Goal: Information Seeking & Learning: Learn about a topic

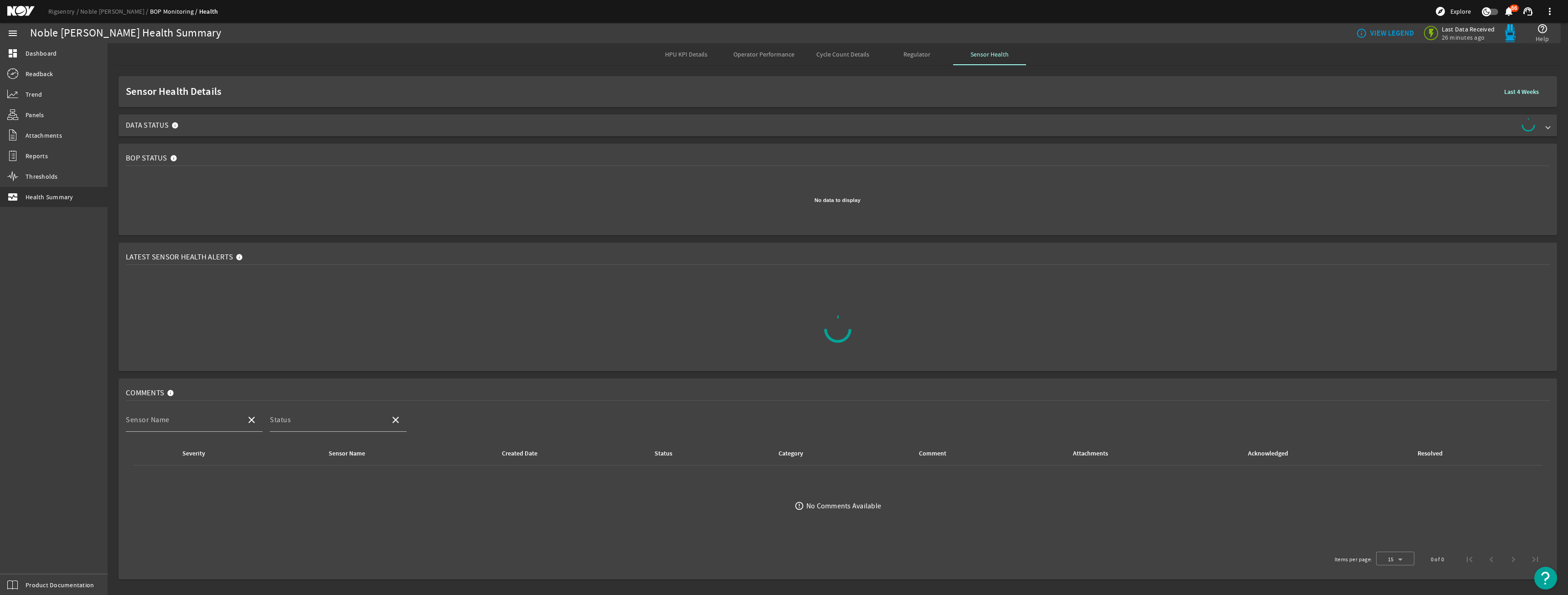
click at [293, 124] on span "Data Status" at bounding box center [836, 125] width 1420 height 15
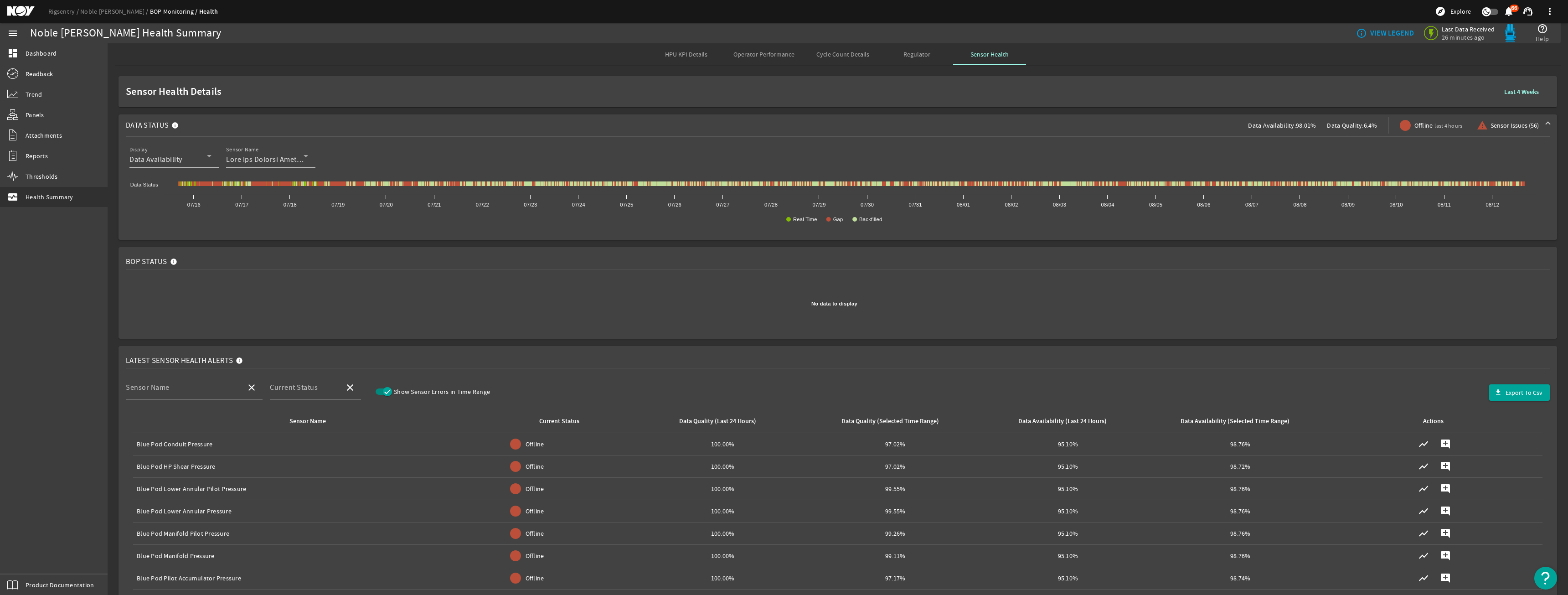
click at [1505, 92] on b "Last 4 Weeks" at bounding box center [1521, 92] width 35 height 9
click at [1497, 131] on b "Last Year" at bounding box center [1509, 130] width 24 height 9
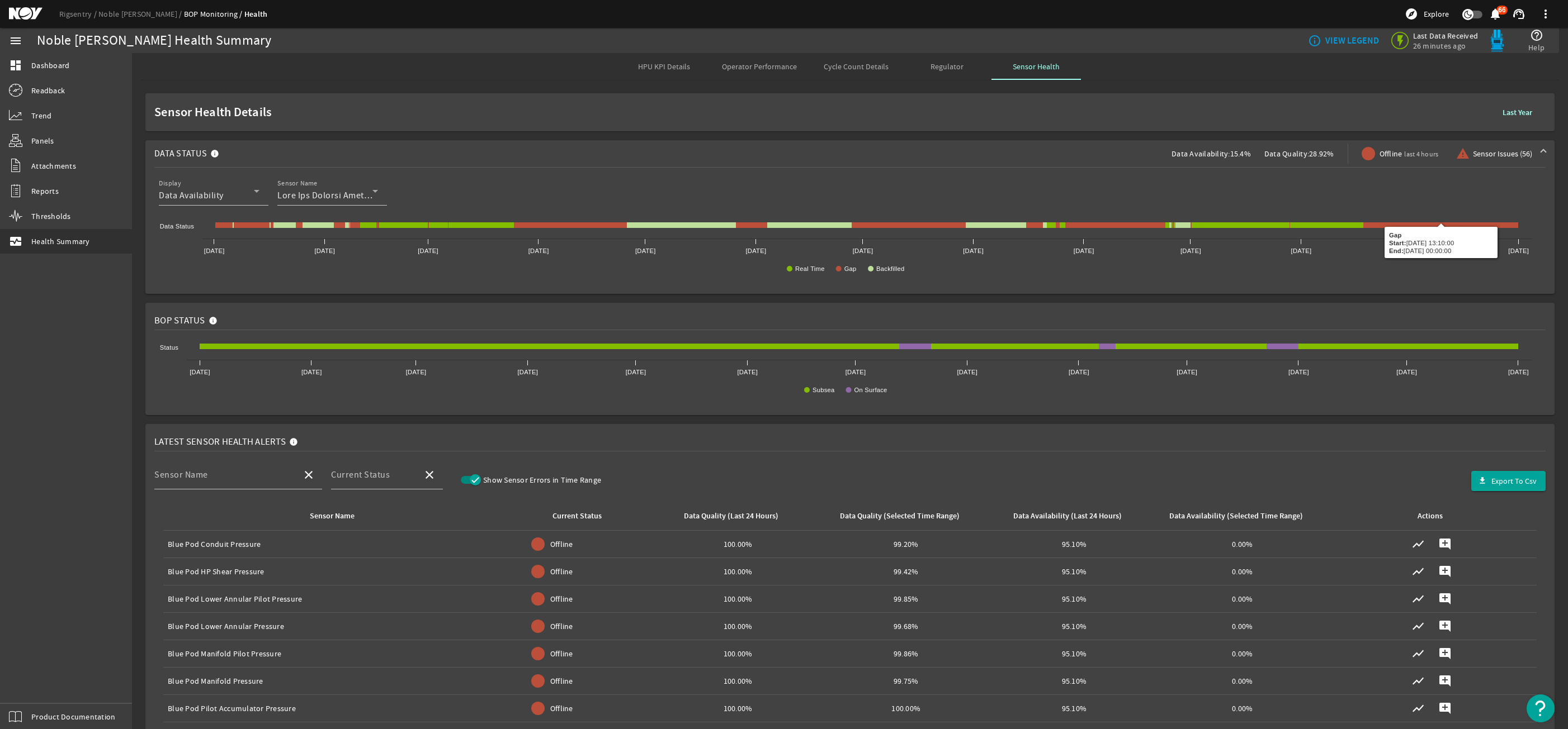
click at [1502, 111] on b "Last Year" at bounding box center [1517, 113] width 30 height 10
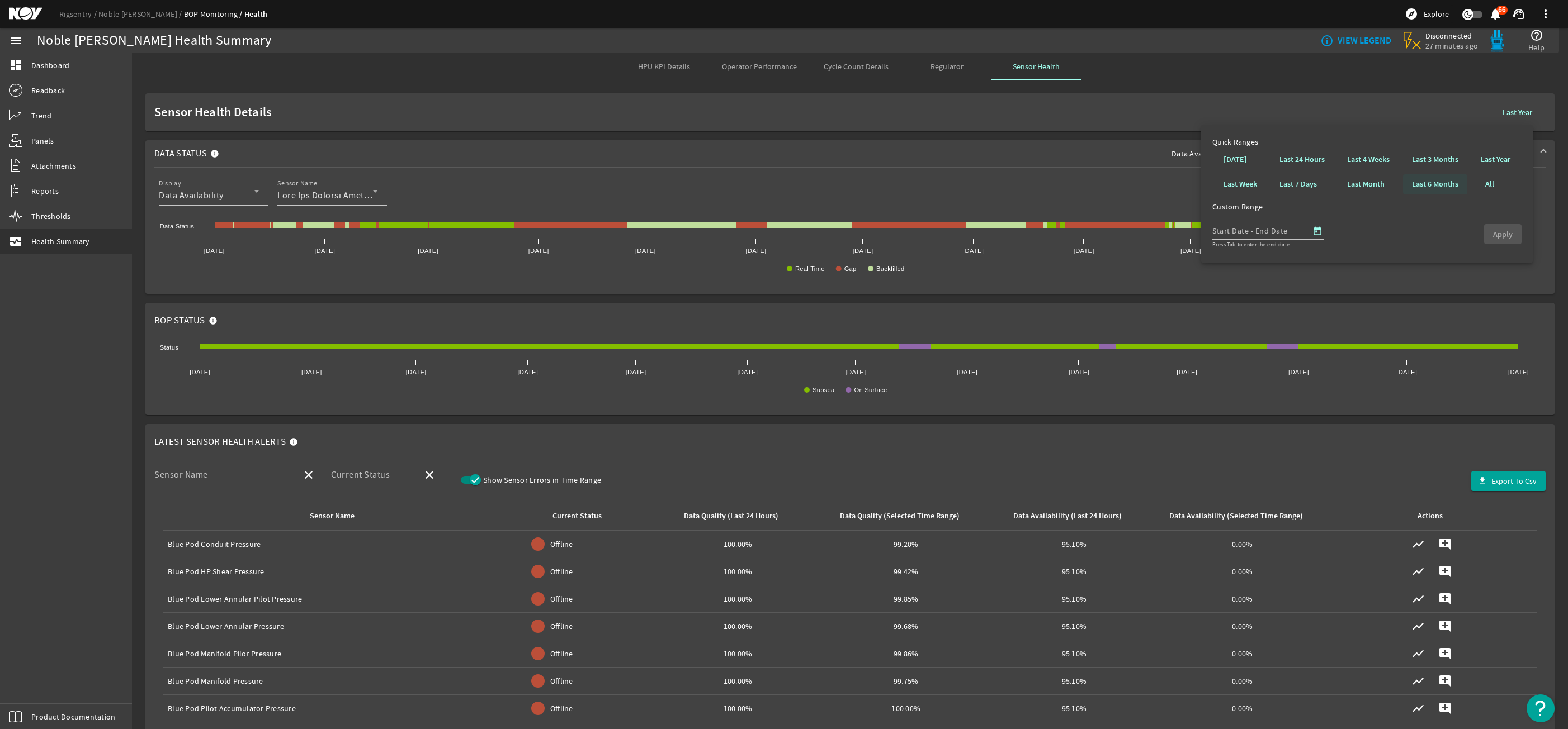
click at [1412, 184] on b "Last 6 Months" at bounding box center [1435, 184] width 46 height 11
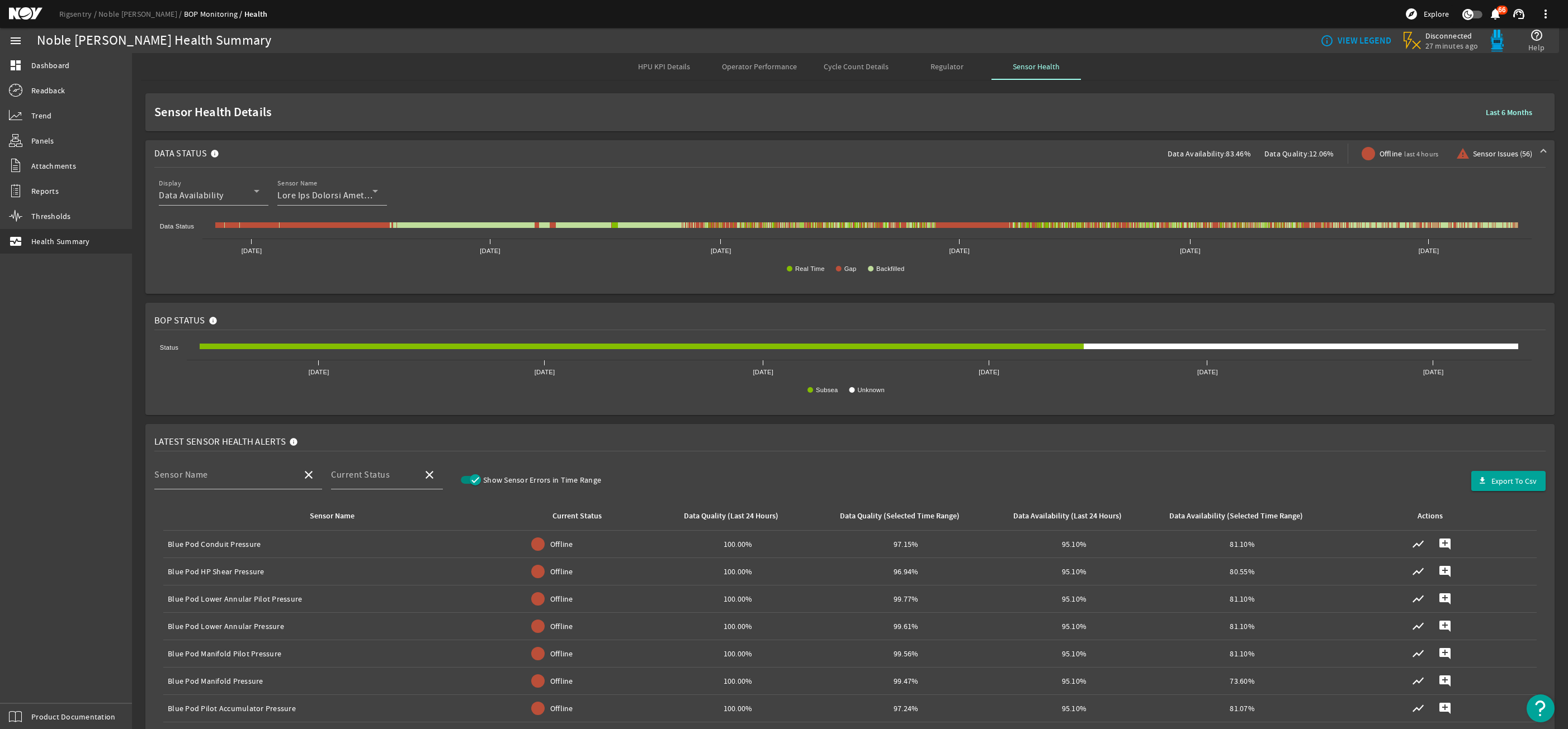
click at [1511, 117] on b "Last 6 Months" at bounding box center [1509, 113] width 46 height 10
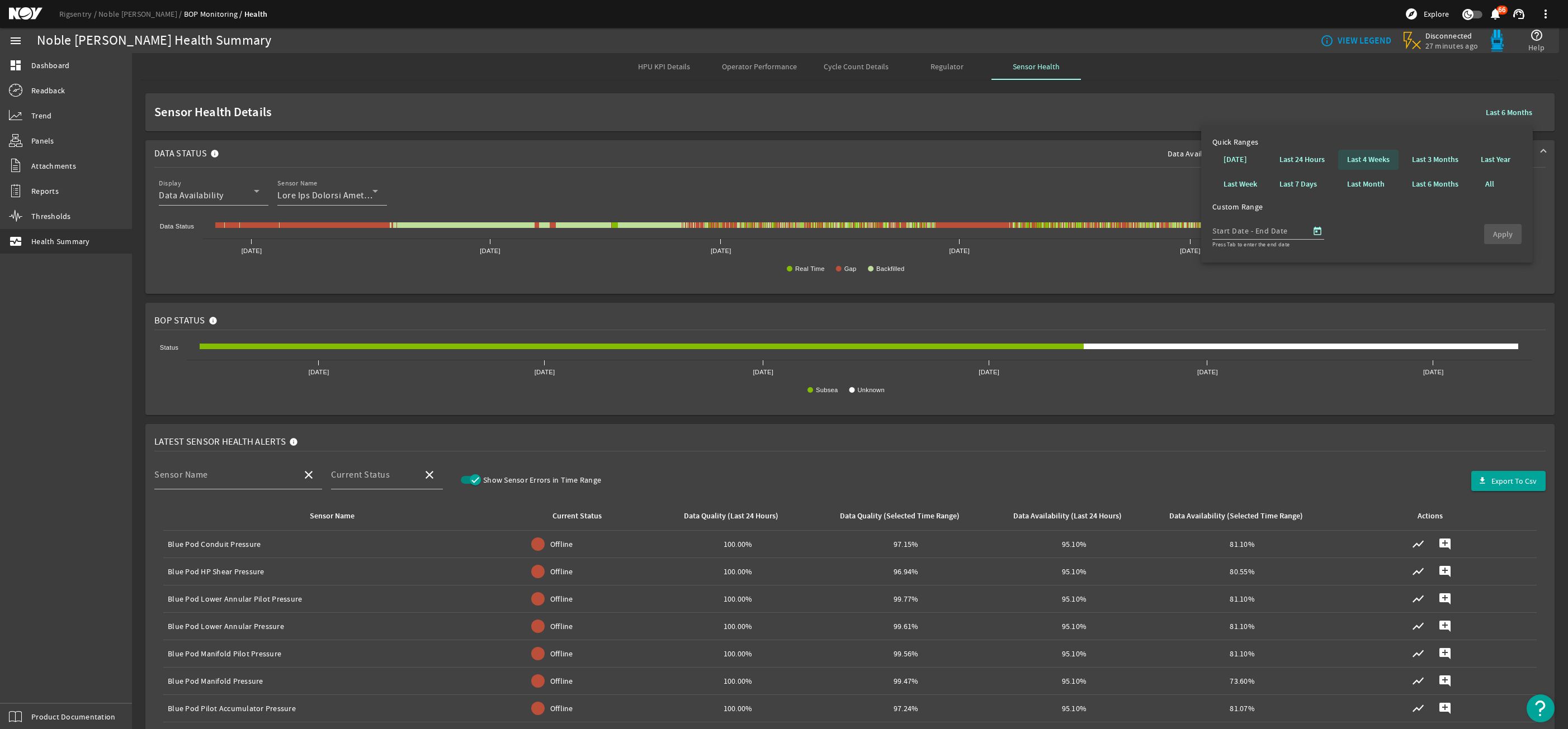
click at [1345, 157] on span at bounding box center [1368, 160] width 60 height 27
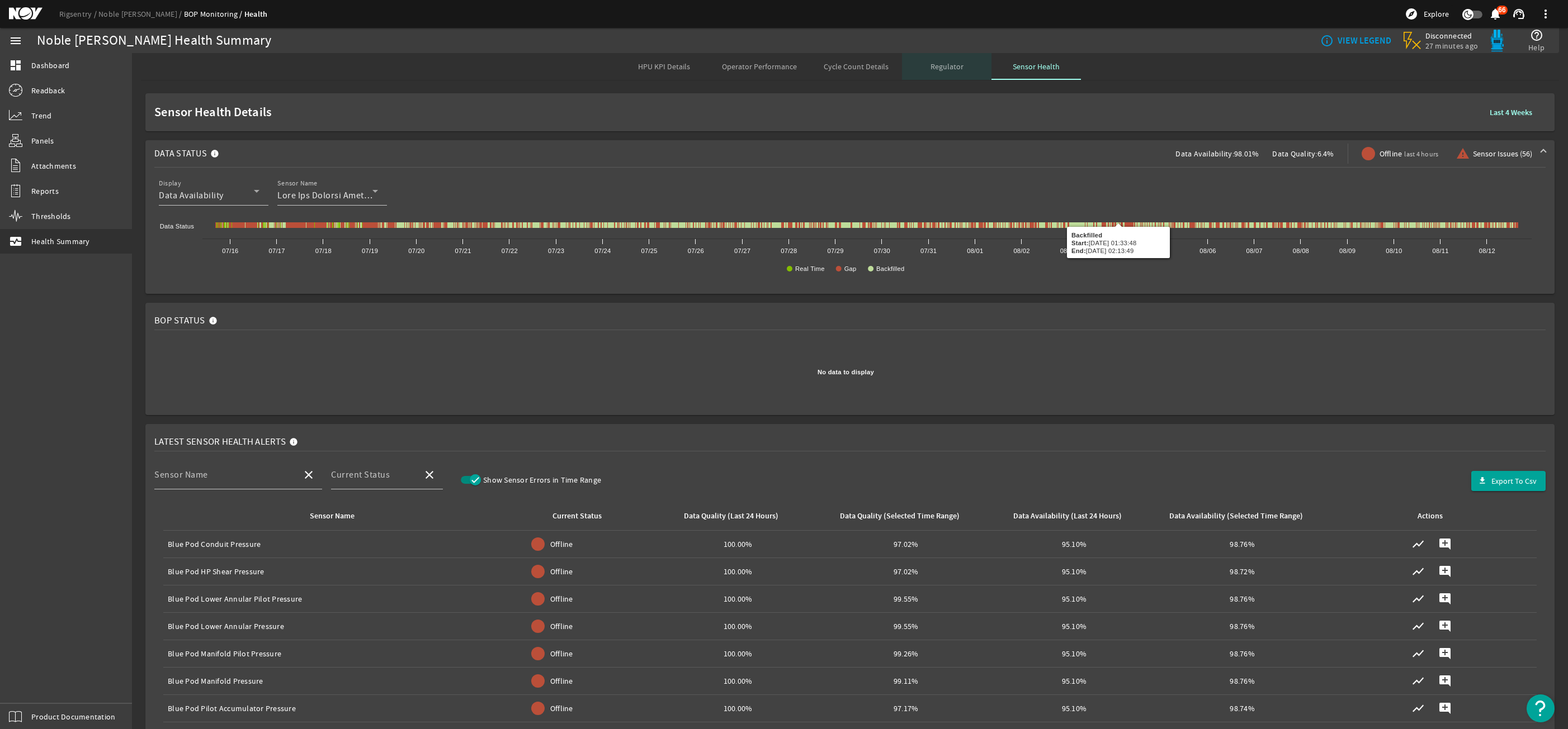
click at [939, 70] on span "Regulator" at bounding box center [947, 66] width 33 height 7
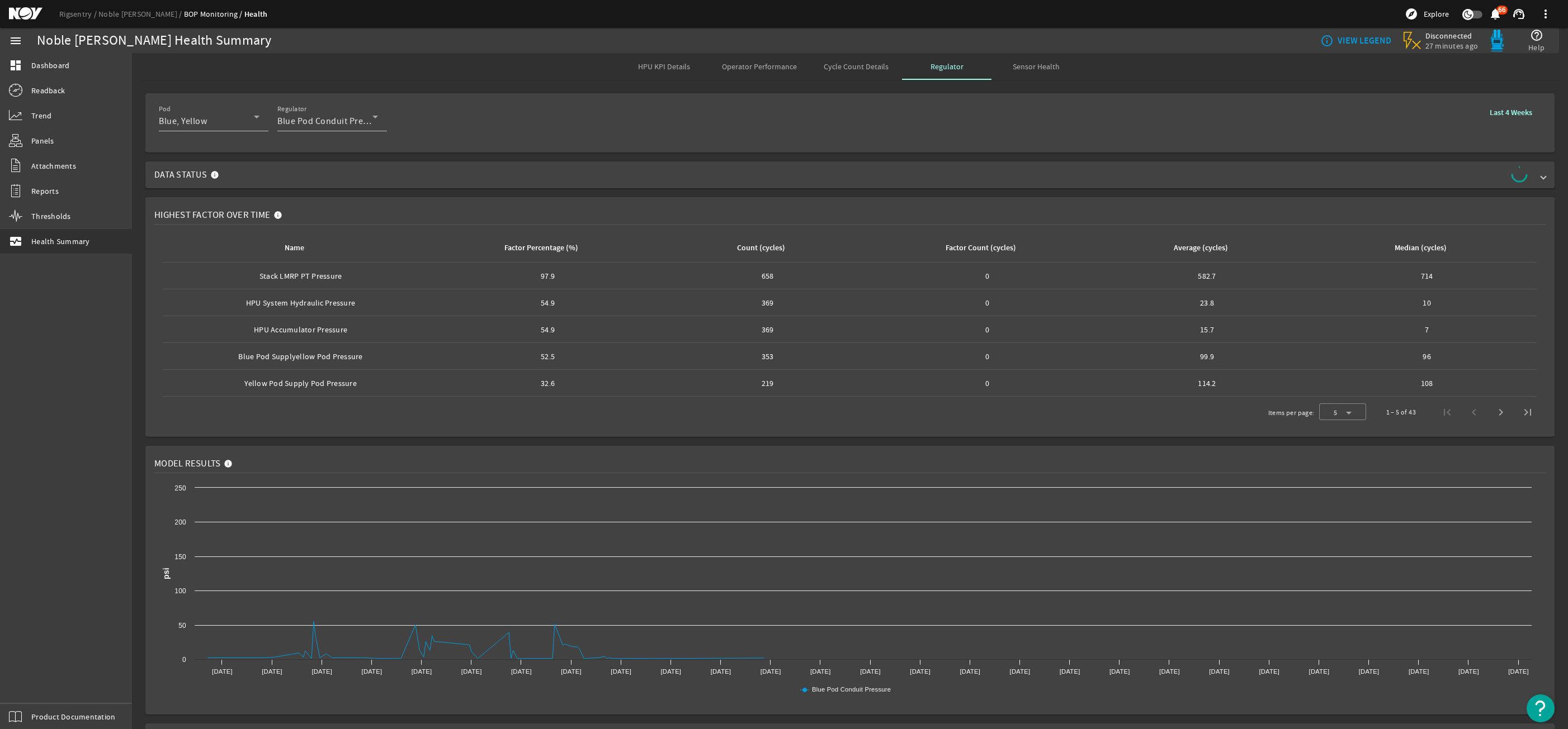
click at [692, 160] on div "Pod Blue, Yellow Regulator Blue Pod Conduit Pressure Last 4 Weeks Data Status H…" at bounding box center [850, 577] width 1436 height 977
click at [689, 166] on span "Data Status" at bounding box center [847, 175] width 1387 height 18
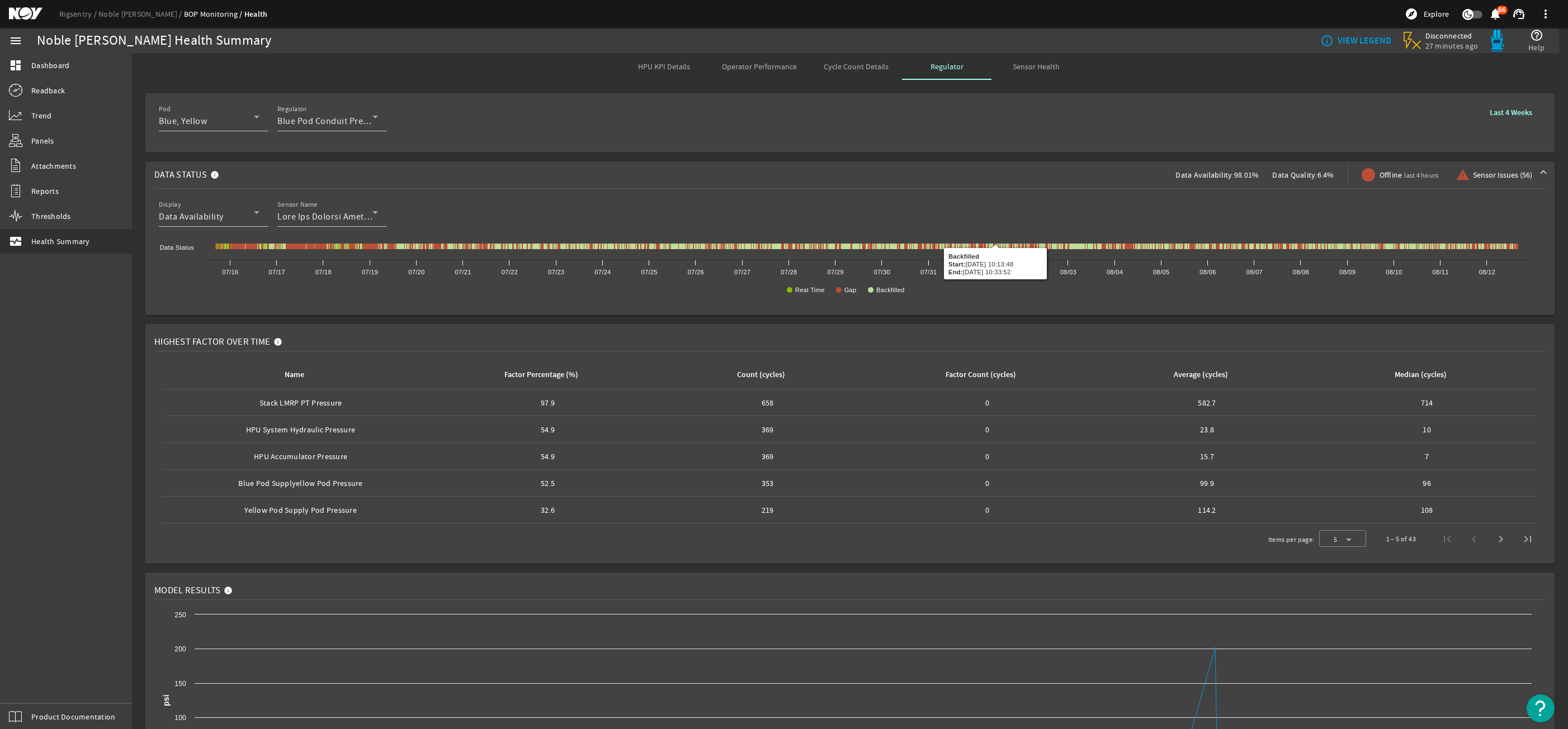
click at [810, 54] on div "Cycle Count Details" at bounding box center [856, 66] width 92 height 27
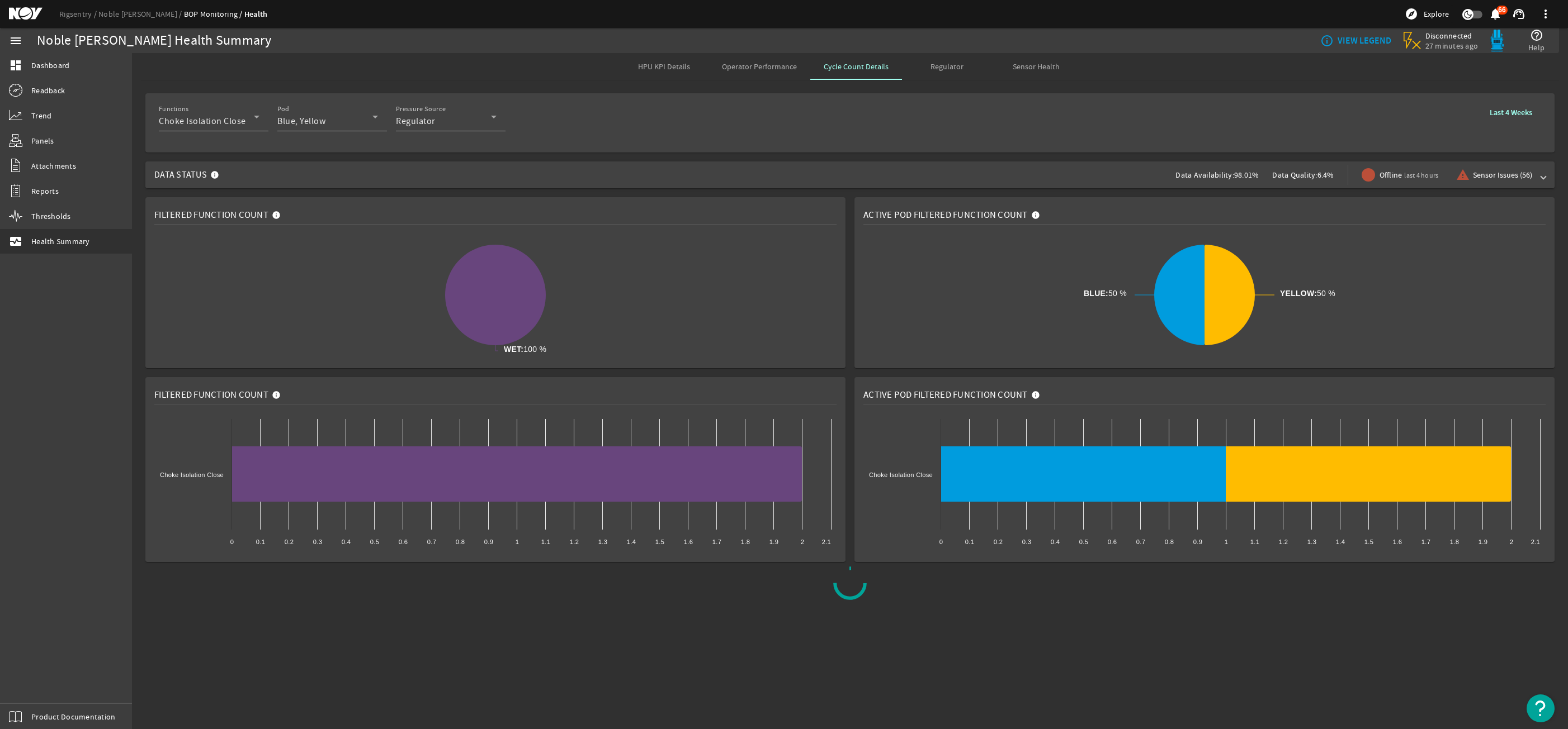
click at [962, 184] on span "Data Status Data Availability: 98.01% Data Quality: 6.4% Offline last 4 hours w…" at bounding box center [847, 175] width 1387 height 27
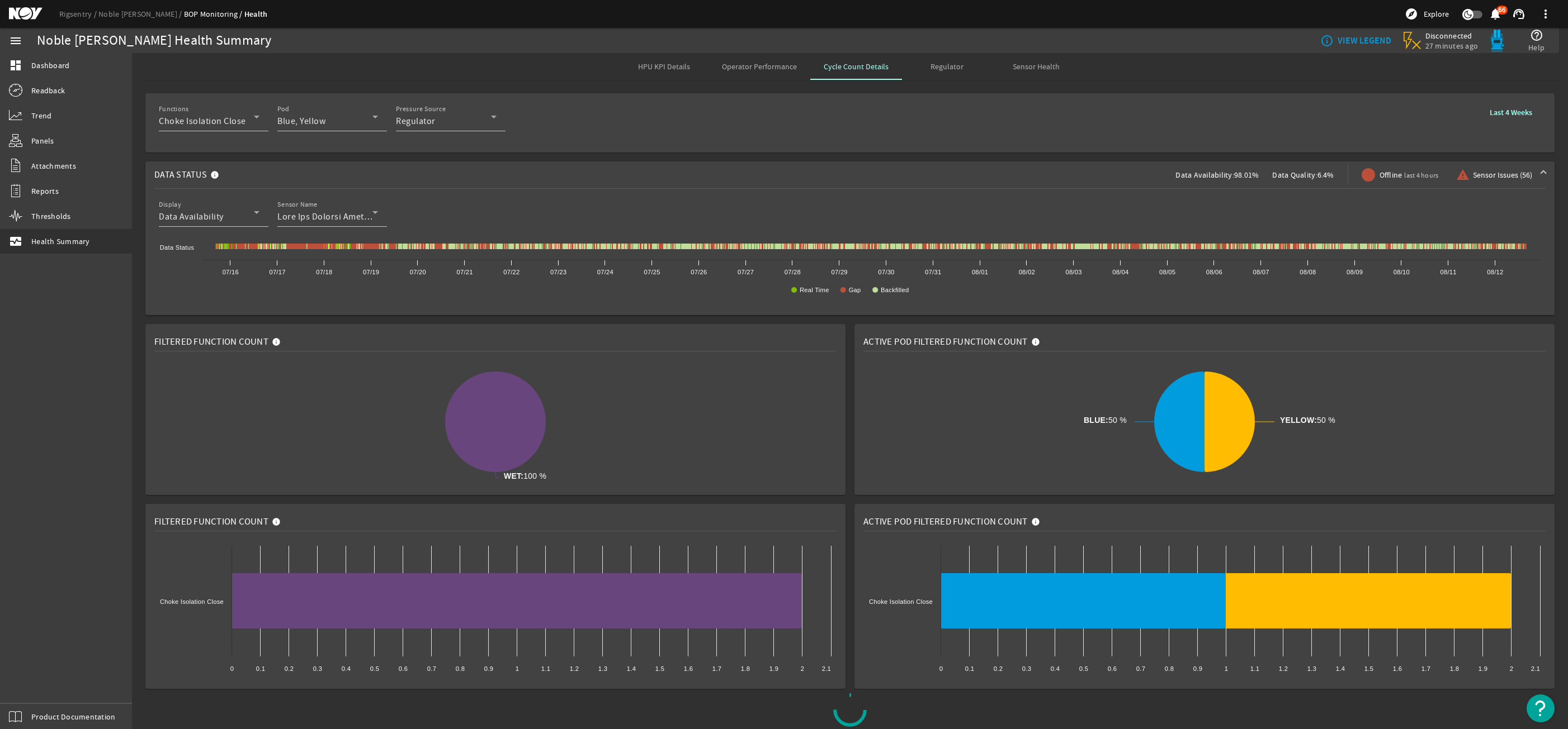
click at [791, 89] on rigsentry-mat-card "Functions Choke Isolation Close Pod Blue, Yellow Pressure Source Regulator Last…" at bounding box center [850, 122] width 1436 height 68
click at [782, 75] on span "Operator Performance" at bounding box center [759, 66] width 75 height 27
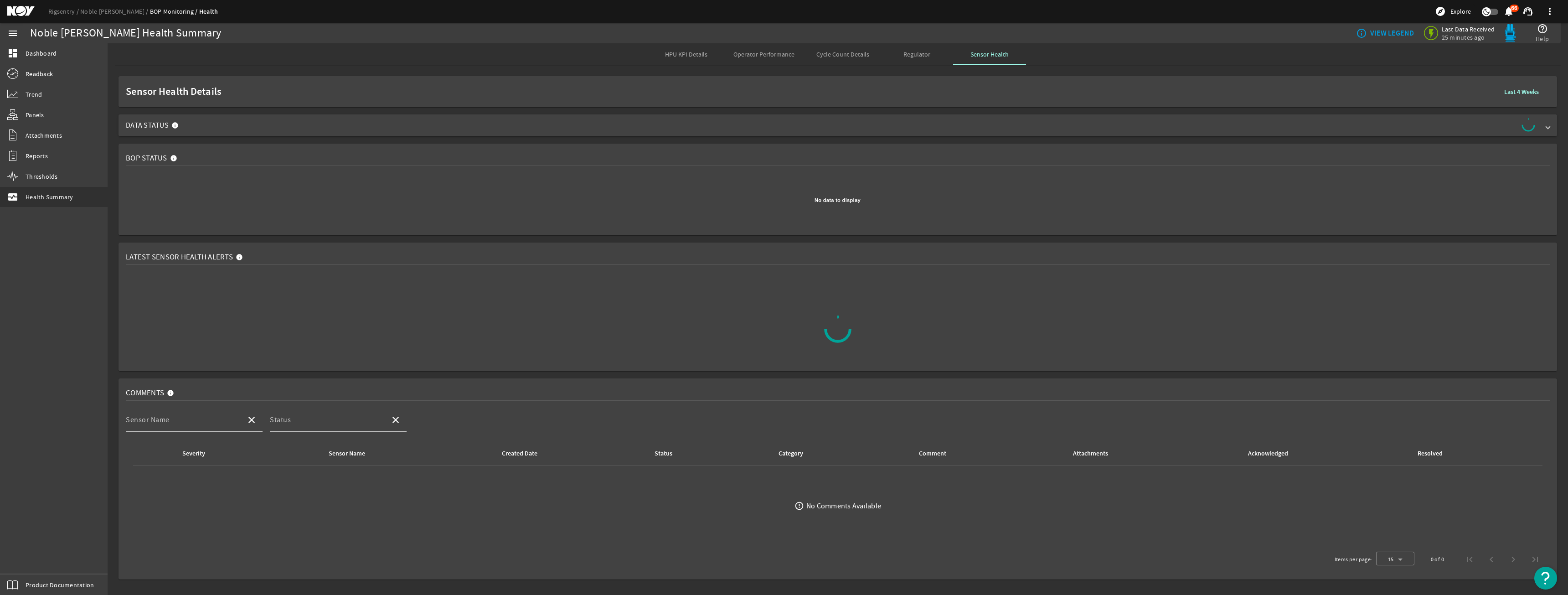
click at [402, 117] on mat-expansion-panel-header "Data Status" at bounding box center [838, 125] width 1438 height 22
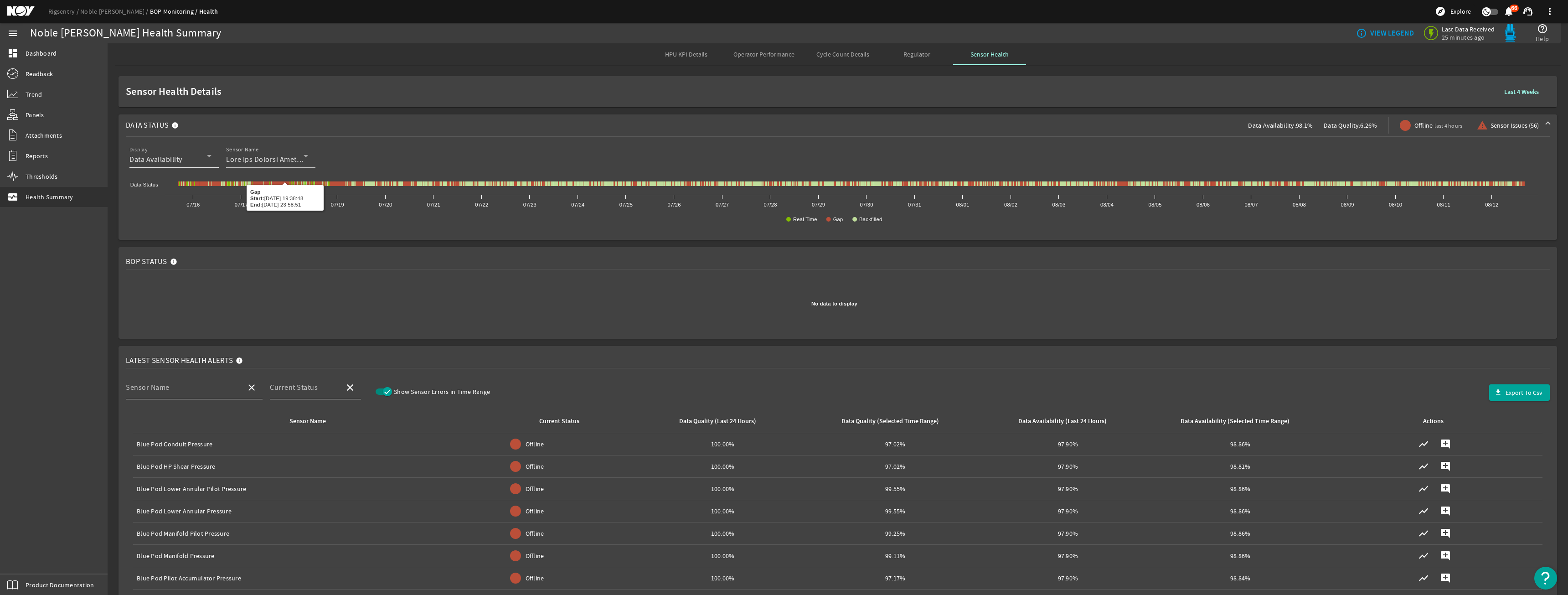
click at [163, 150] on div "Display Data Availability" at bounding box center [170, 156] width 82 height 24
drag, startPoint x: 1036, startPoint y: 185, endPoint x: 1060, endPoint y: 206, distance: 31.9
click at [1036, 185] on div at bounding box center [784, 297] width 1568 height 595
click at [110, 8] on link "Noble [PERSON_NAME]" at bounding box center [115, 11] width 70 height 8
click at [64, 13] on link "Rigsentry" at bounding box center [64, 11] width 32 height 8
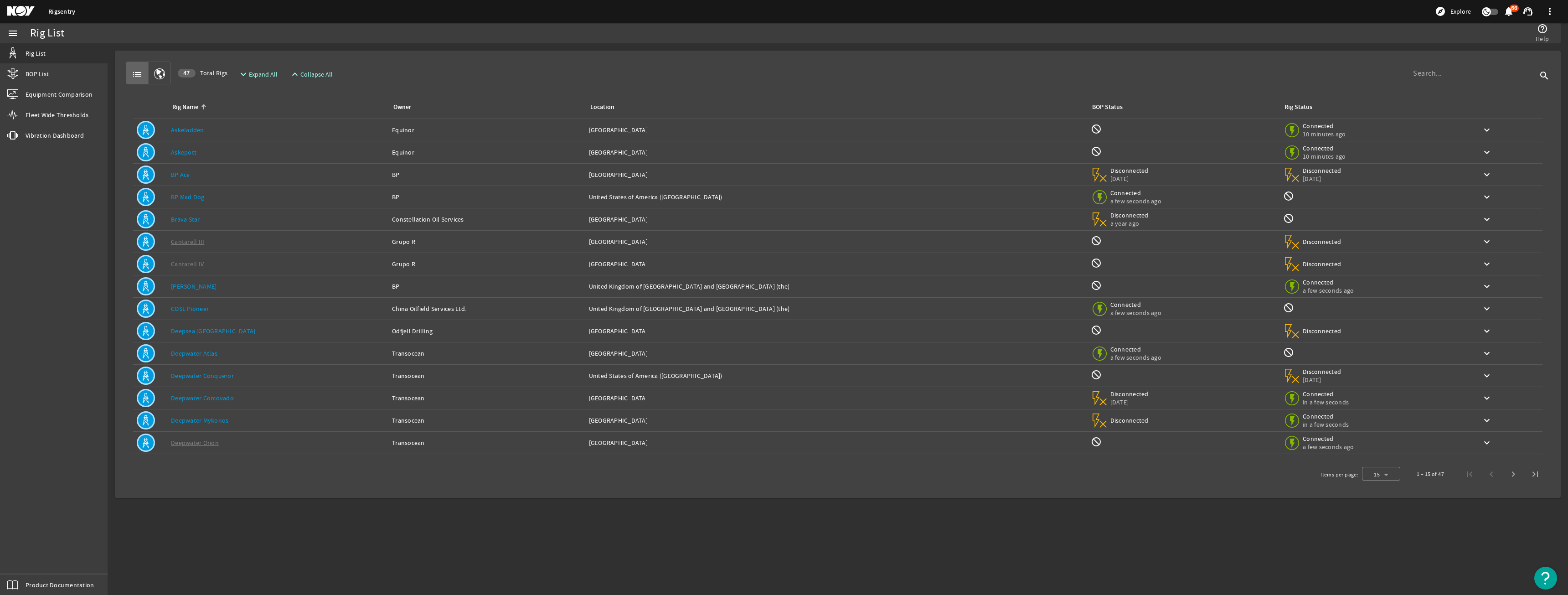
click at [208, 355] on link "Deepwater Atlas" at bounding box center [194, 353] width 46 height 8
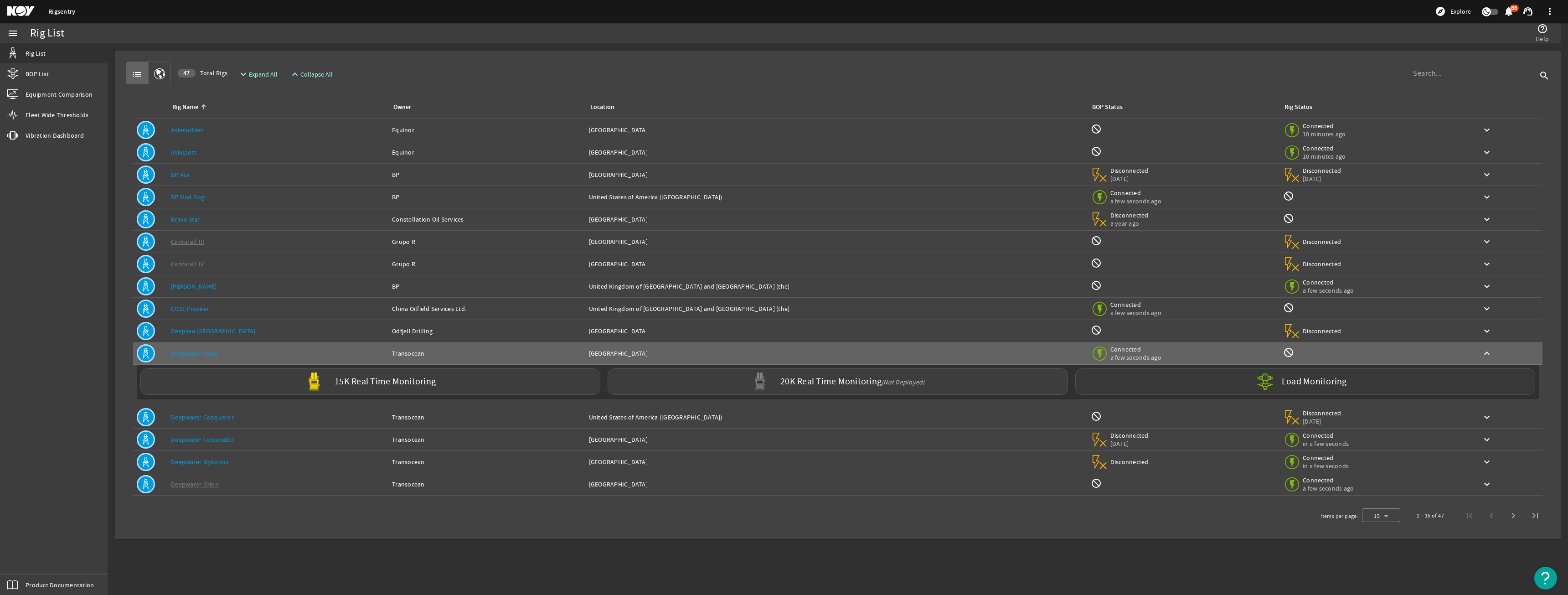
click at [1216, 371] on div "Load Monitoring" at bounding box center [1306, 381] width 460 height 26
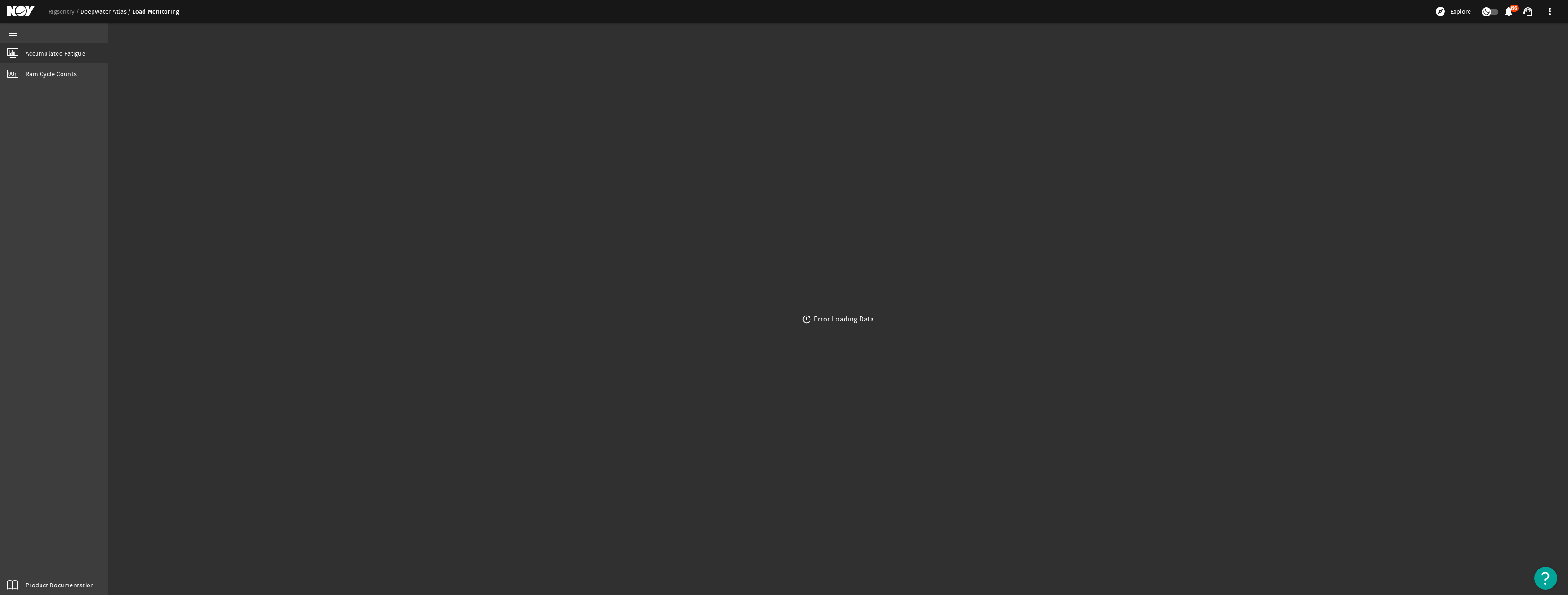
click at [94, 10] on link "Deepwater Atlas" at bounding box center [106, 11] width 52 height 8
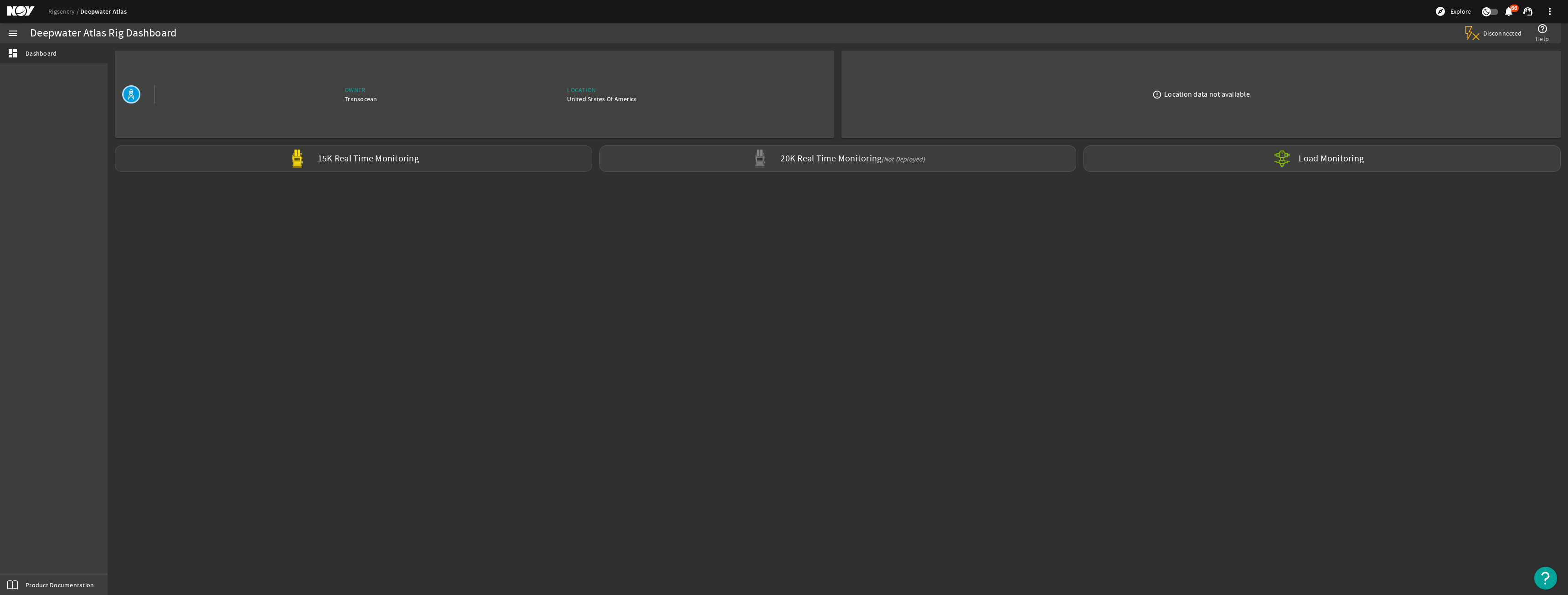
click at [415, 171] on div "15K Real Time Monitoring" at bounding box center [354, 158] width 477 height 26
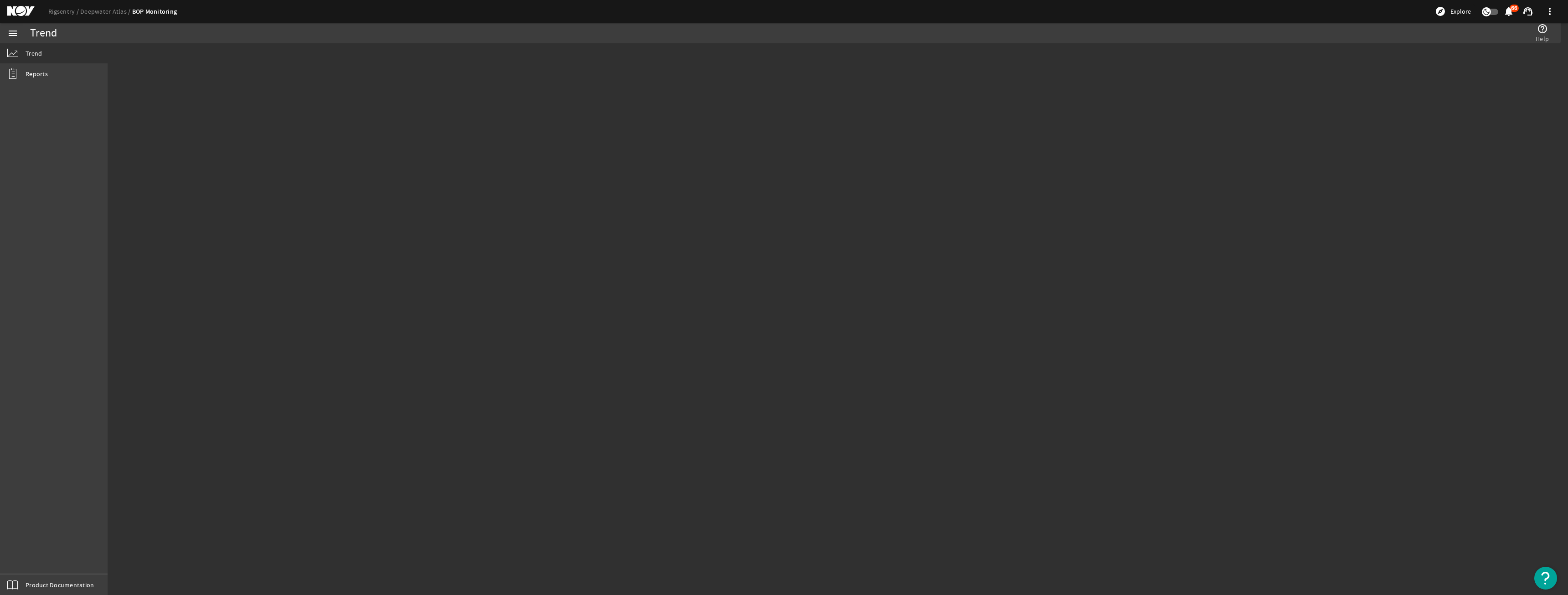
click at [237, 162] on mat-sidenav-content "Trend help_outline Help" at bounding box center [838, 319] width 1460 height 552
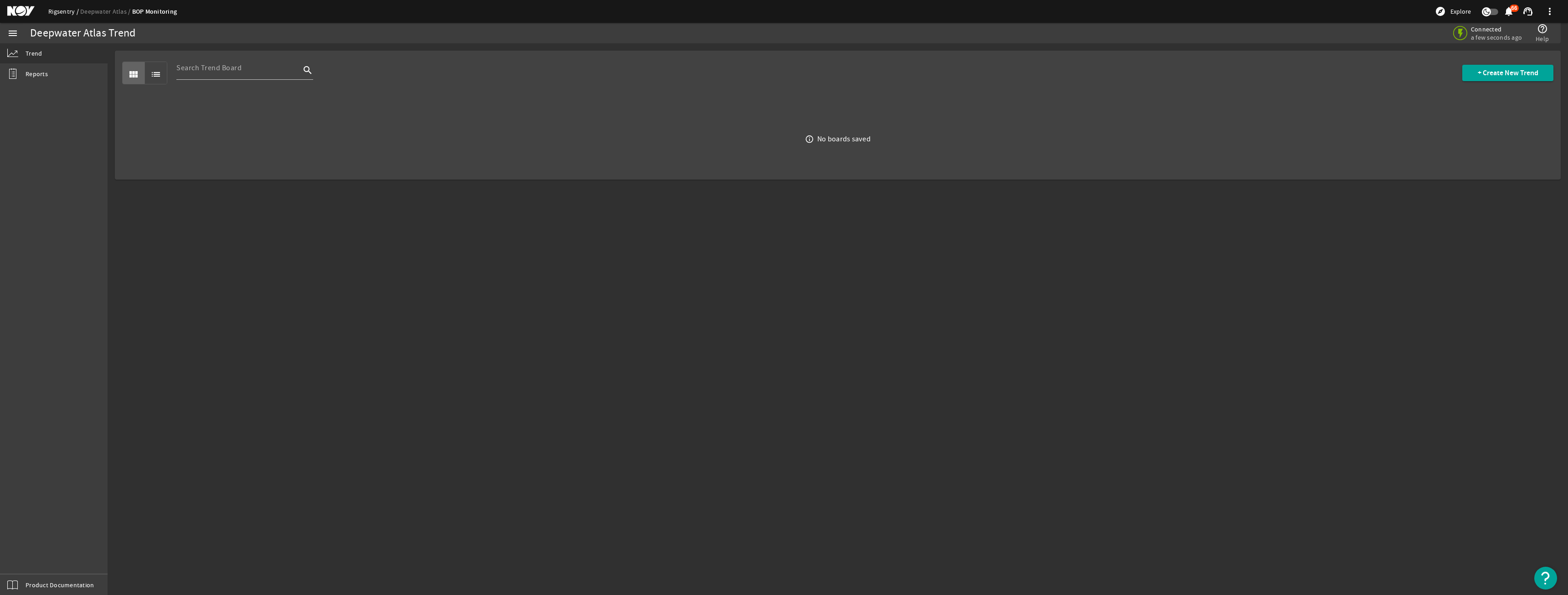
click at [58, 14] on link "Rigsentry" at bounding box center [64, 11] width 32 height 8
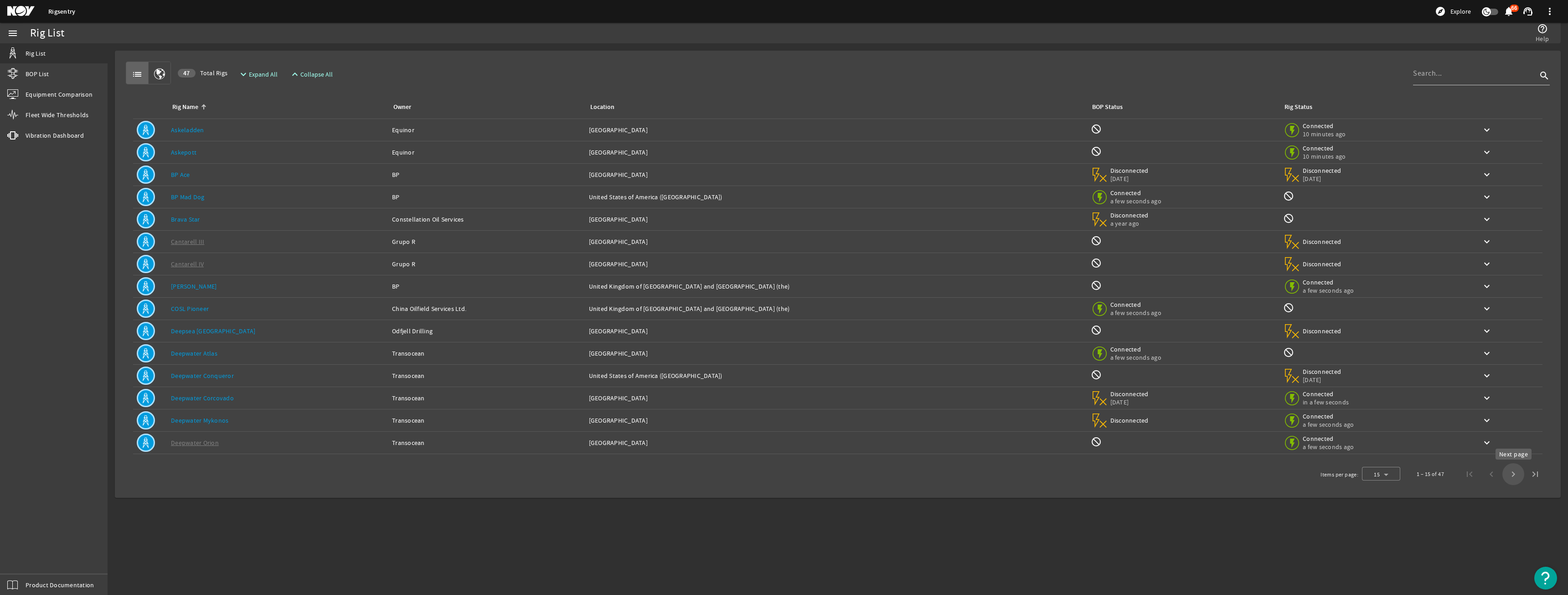
click at [1514, 480] on span "Next page" at bounding box center [1513, 474] width 22 height 22
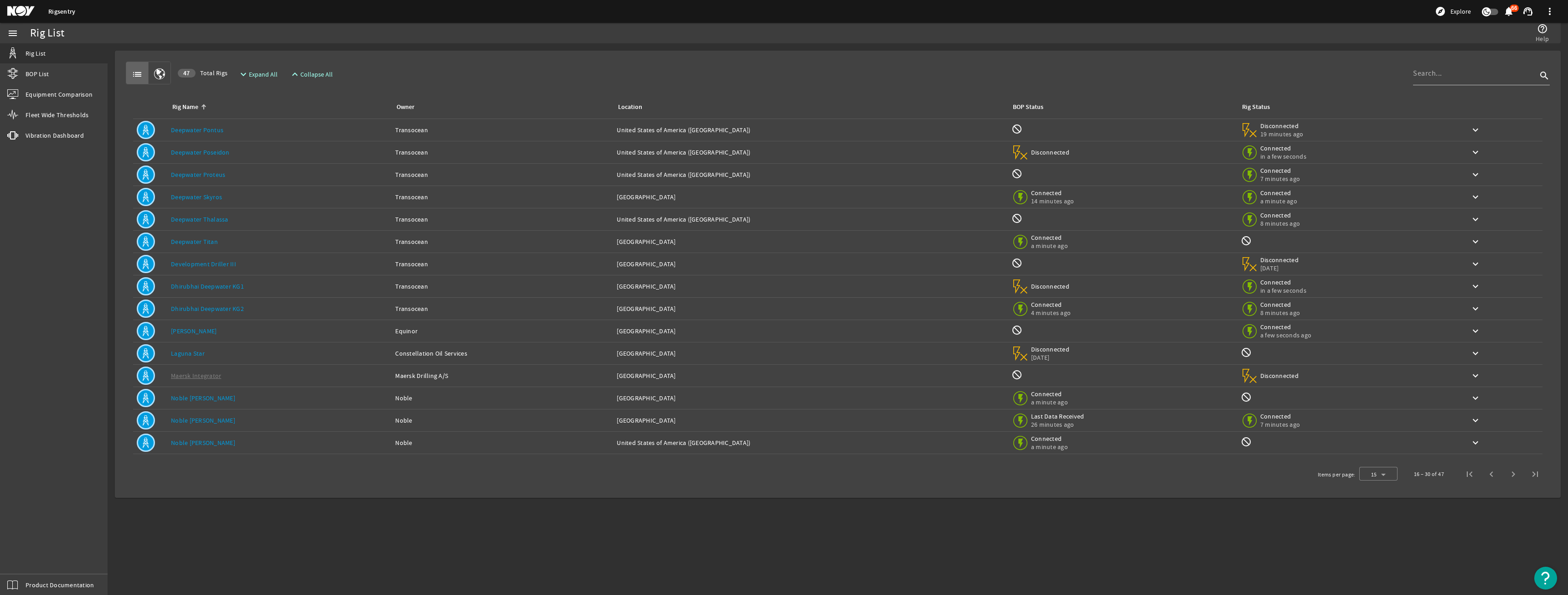
click at [217, 241] on div "Rig Name: Deepwater Titan" at bounding box center [279, 241] width 217 height 9
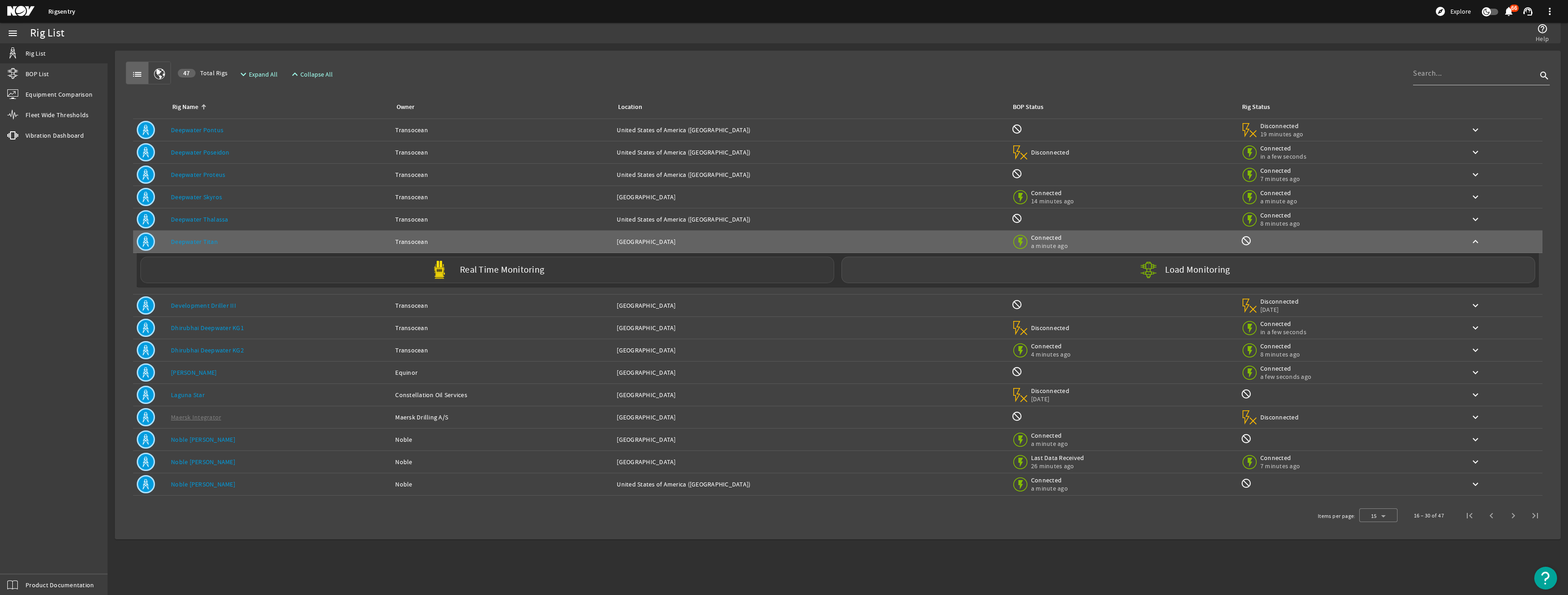
click at [276, 272] on div "Real Time Monitoring" at bounding box center [488, 270] width 694 height 26
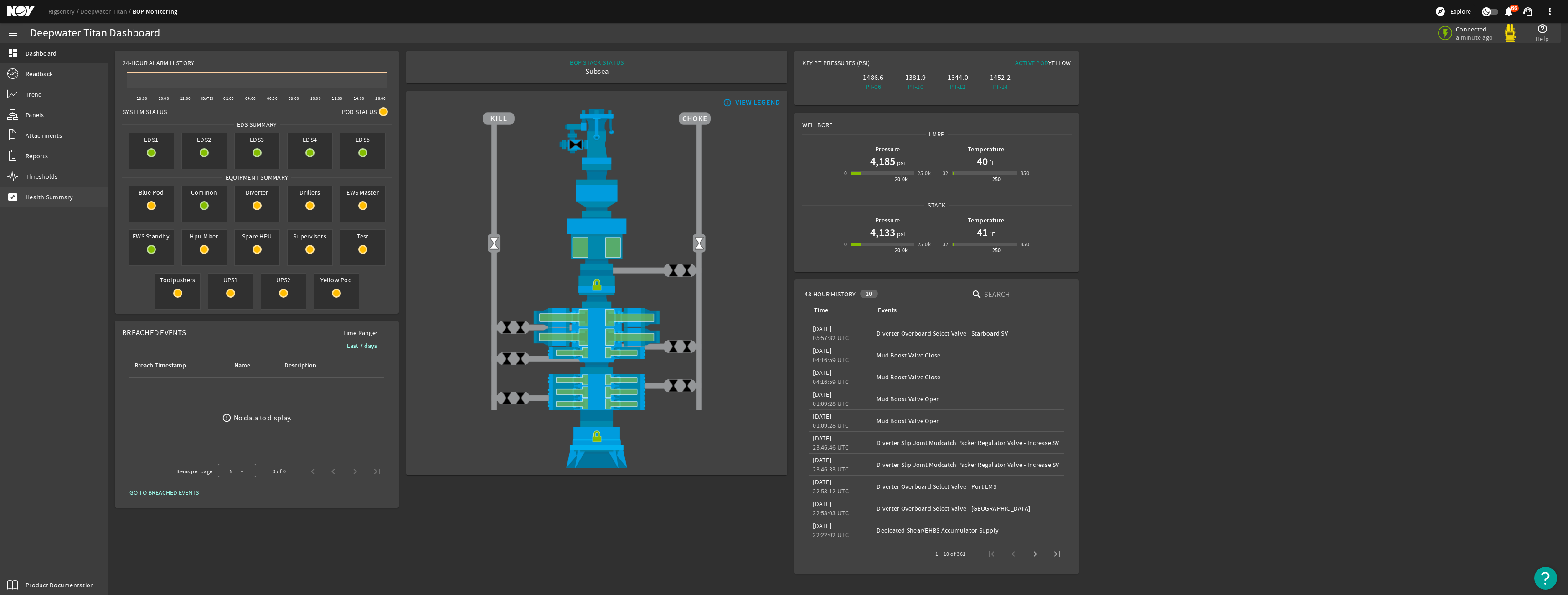
click at [75, 202] on link "monitor_heart Health Summary" at bounding box center [54, 197] width 108 height 20
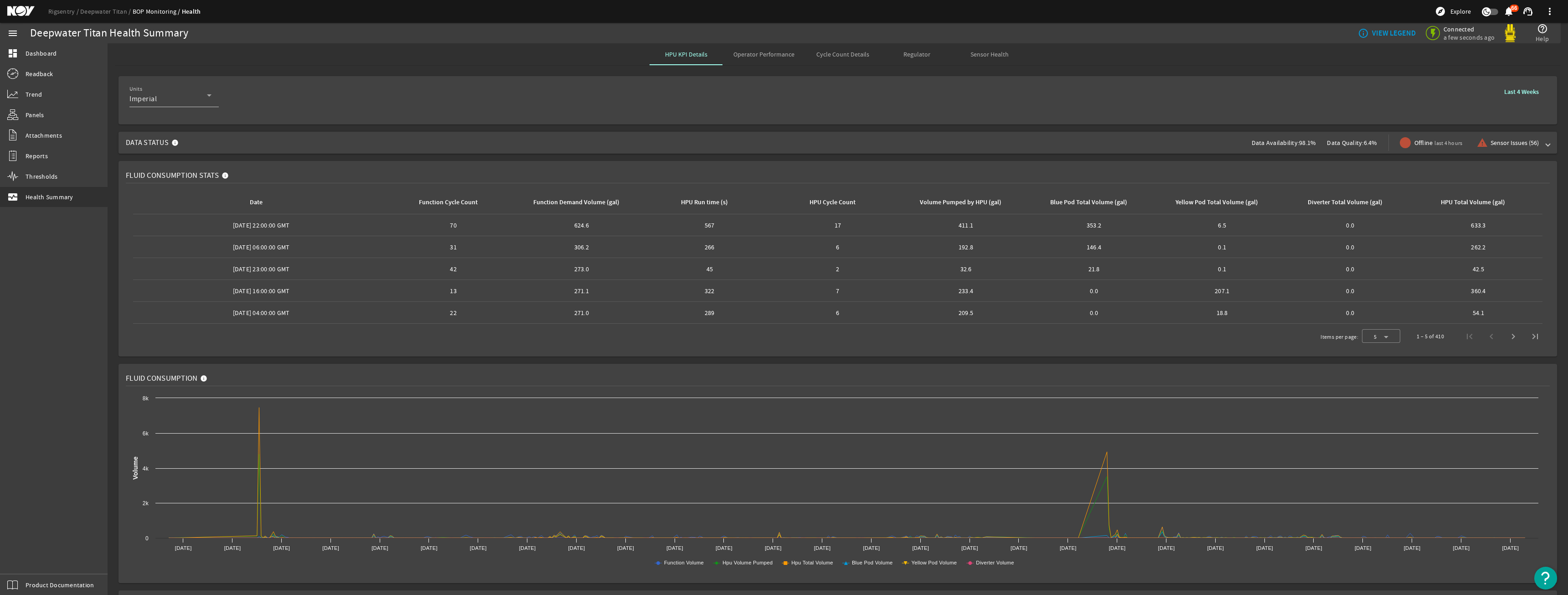
click at [932, 132] on span "Data Status Data Availability: 98.1% Data Quality: 6.4% Offline last 4 hours wa…" at bounding box center [836, 143] width 1420 height 22
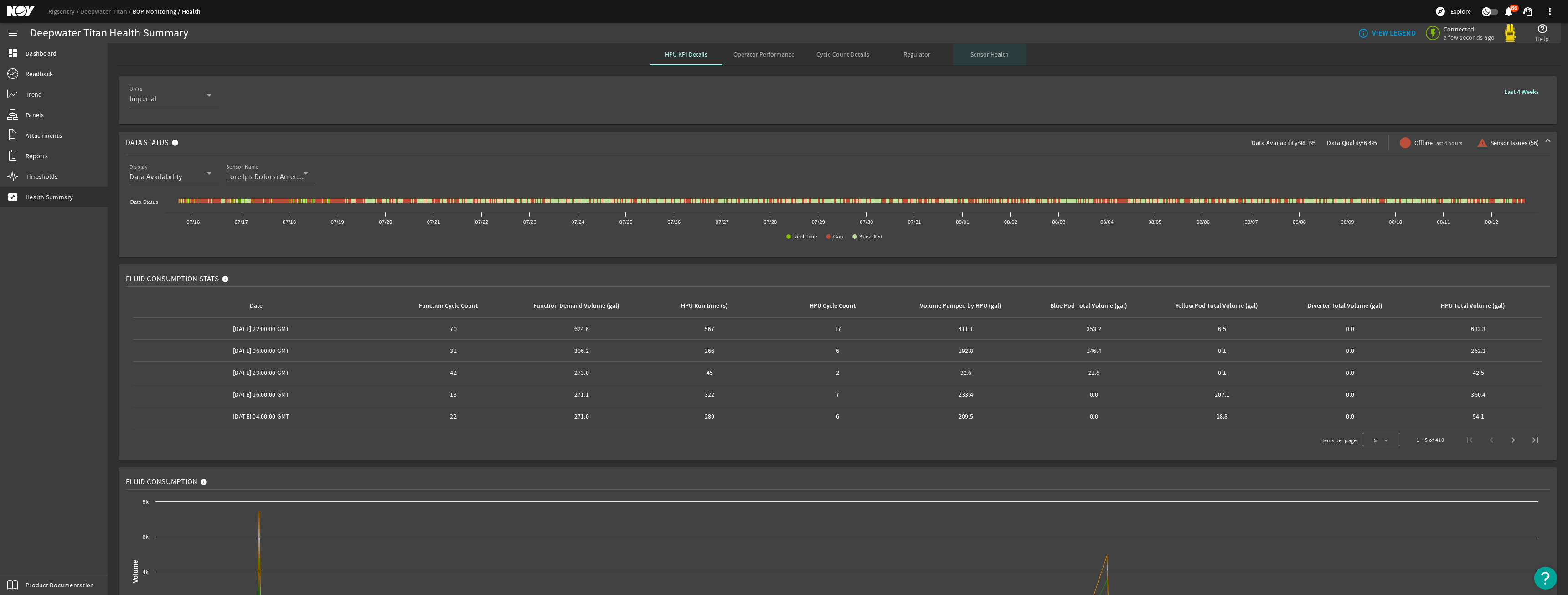
click at [971, 61] on span "Sensor Health" at bounding box center [989, 54] width 38 height 22
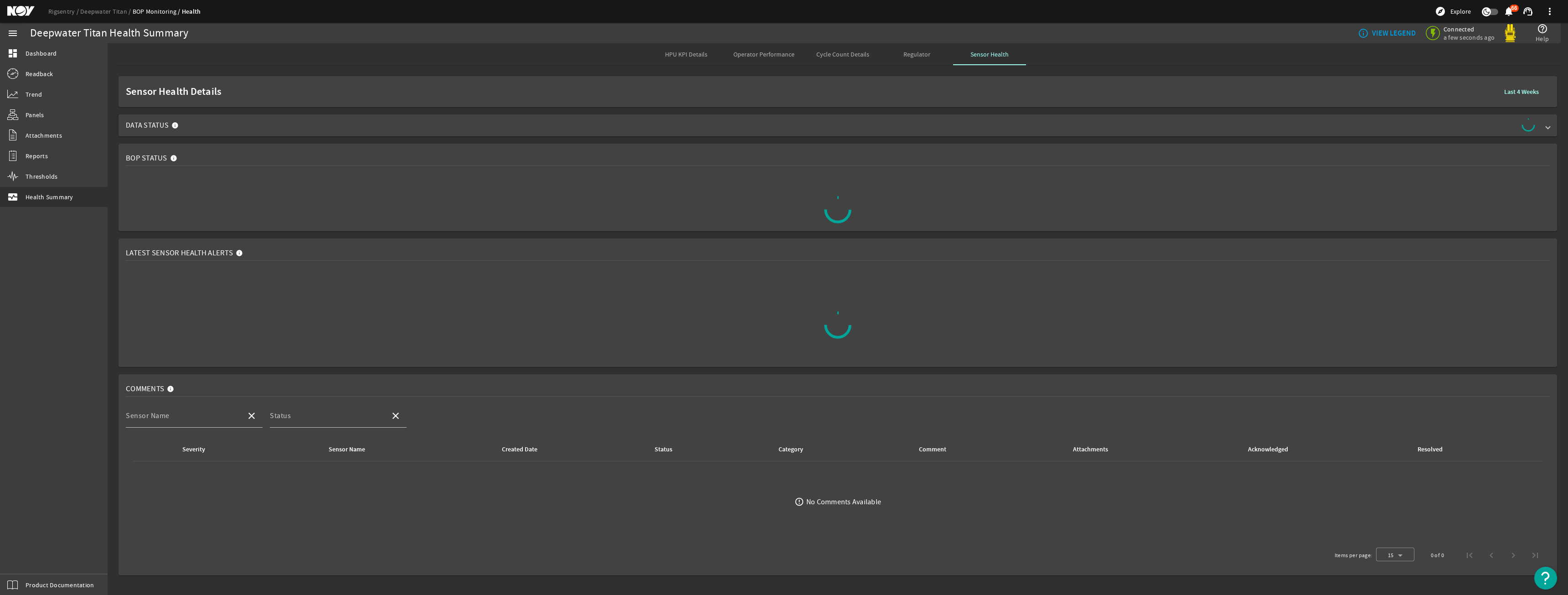
click at [845, 135] on mat-expansion-panel-header "Data Status" at bounding box center [838, 125] width 1438 height 22
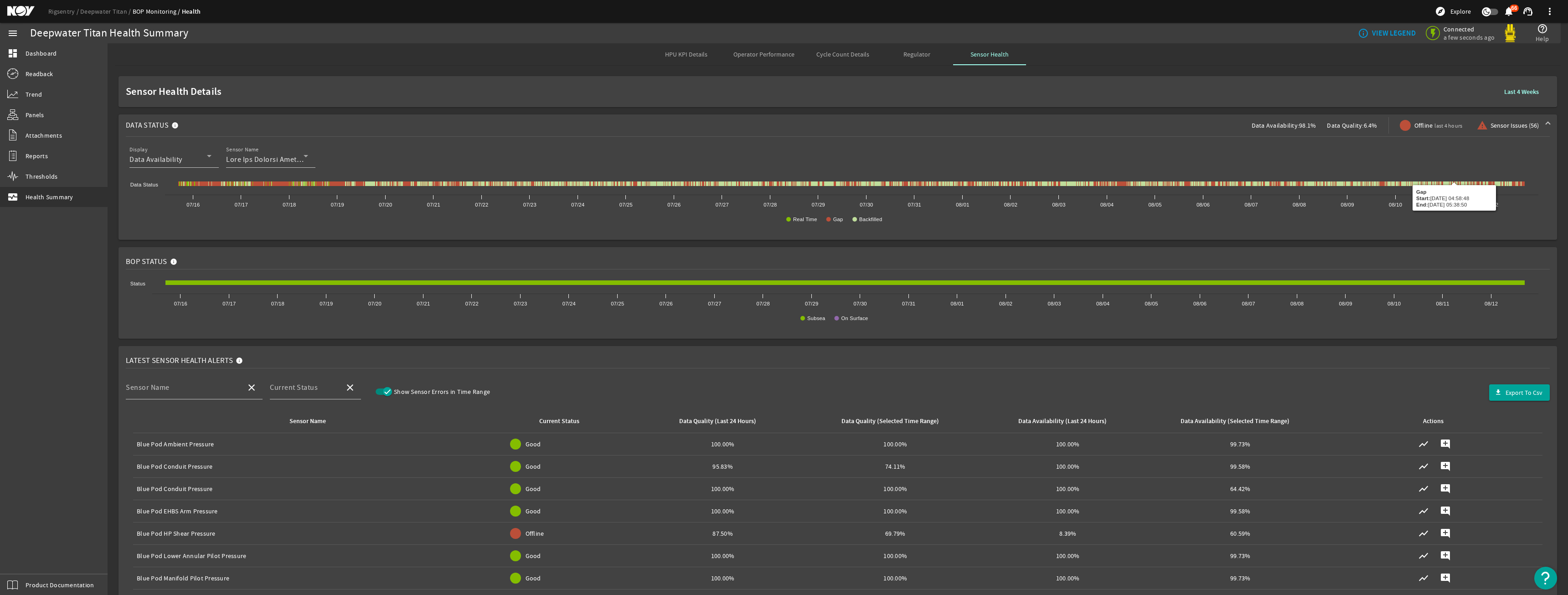
click at [1533, 94] on span at bounding box center [1521, 92] width 49 height 22
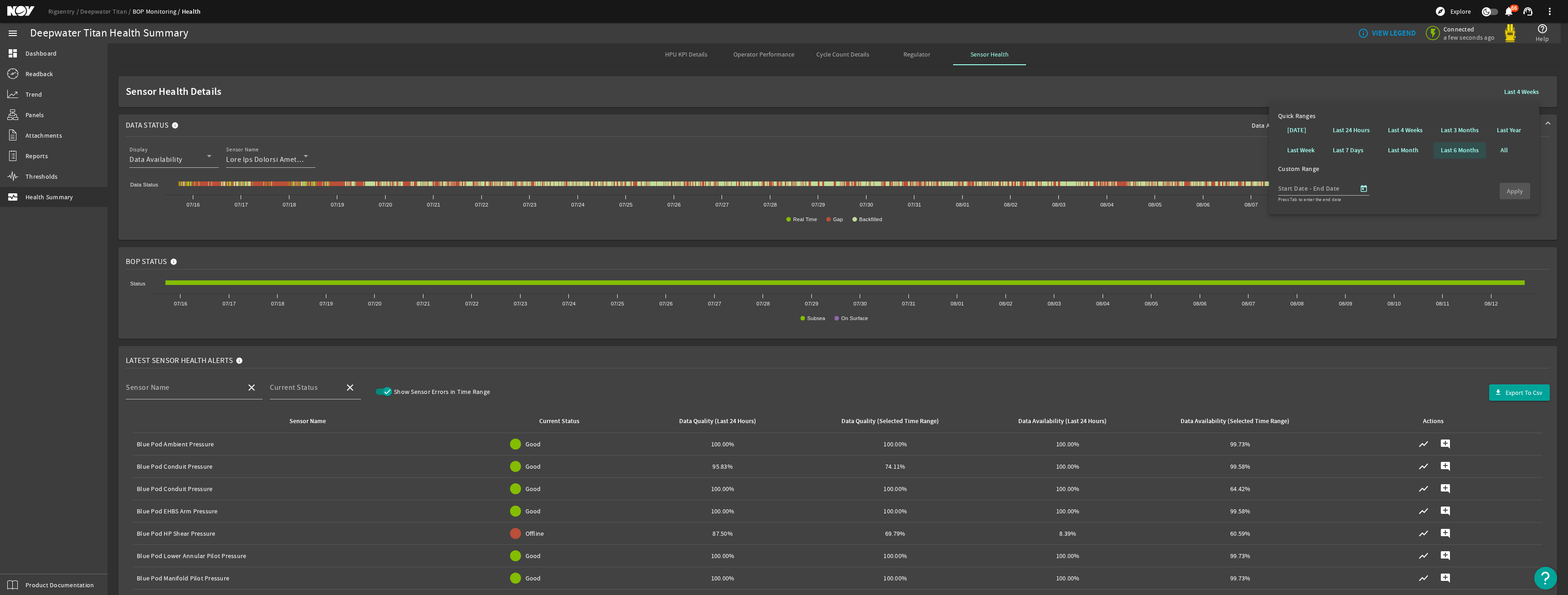
click at [1442, 148] on b "Last 6 Months" at bounding box center [1460, 150] width 38 height 9
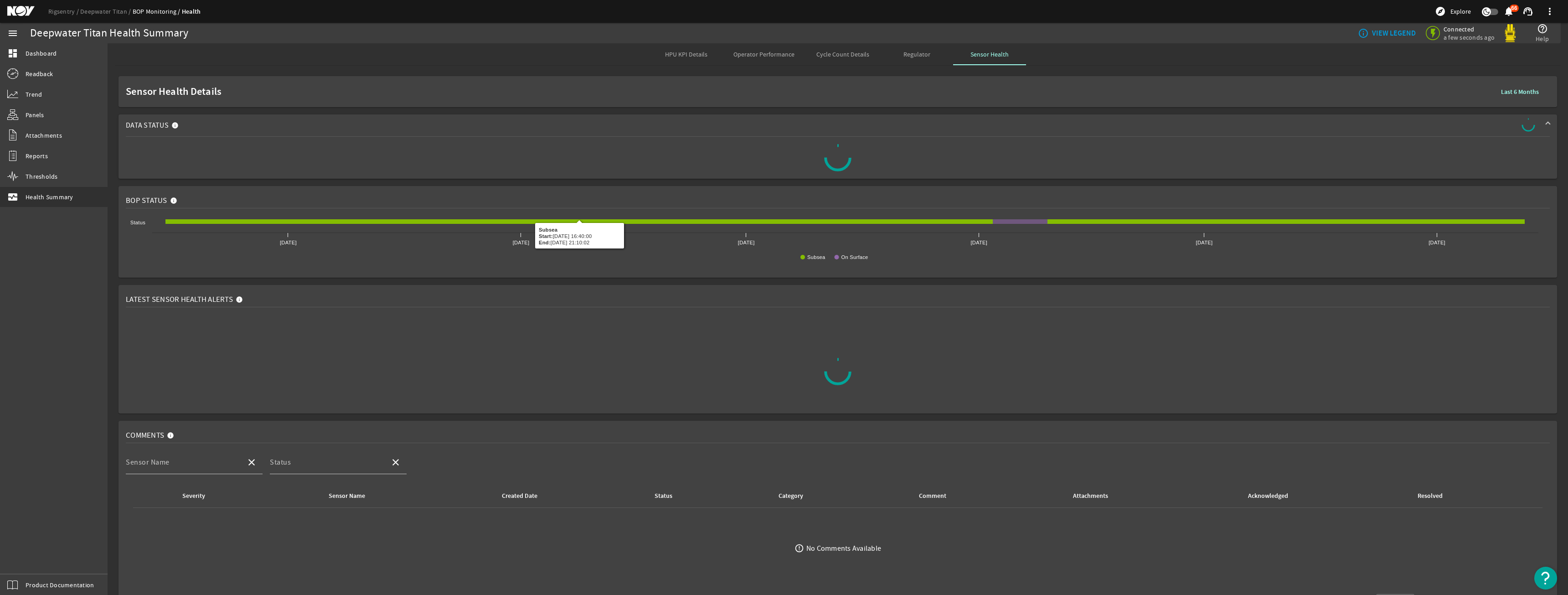
drag, startPoint x: 997, startPoint y: 230, endPoint x: 1001, endPoint y: 382, distance: 152.1
click at [1026, 442] on mat-card "Comments Sensor Name close Status close Severity Sensor Name Created Date Statu…" at bounding box center [838, 521] width 1438 height 201
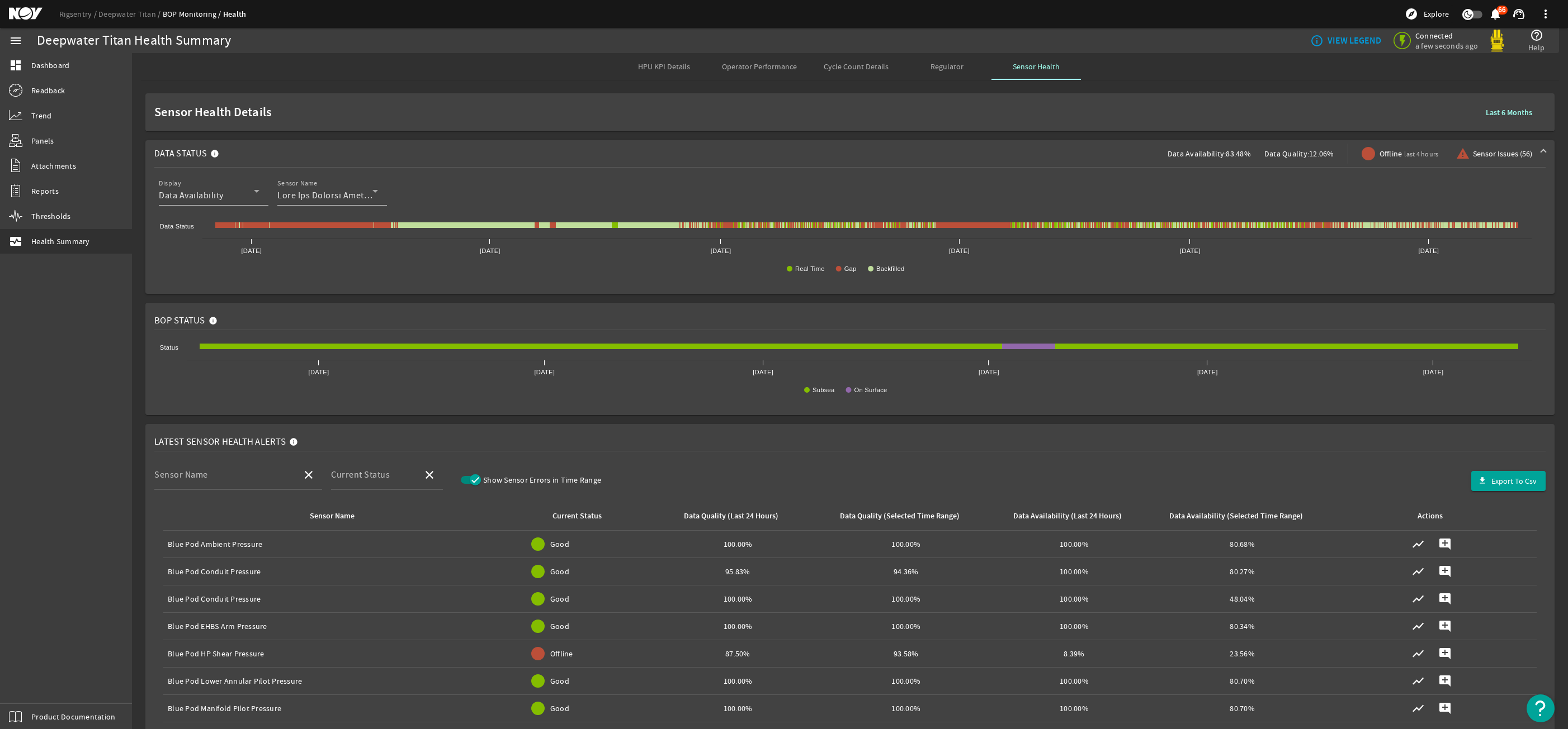
click at [1506, 116] on b "Last 6 Months" at bounding box center [1509, 113] width 46 height 10
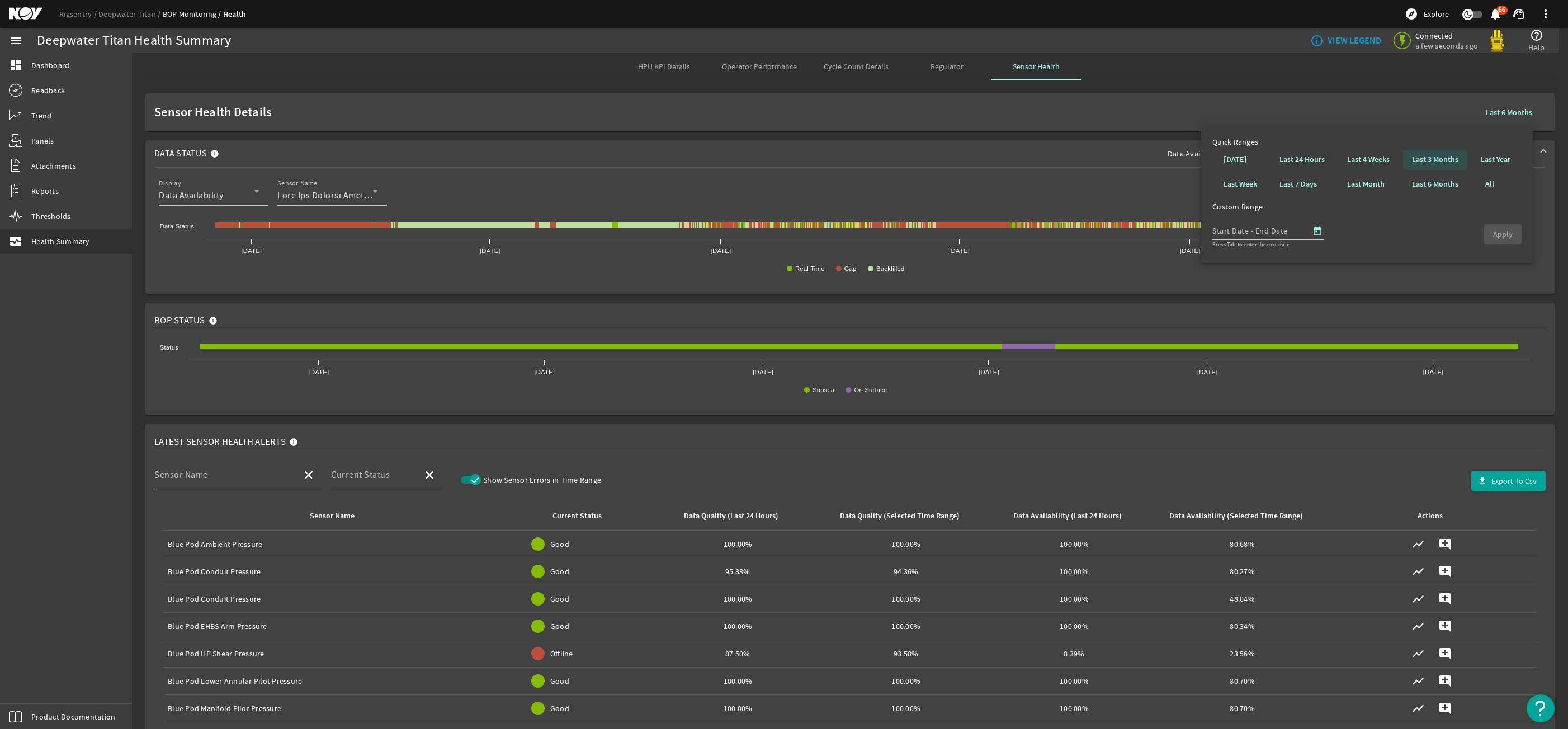
click at [1446, 157] on b "Last 3 Months" at bounding box center [1435, 160] width 46 height 11
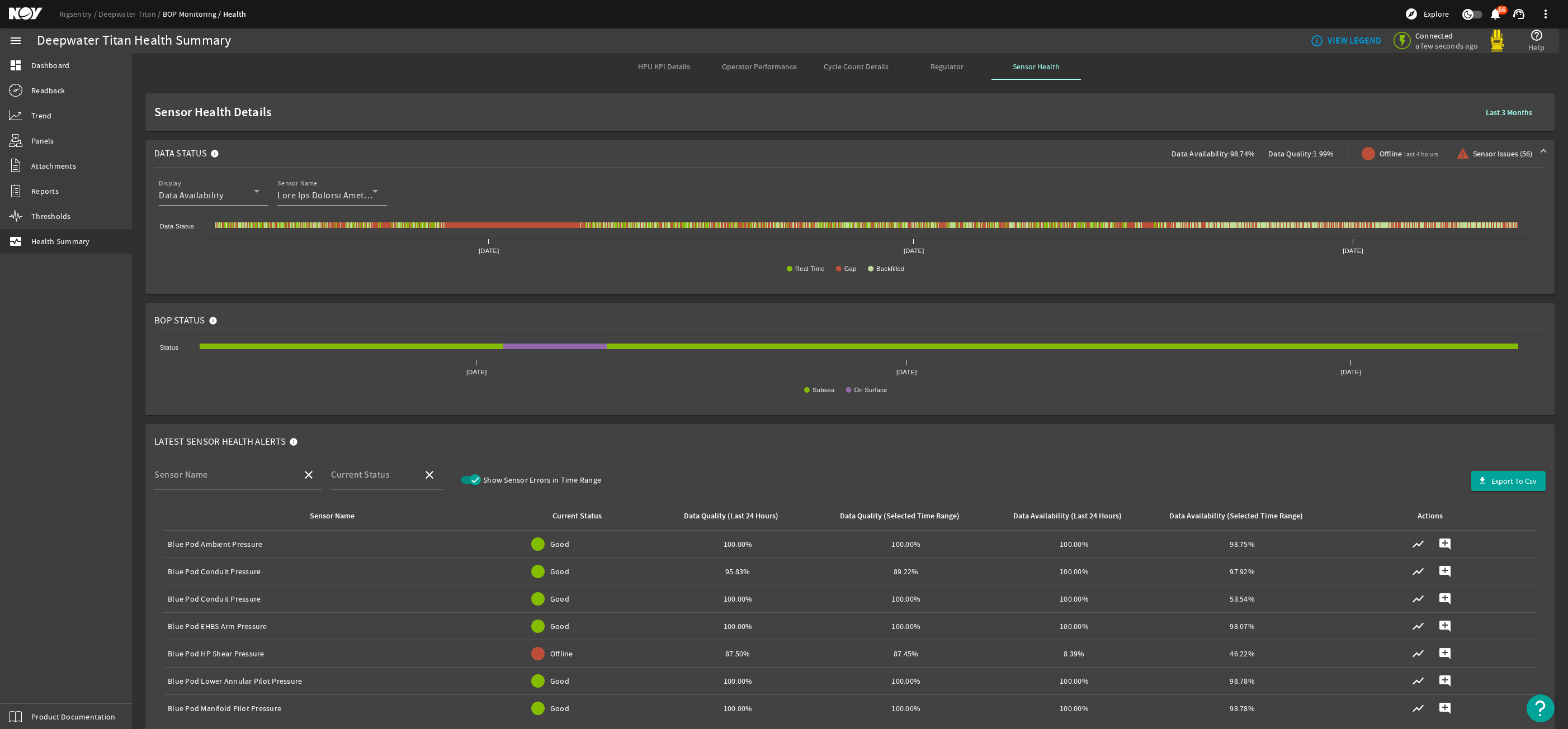
click at [1486, 116] on b "Last 3 Months" at bounding box center [1509, 113] width 46 height 10
click at [1433, 186] on b "Last 6 Months" at bounding box center [1435, 184] width 46 height 11
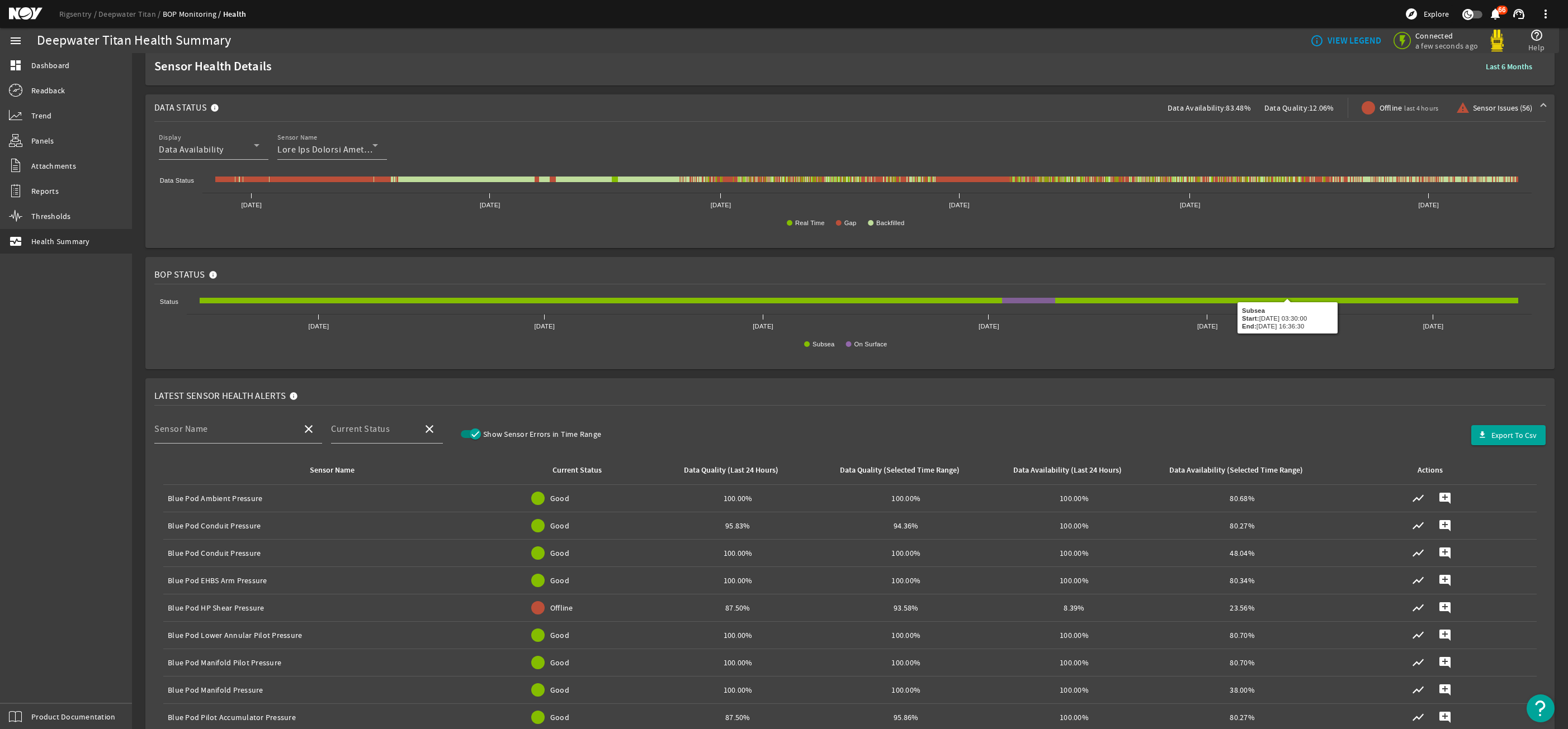
scroll to position [224, 0]
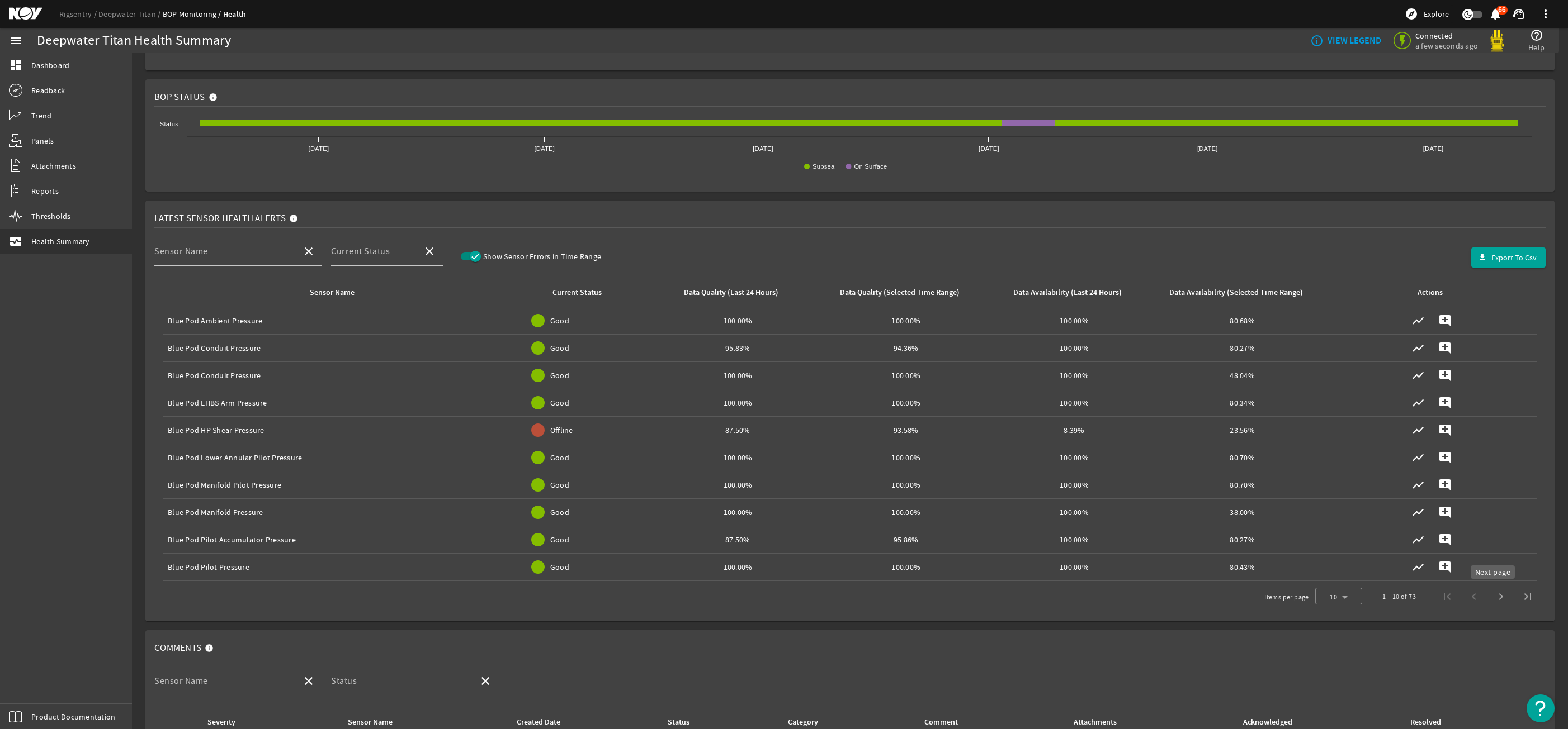
click at [1497, 591] on span "Next page" at bounding box center [1501, 597] width 27 height 27
click at [1496, 594] on span "Next page" at bounding box center [1501, 597] width 27 height 27
click at [1495, 594] on span "Next page" at bounding box center [1501, 597] width 27 height 27
click at [1493, 595] on span "Next page" at bounding box center [1501, 597] width 27 height 27
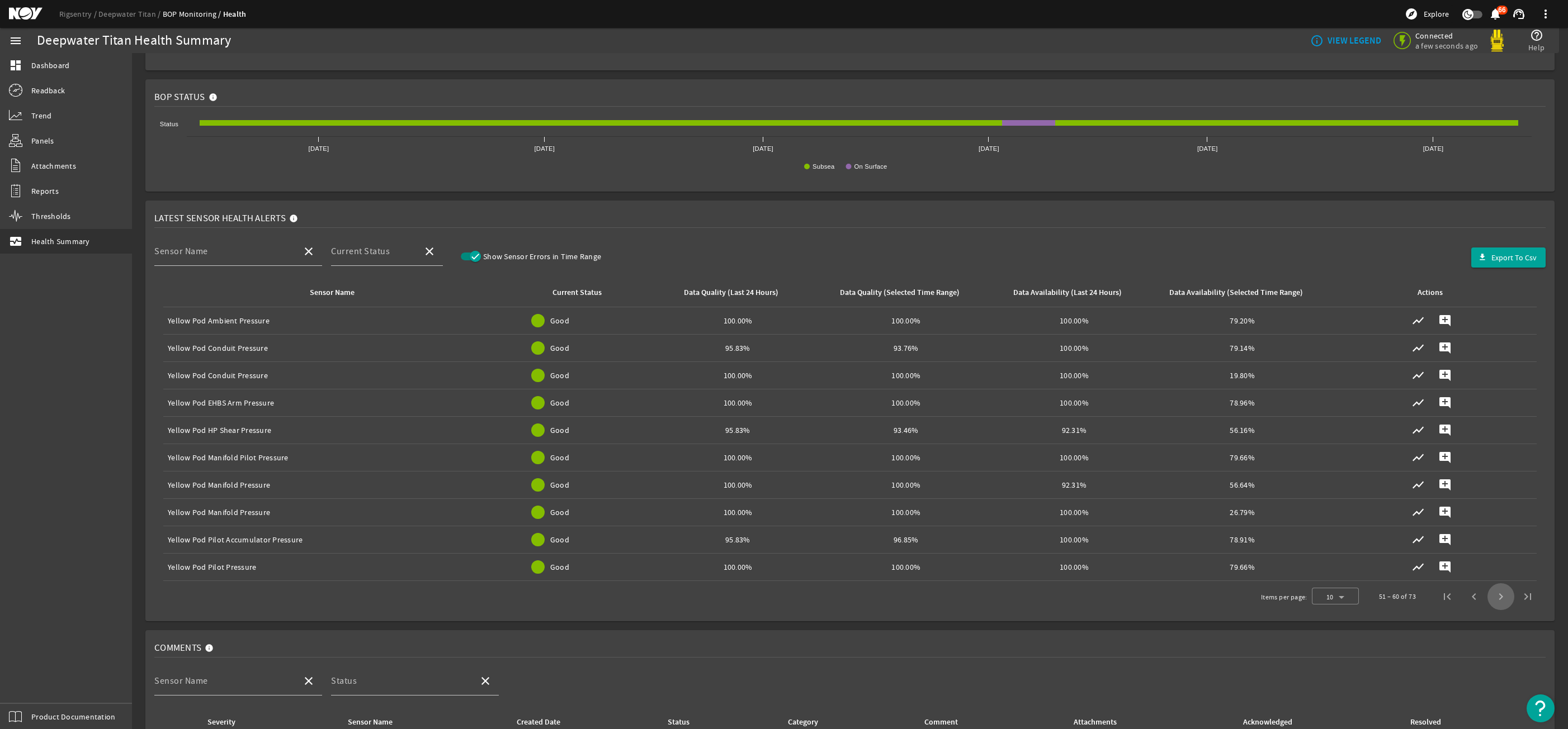
click at [1493, 595] on span "Next page" at bounding box center [1501, 597] width 27 height 27
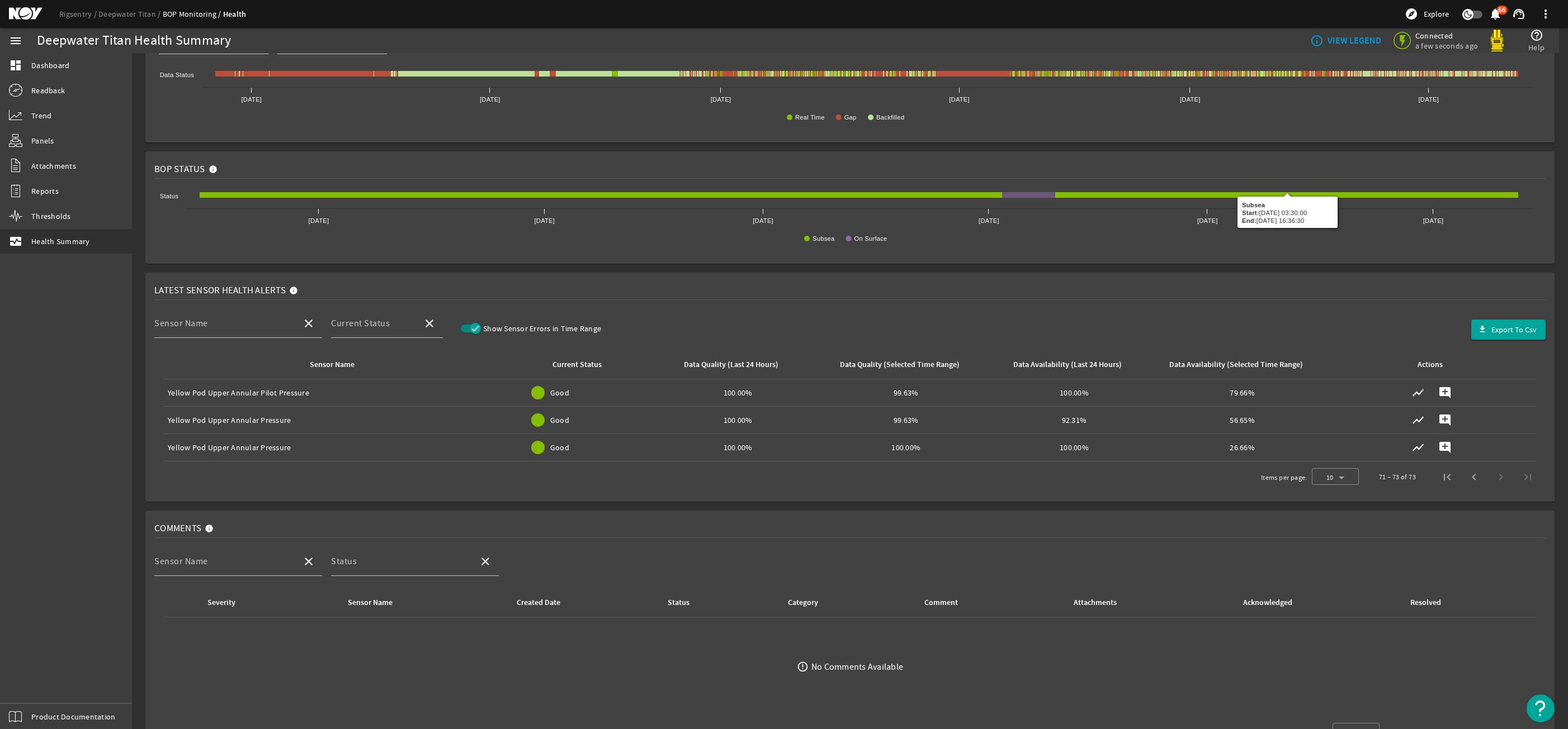
scroll to position [184, 0]
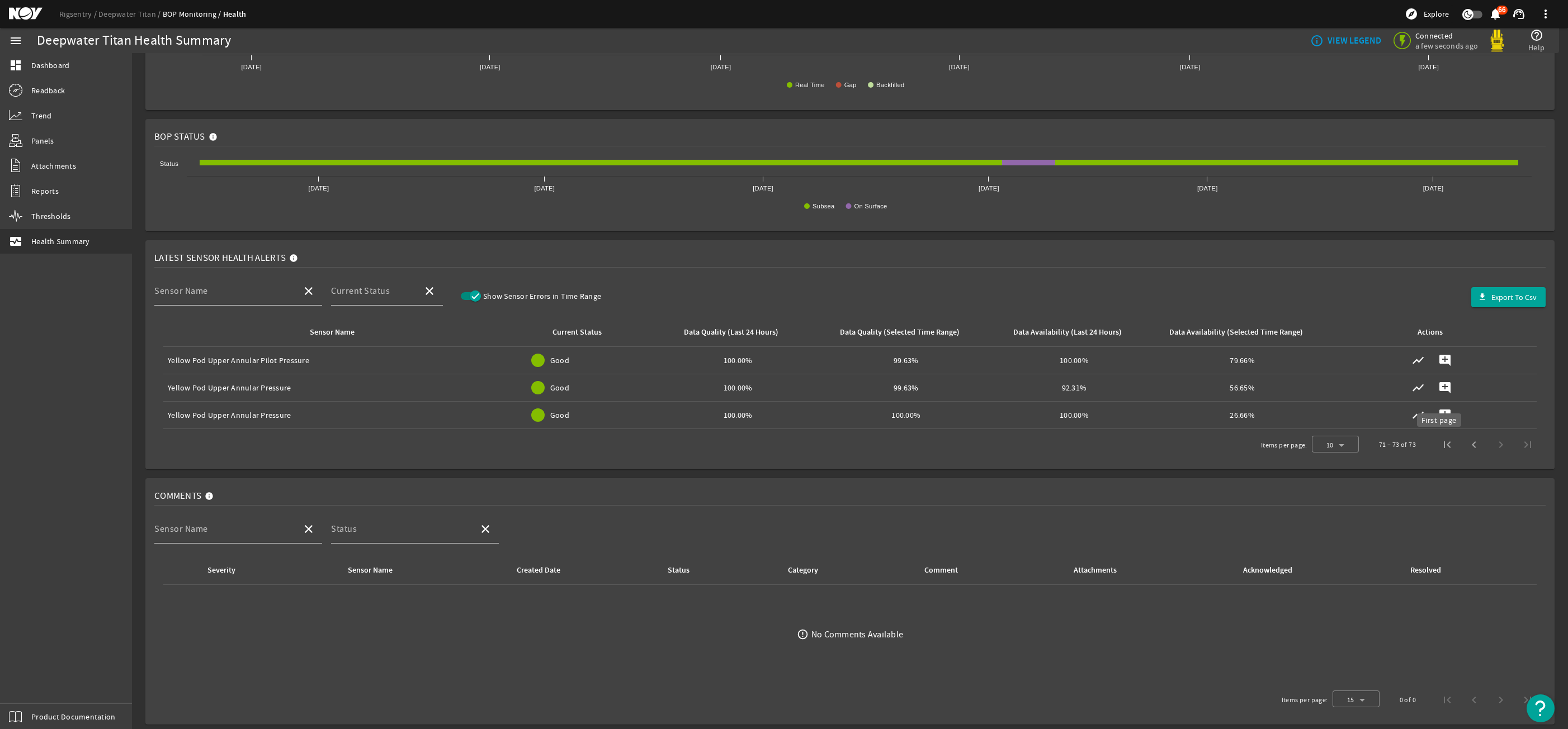
click at [1434, 447] on span "First page" at bounding box center [1447, 445] width 27 height 27
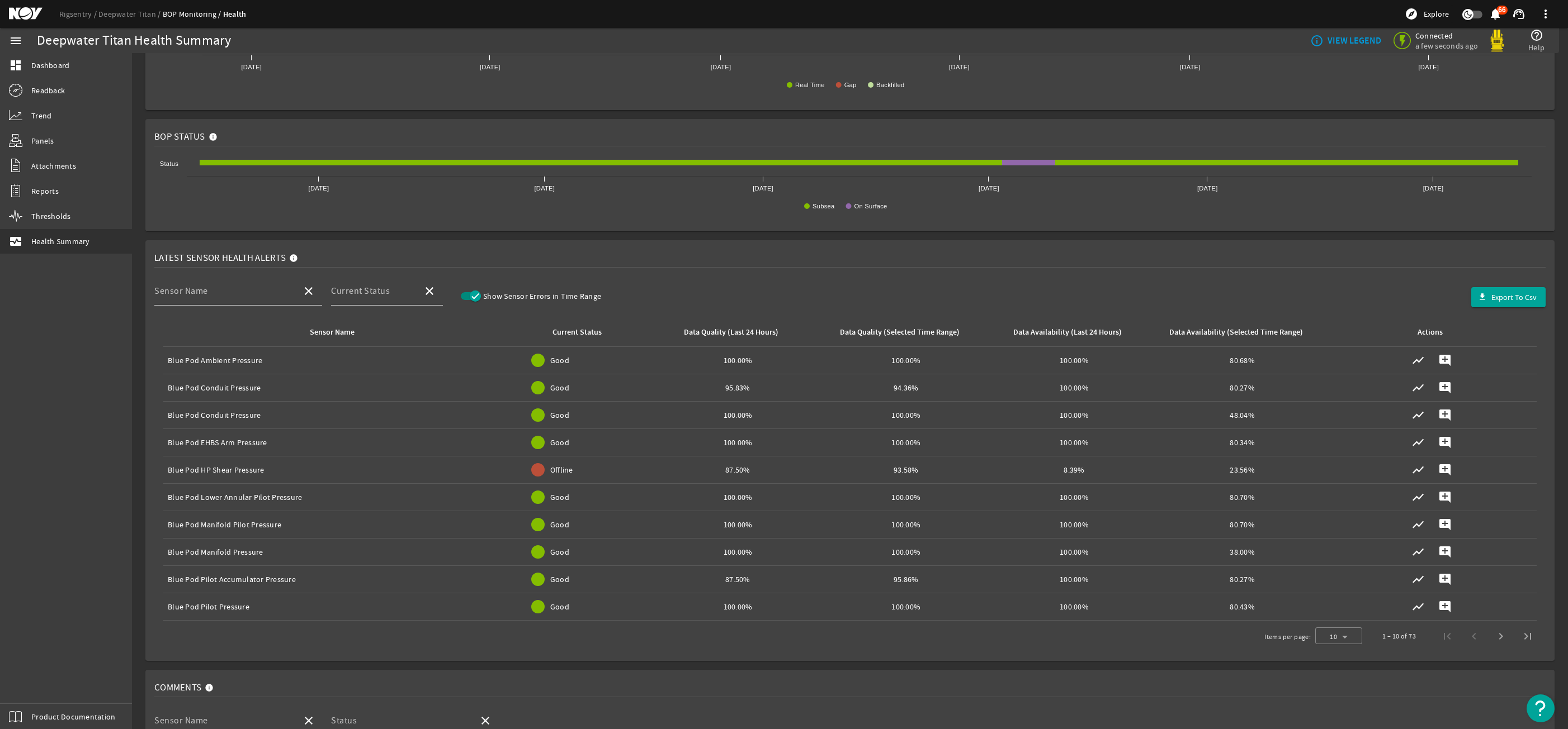
click at [550, 466] on span "Offline" at bounding box center [561, 469] width 23 height 11
click at [562, 422] on td "Current Status: Good" at bounding box center [584, 415] width 140 height 28
click at [479, 298] on icon "button" at bounding box center [475, 295] width 10 height 10
click at [469, 296] on icon "button" at bounding box center [466, 295] width 7 height 1
click at [335, 292] on mat-label "Current Status" at bounding box center [360, 291] width 59 height 11
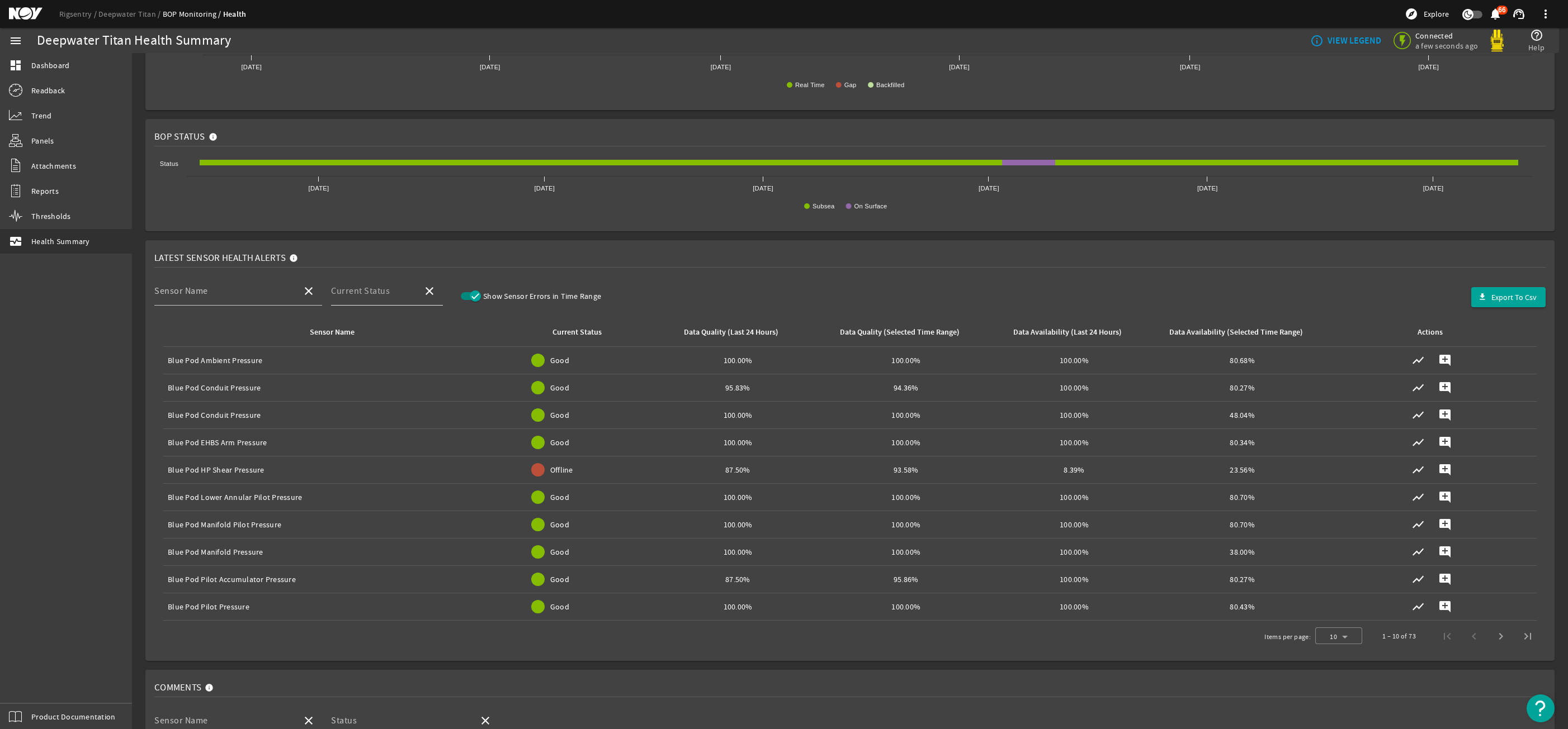
click at [335, 292] on input "Current Status" at bounding box center [372, 295] width 83 height 13
click at [748, 319] on th "Data Quality (Last 24 Hours)" at bounding box center [737, 332] width 168 height 29
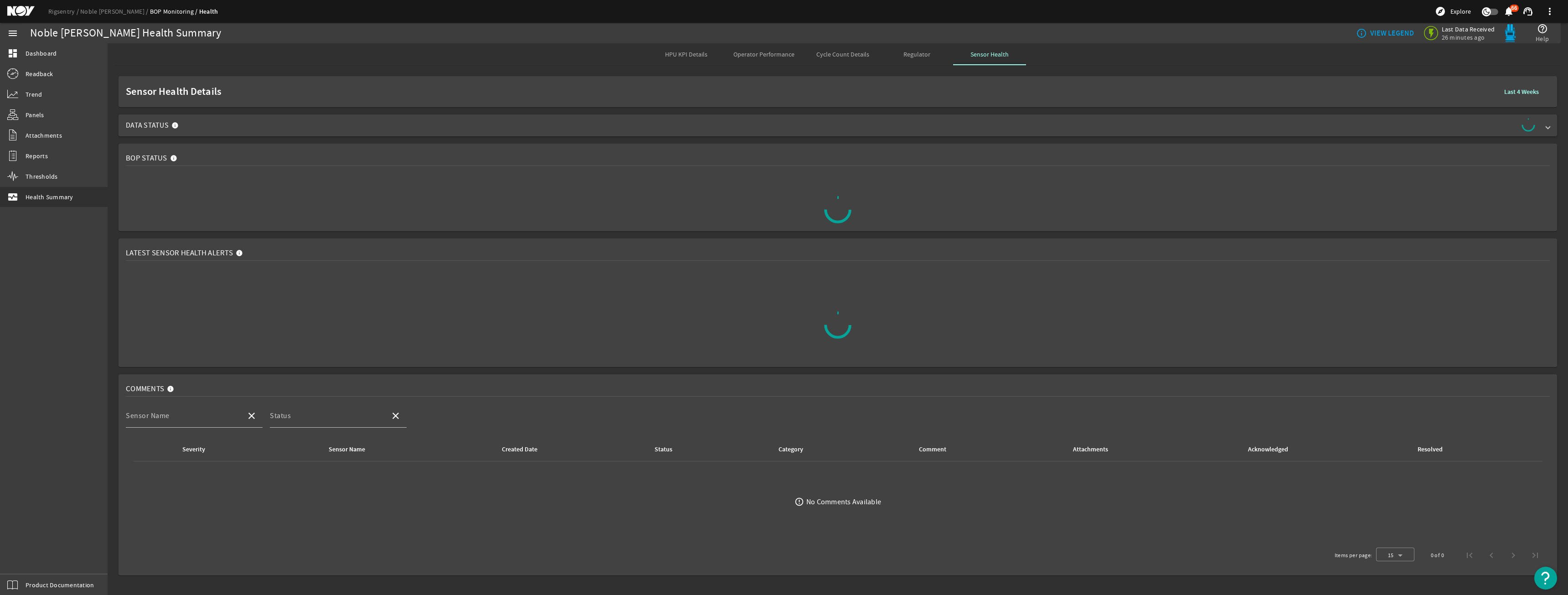
click at [663, 135] on mat-expansion-panel-header "Data Status" at bounding box center [838, 125] width 1438 height 22
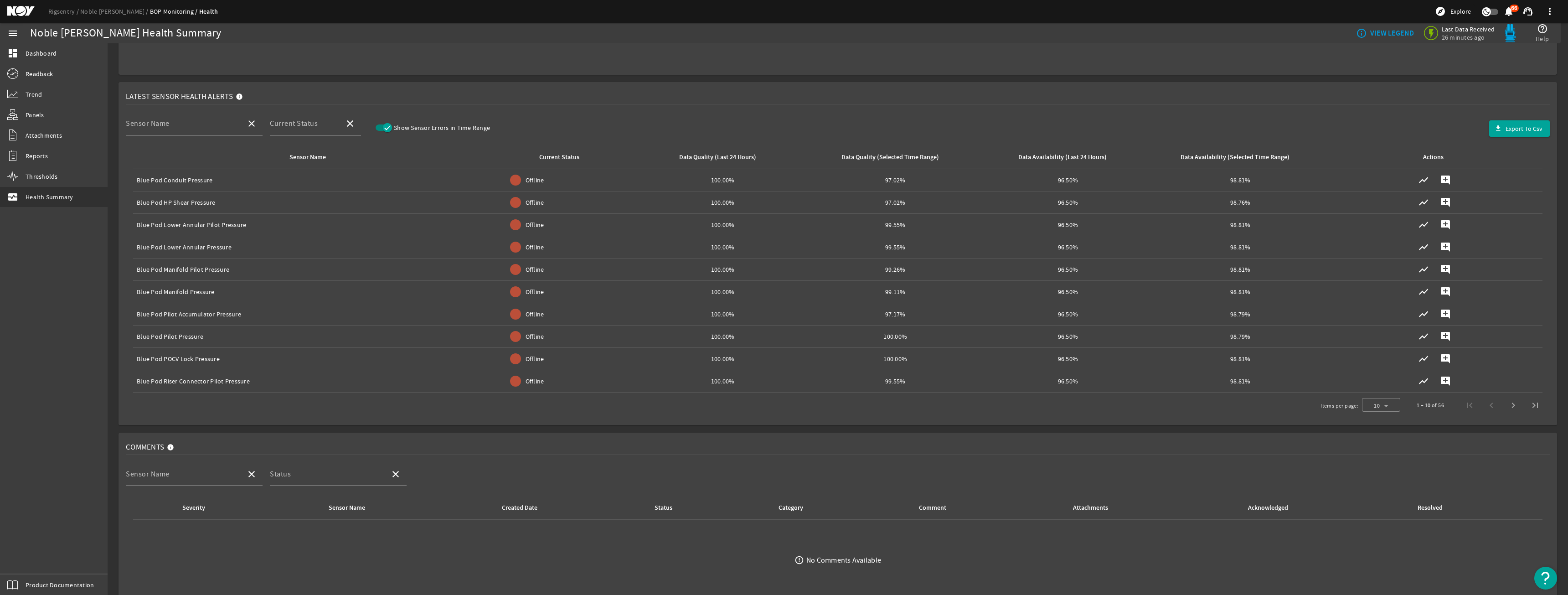
scroll to position [273, 0]
click at [1508, 395] on span "Next page" at bounding box center [1513, 396] width 22 height 22
click at [1468, 396] on span "First page" at bounding box center [1469, 396] width 22 height 22
drag, startPoint x: 1511, startPoint y: 384, endPoint x: 1504, endPoint y: 400, distance: 17.5
click at [1511, 386] on div "Items per page: 10 1 – 10 of 56" at bounding box center [838, 396] width 1424 height 26
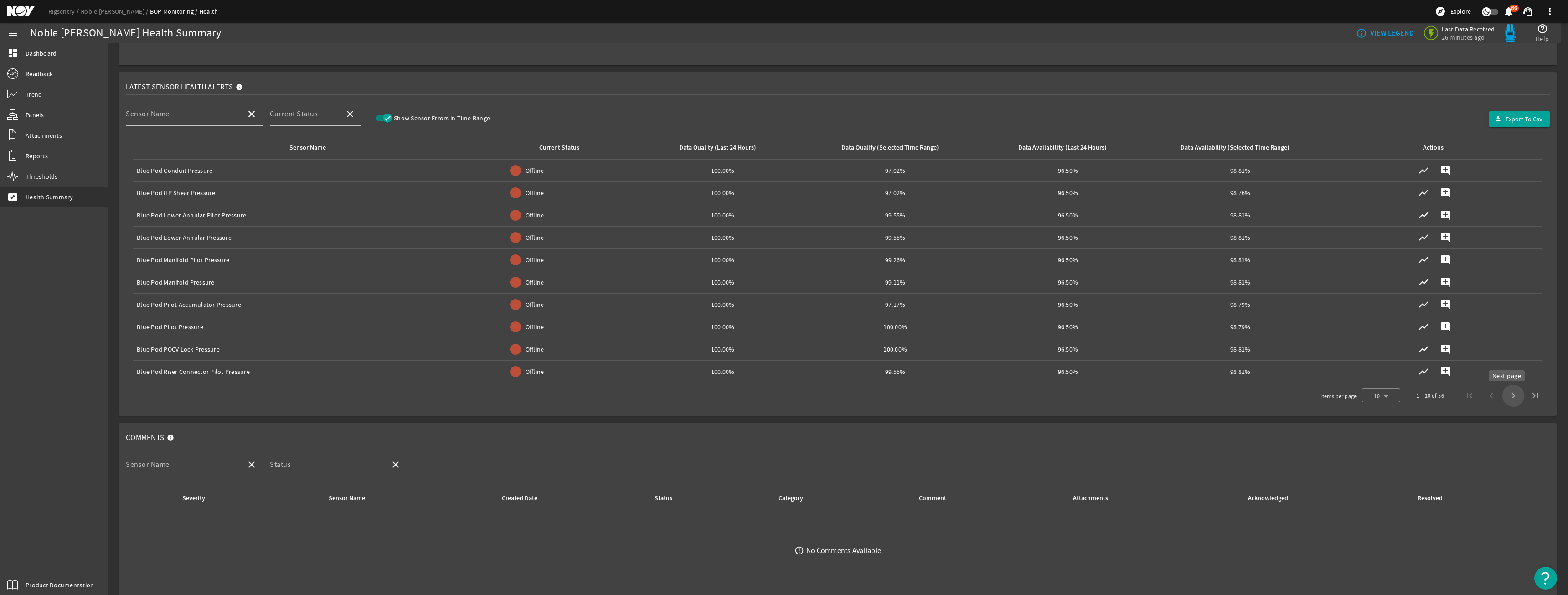
click at [1504, 400] on span "Next page" at bounding box center [1513, 396] width 22 height 22
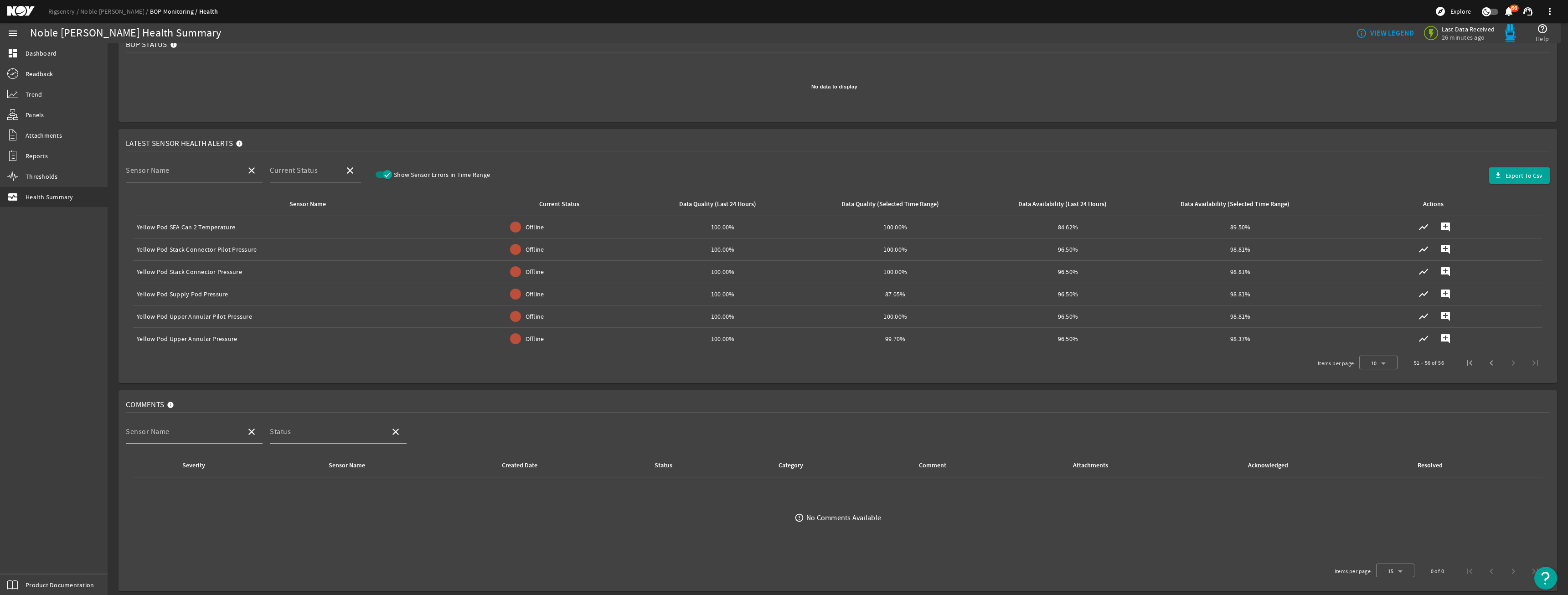
click at [1504, 400] on div "Comments" at bounding box center [838, 405] width 1424 height 15
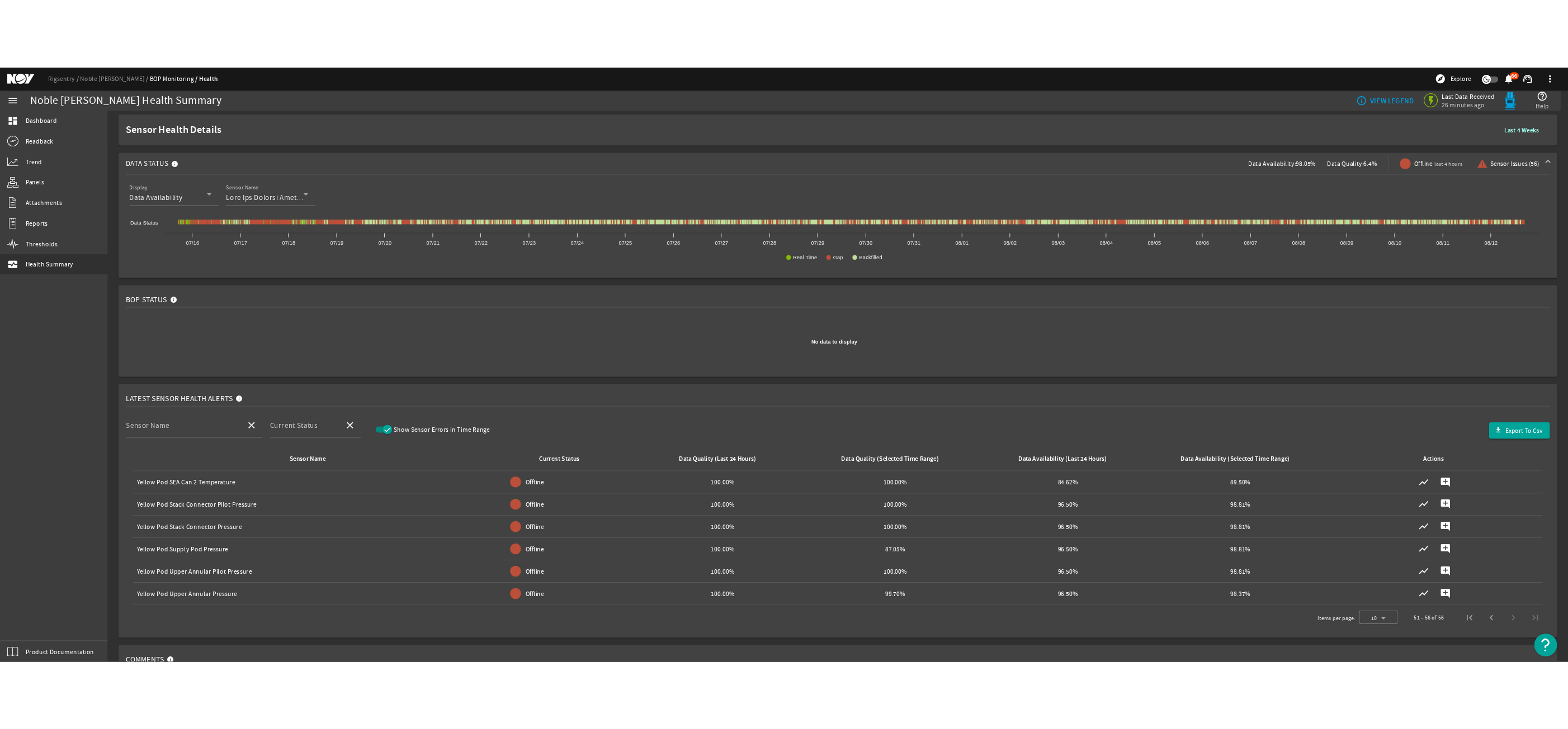
scroll to position [0, 0]
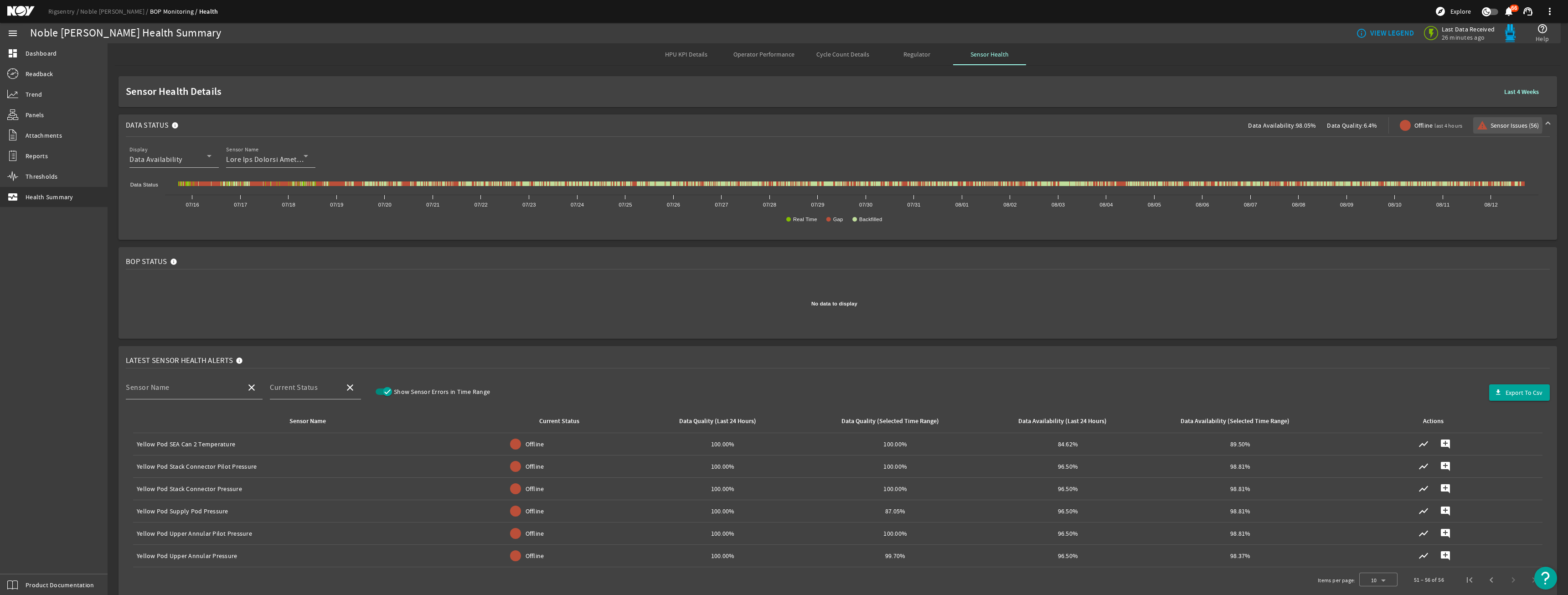
click at [1491, 126] on span "Sensor Issues (56)" at bounding box center [1514, 125] width 48 height 9
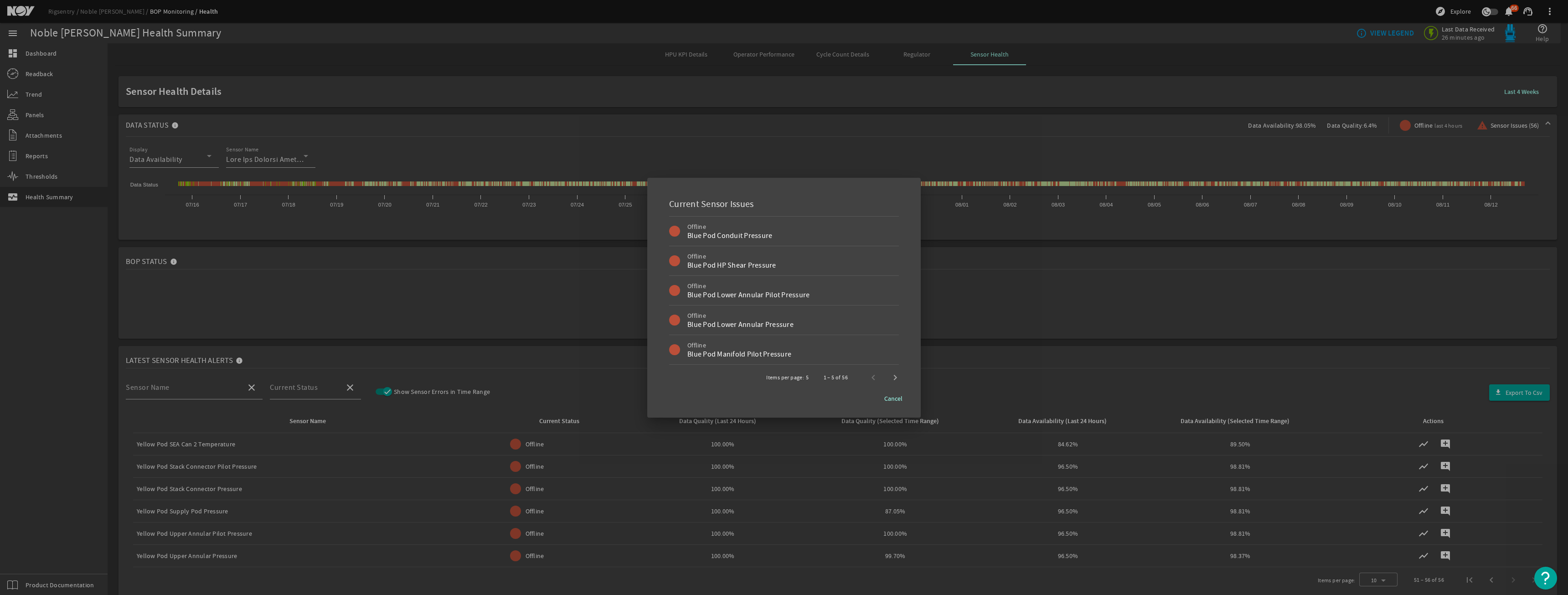
drag, startPoint x: 766, startPoint y: 300, endPoint x: 664, endPoint y: 286, distance: 103.0
click at [760, 299] on div "Offline Blue Pod Lower Annular Pilot Pressure" at bounding box center [783, 290] width 229 height 30
click at [681, 291] on div "Offline Blue Pod Lower Annular Pilot Pressure" at bounding box center [783, 290] width 229 height 30
click at [908, 384] on div "Items per page: 5 1 – 5 of 56" at bounding box center [783, 378] width 251 height 26
click at [901, 378] on span "Next page" at bounding box center [895, 378] width 22 height 22
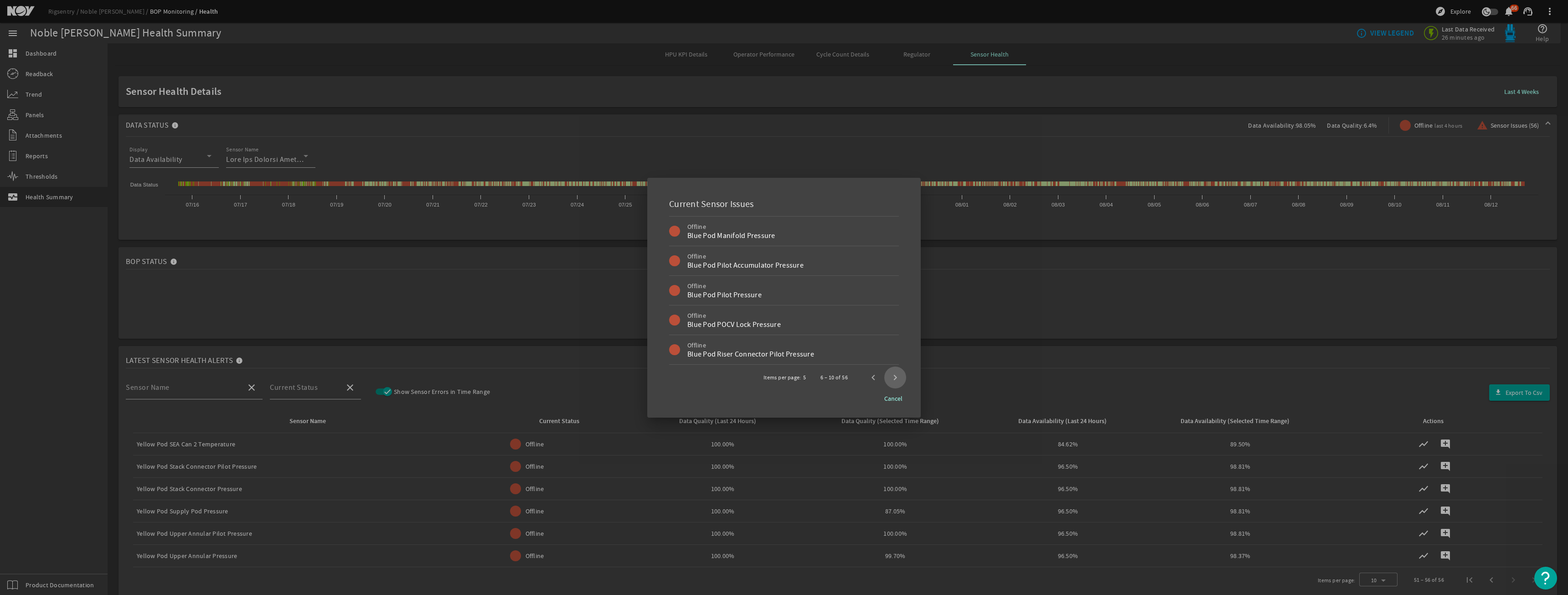
click at [901, 378] on span "Next page" at bounding box center [895, 378] width 22 height 22
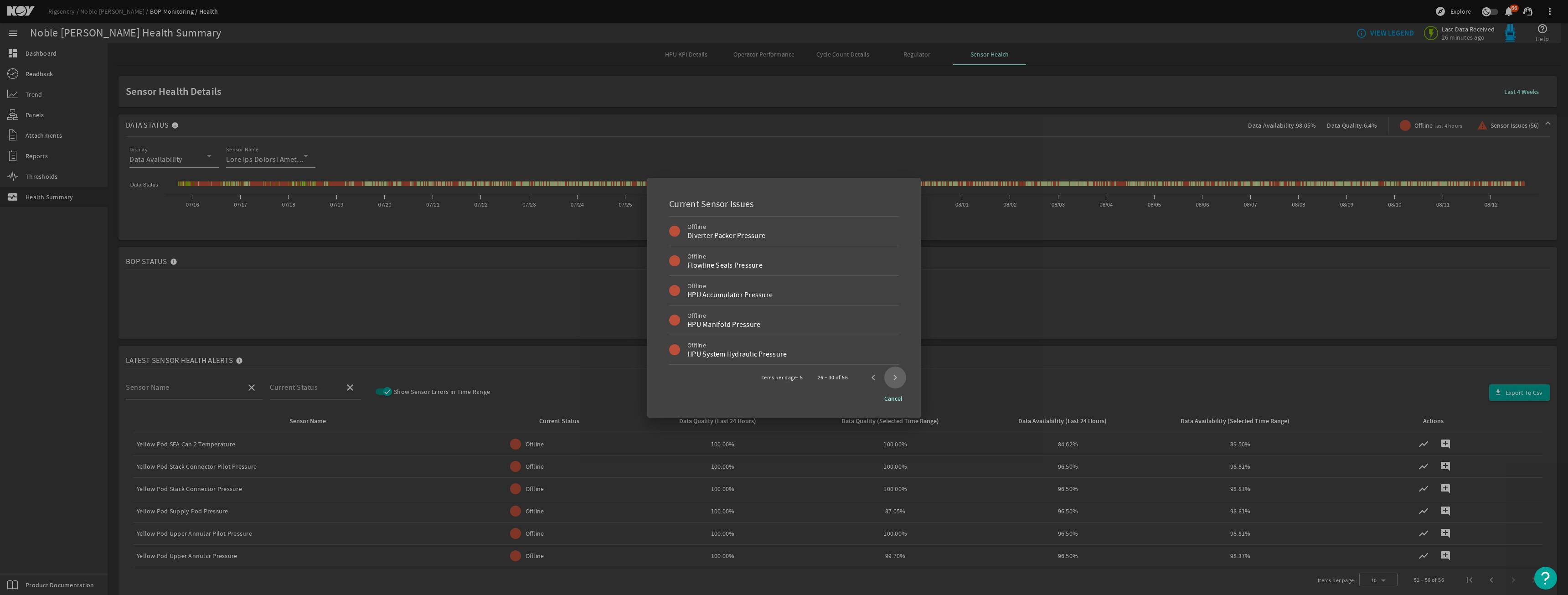
click at [901, 378] on span "Next page" at bounding box center [895, 378] width 22 height 22
click at [1028, 296] on div at bounding box center [784, 297] width 1568 height 595
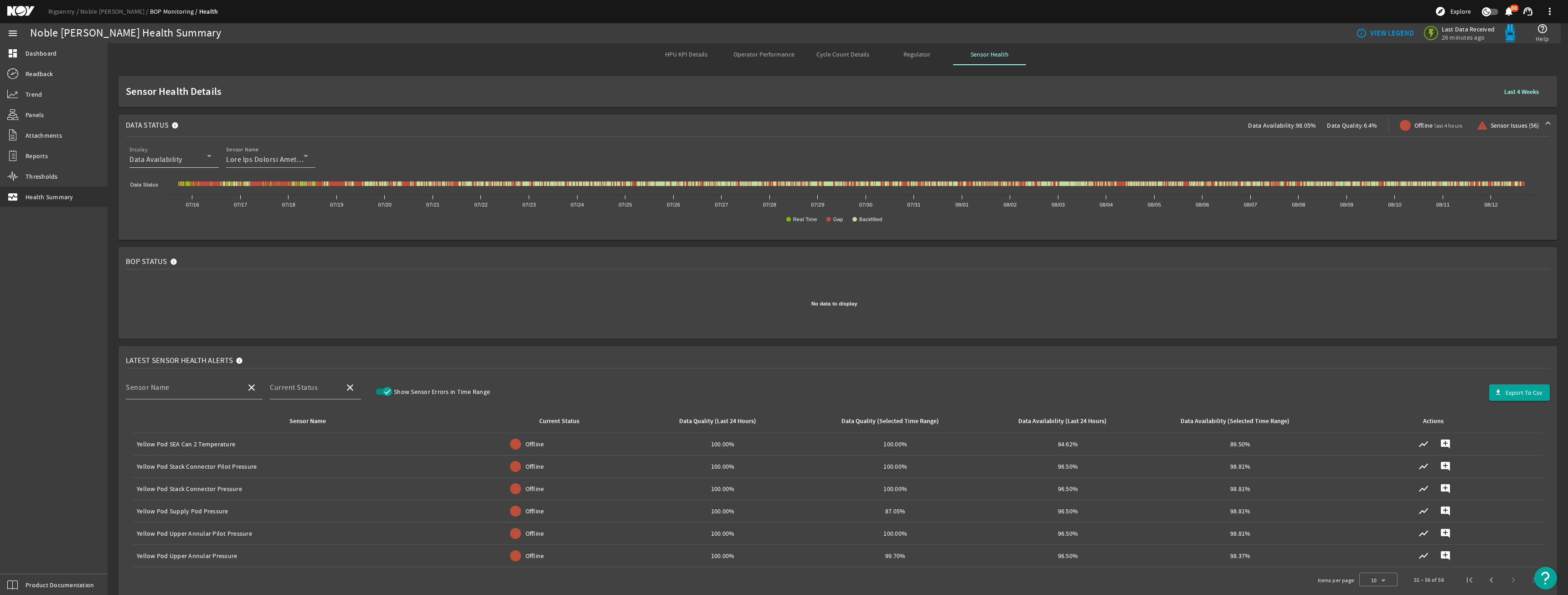
click at [182, 157] on span "Data Availability" at bounding box center [156, 160] width 53 height 9
click at [172, 195] on mat-option "Data Quality" at bounding box center [174, 205] width 89 height 22
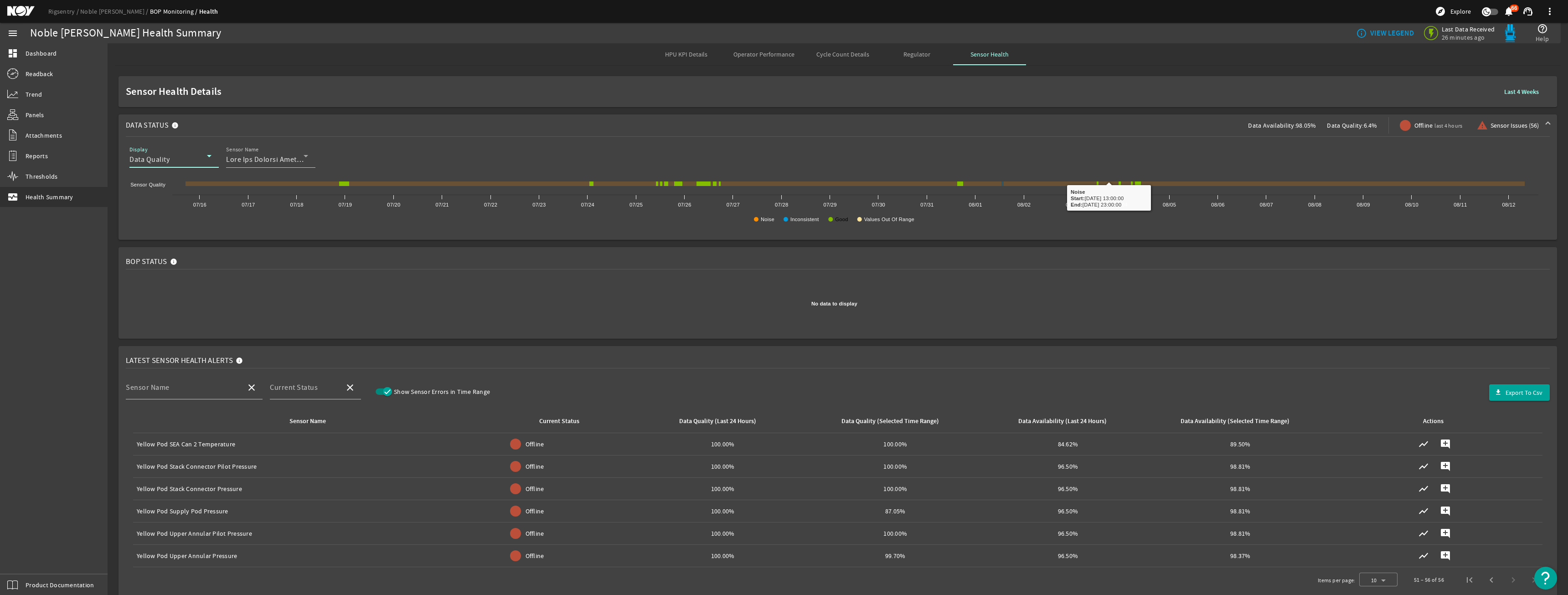
click at [839, 220] on text "Good" at bounding box center [841, 219] width 13 height 5
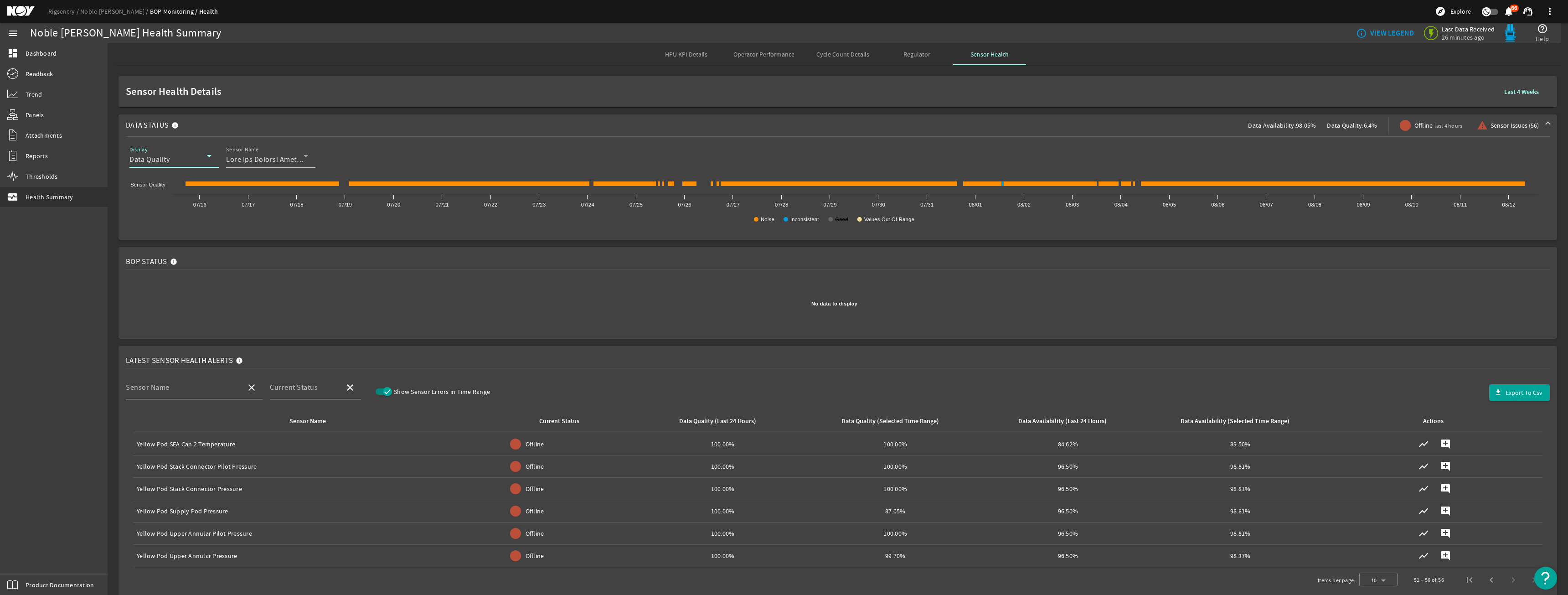
click at [839, 217] on text "Good" at bounding box center [841, 219] width 13 height 5
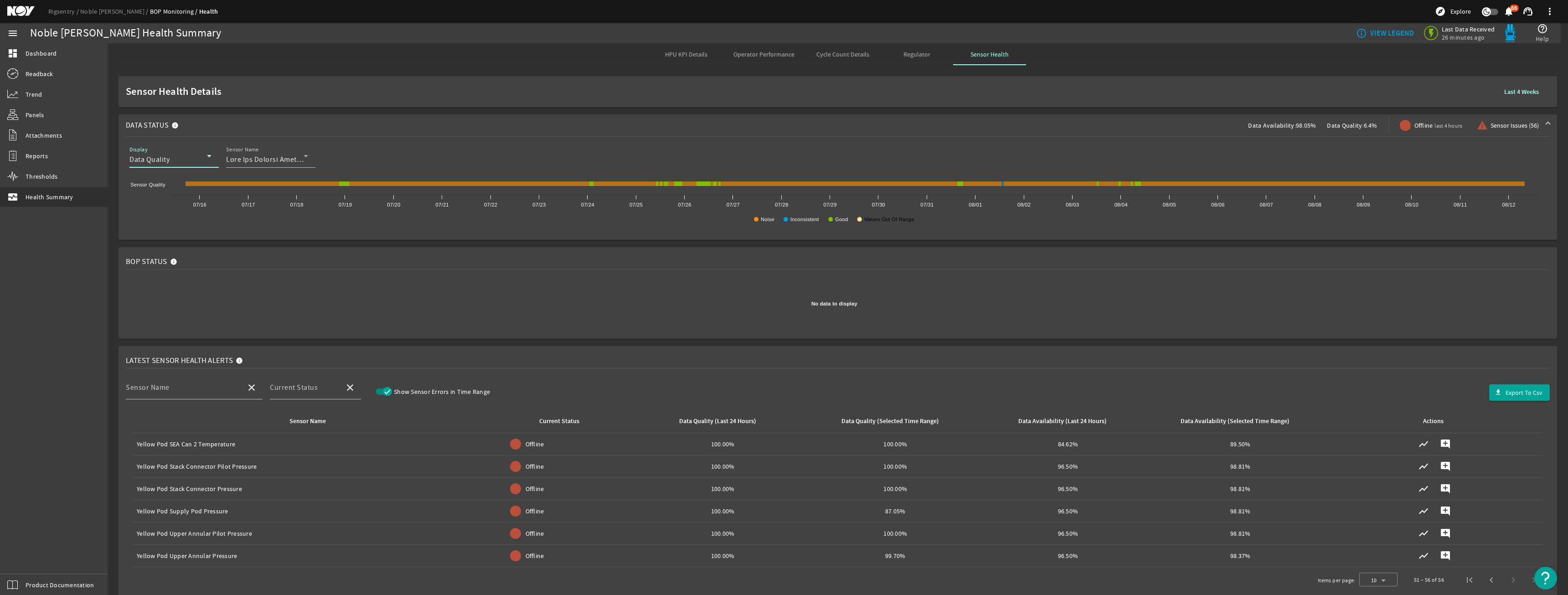
click at [859, 221] on rect at bounding box center [859, 219] width 4 height 4
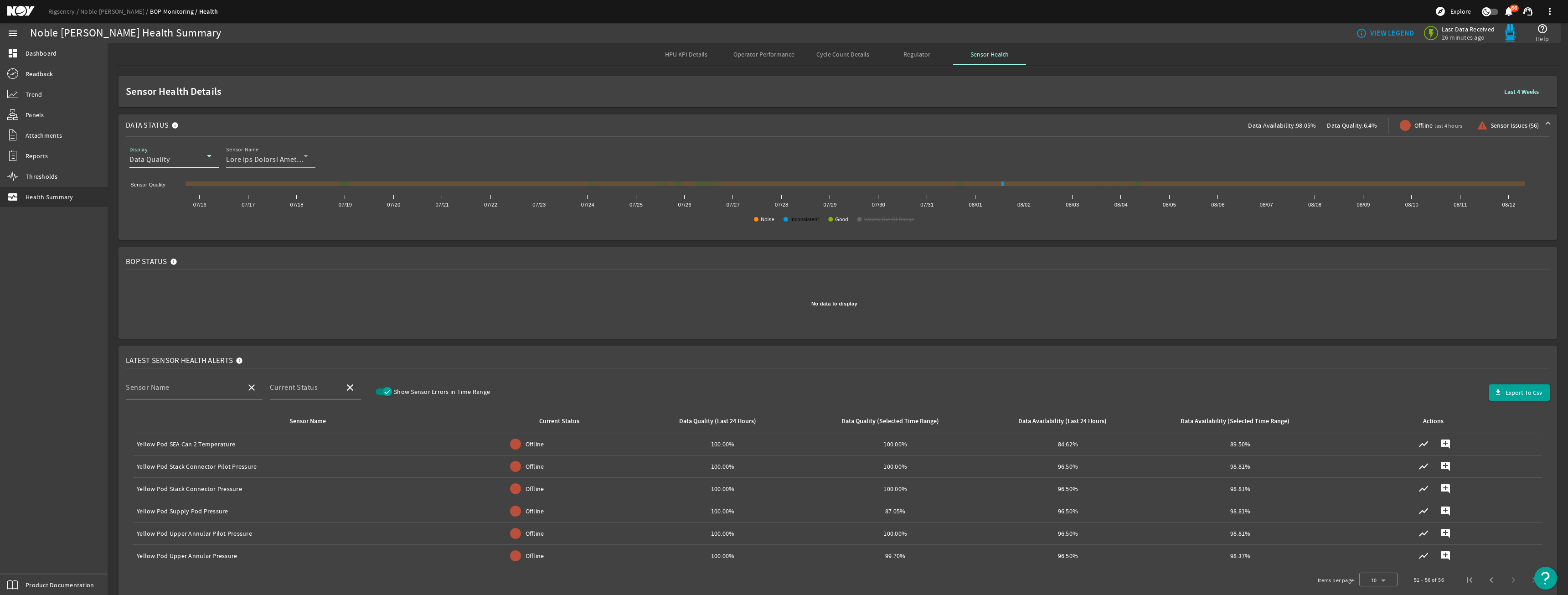
click at [799, 217] on text "Inconsistent" at bounding box center [804, 219] width 29 height 5
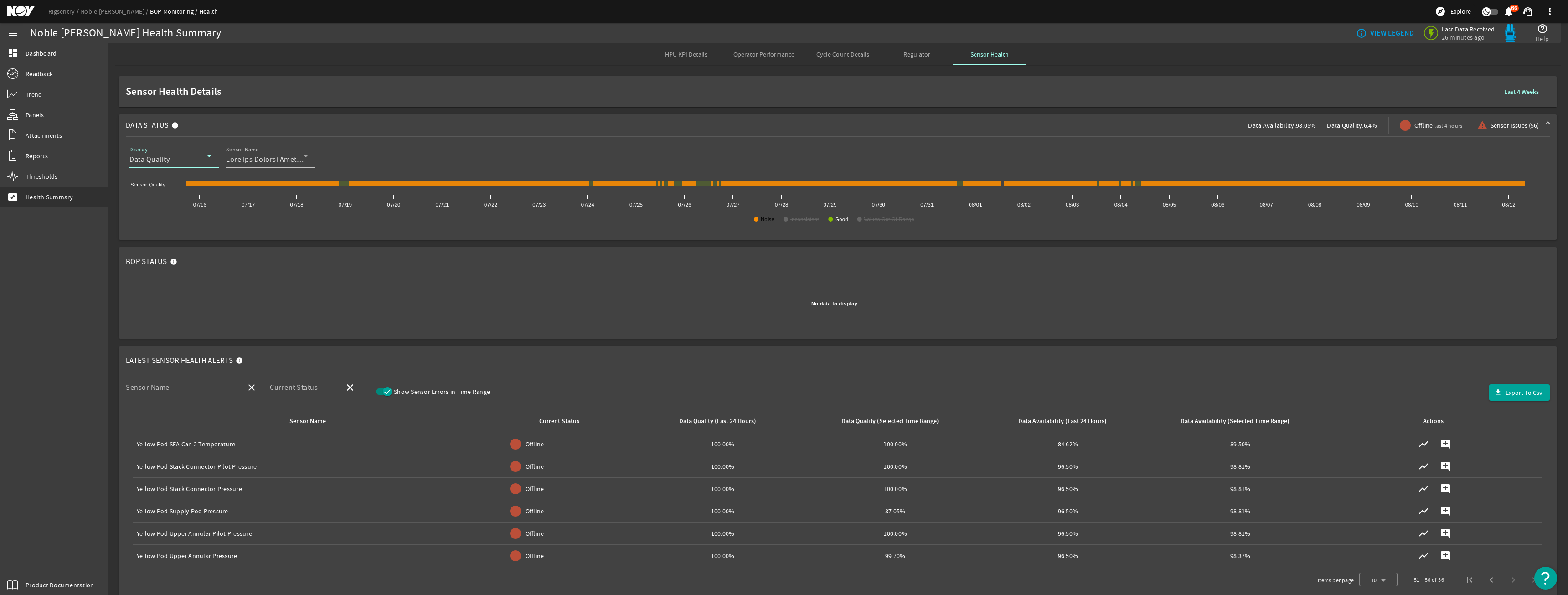
click at [769, 219] on text "Noise" at bounding box center [768, 219] width 13 height 5
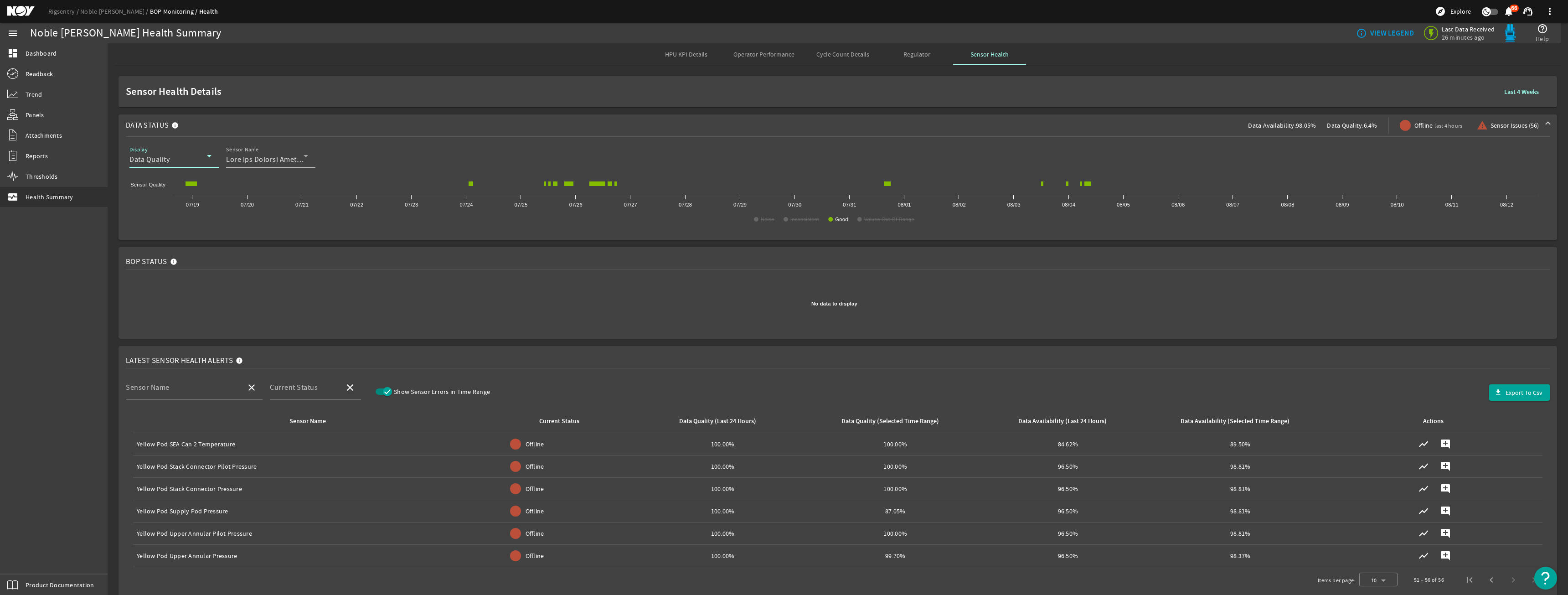
click at [198, 168] on div at bounding box center [174, 173] width 89 height 10
click at [192, 158] on div "Data Quality" at bounding box center [168, 160] width 77 height 11
click at [178, 183] on span "Data Availability" at bounding box center [163, 183] width 53 height 11
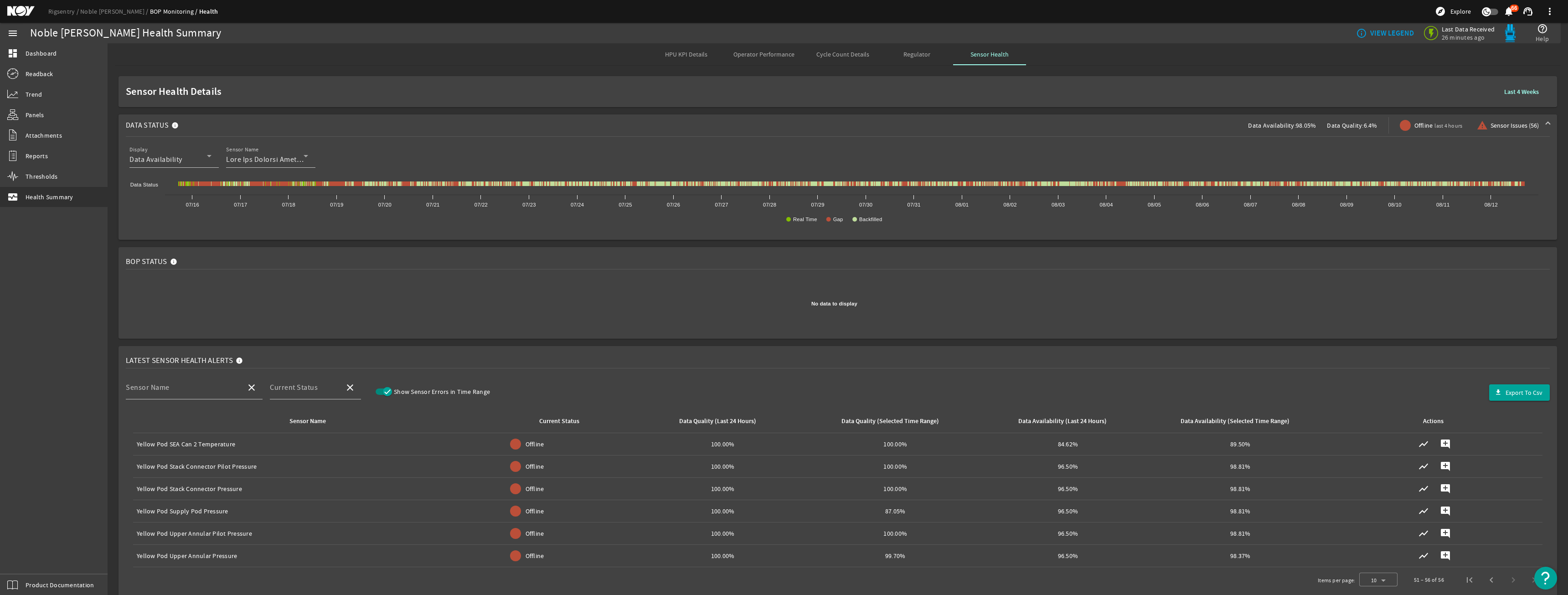
click at [1418, 122] on span "Offline last 4 hours" at bounding box center [1438, 125] width 48 height 10
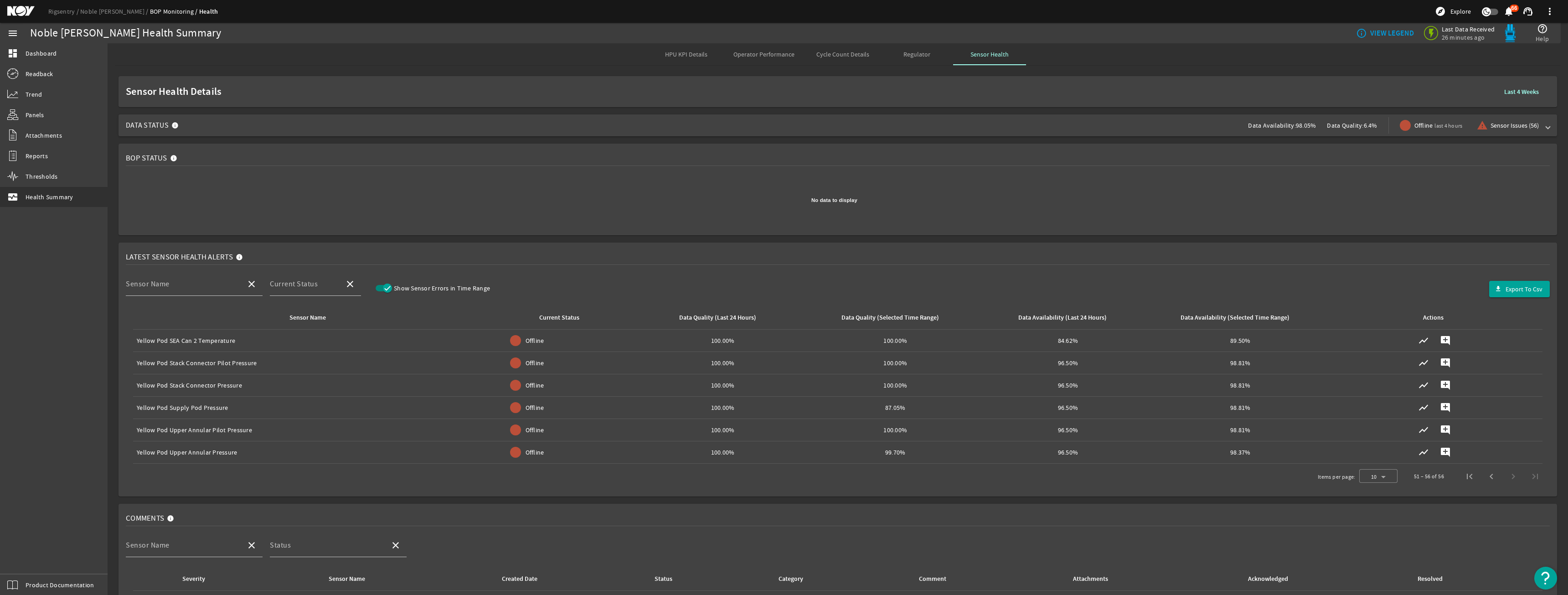
click at [1415, 126] on span "Offline last 4 hours" at bounding box center [1438, 125] width 48 height 10
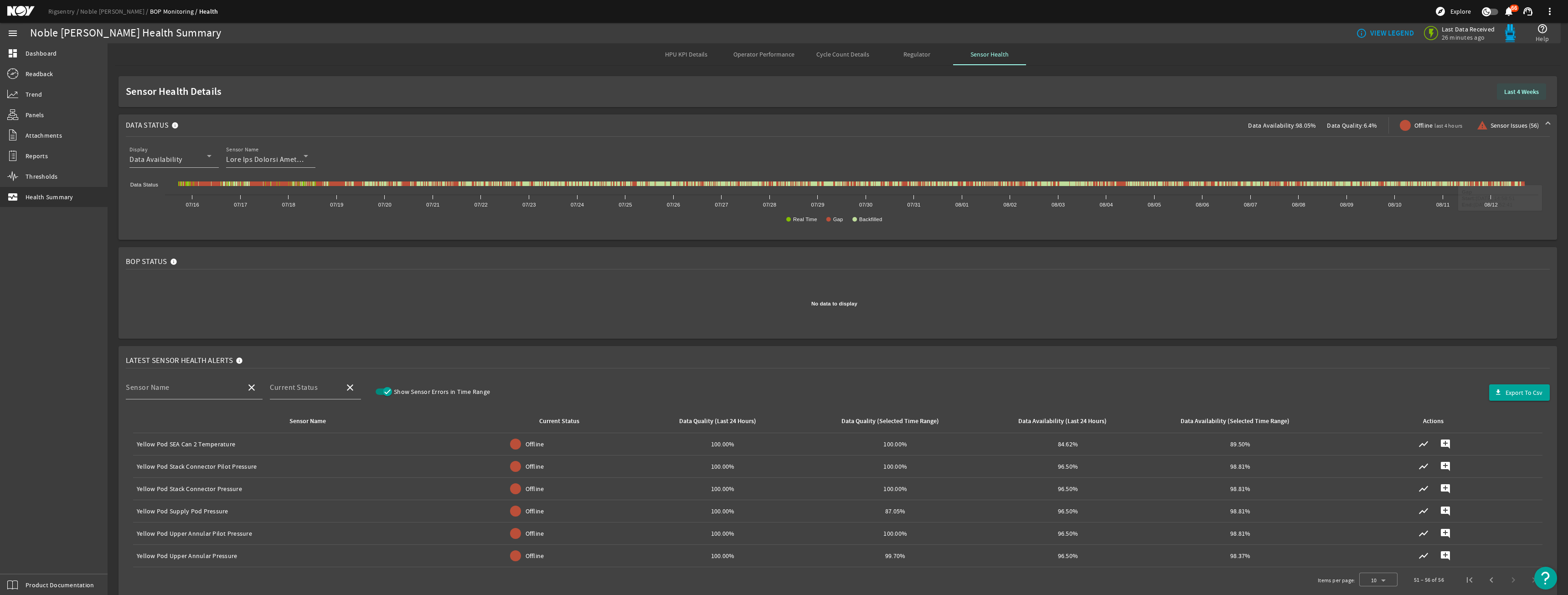
click at [1505, 99] on span at bounding box center [1521, 92] width 49 height 22
click at [1345, 129] on b "Last 24 Hours" at bounding box center [1351, 130] width 37 height 9
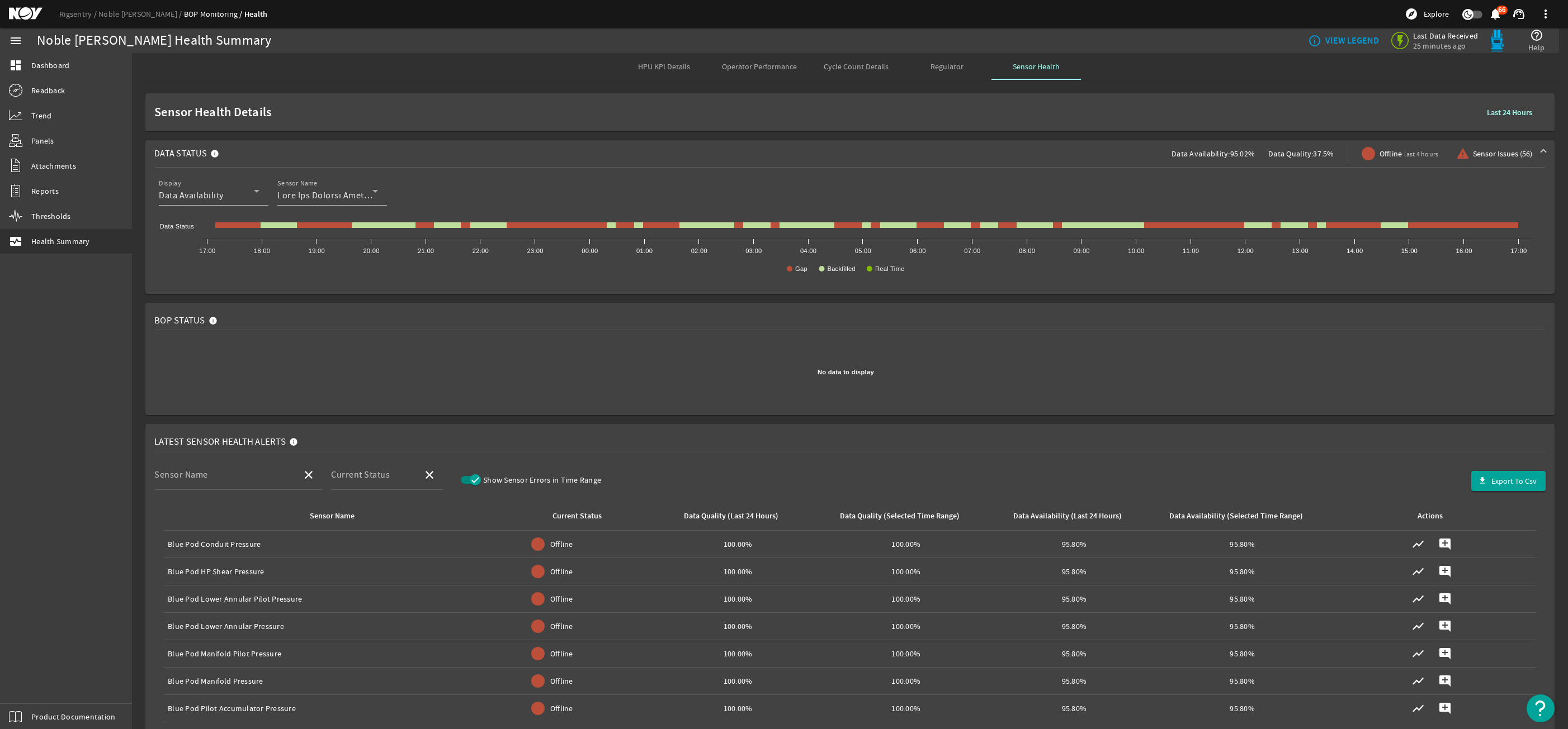
click at [1513, 108] on b "Last 24 Hours" at bounding box center [1509, 113] width 46 height 10
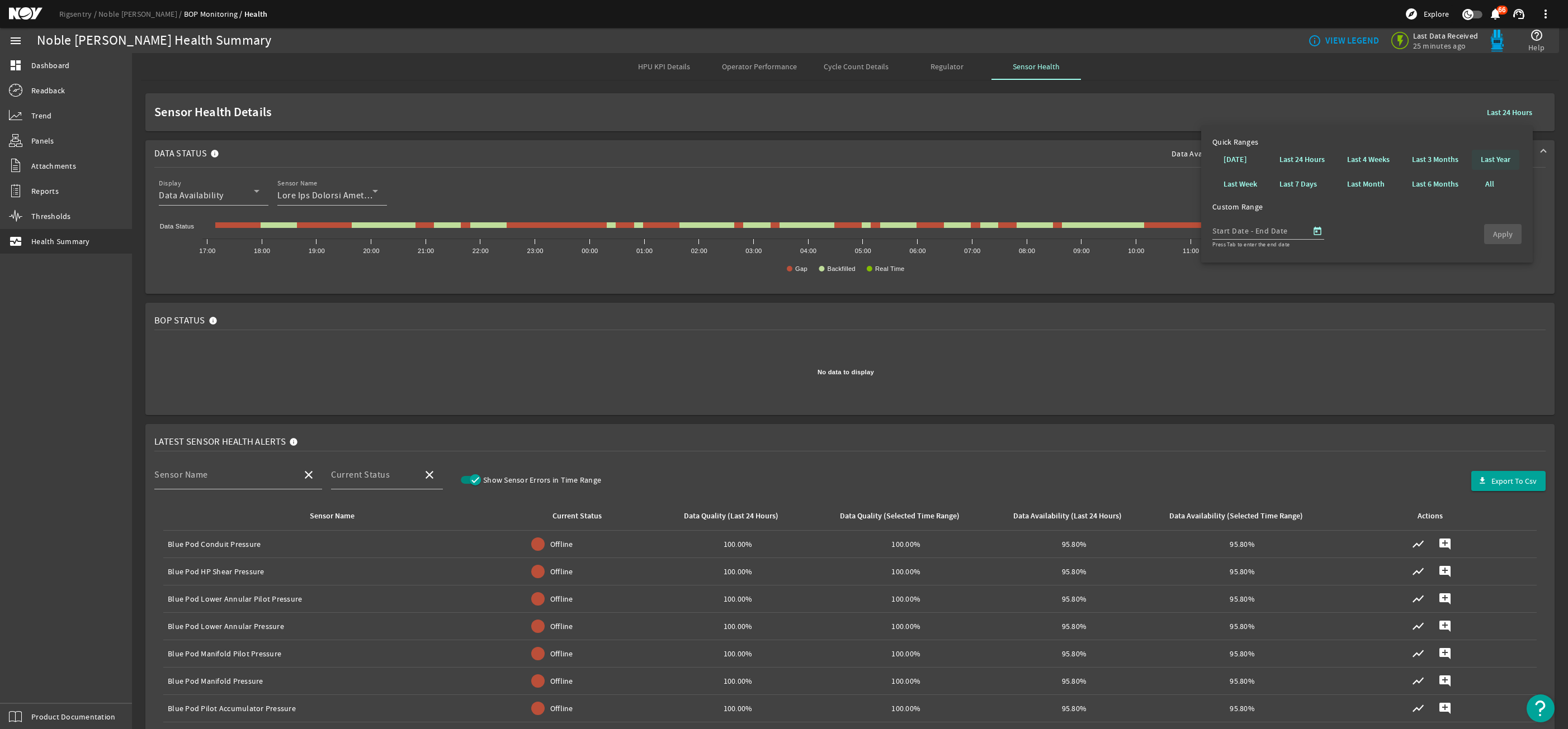
click at [1489, 165] on b "Last Year" at bounding box center [1496, 160] width 30 height 11
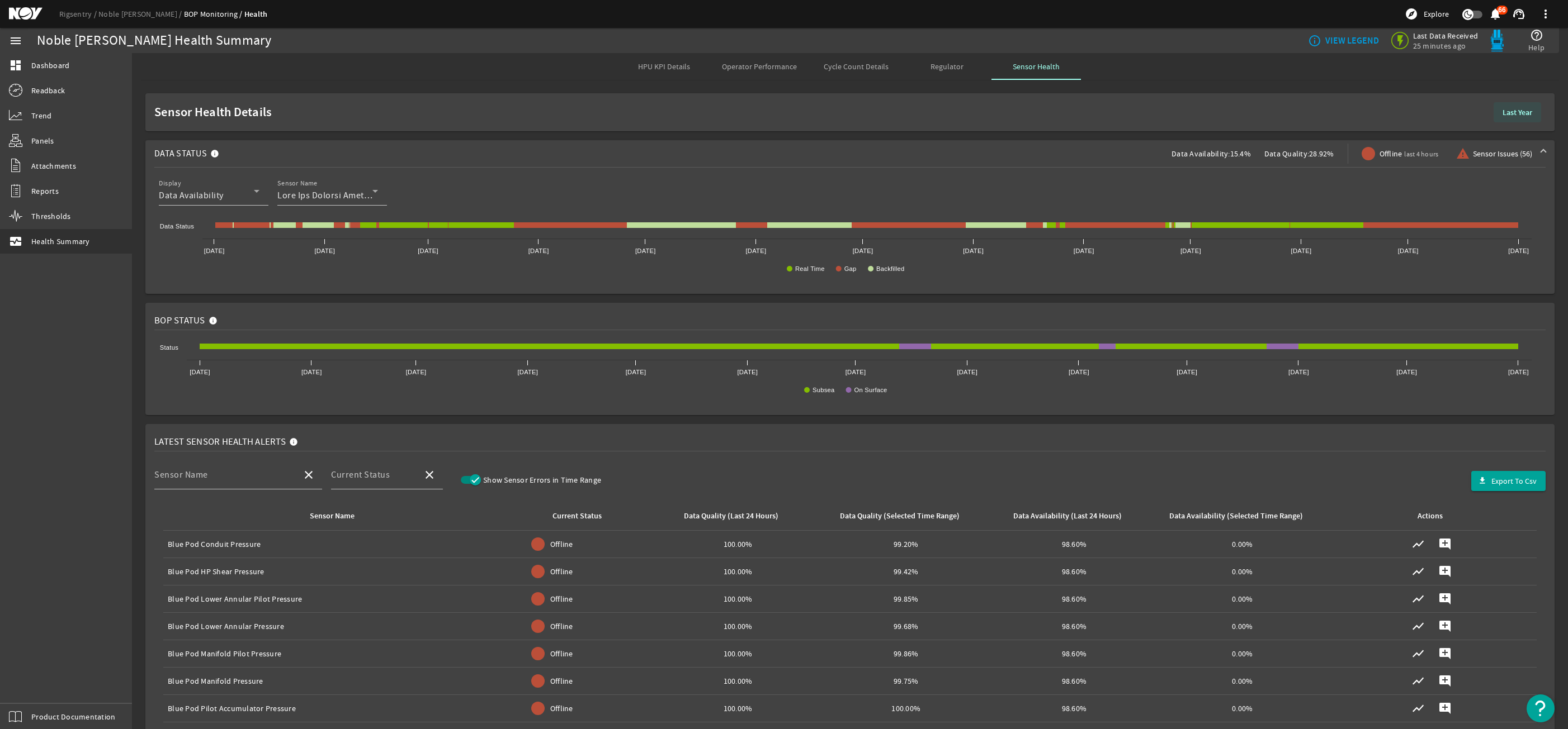
click at [1502, 109] on b "Last Year" at bounding box center [1517, 113] width 30 height 10
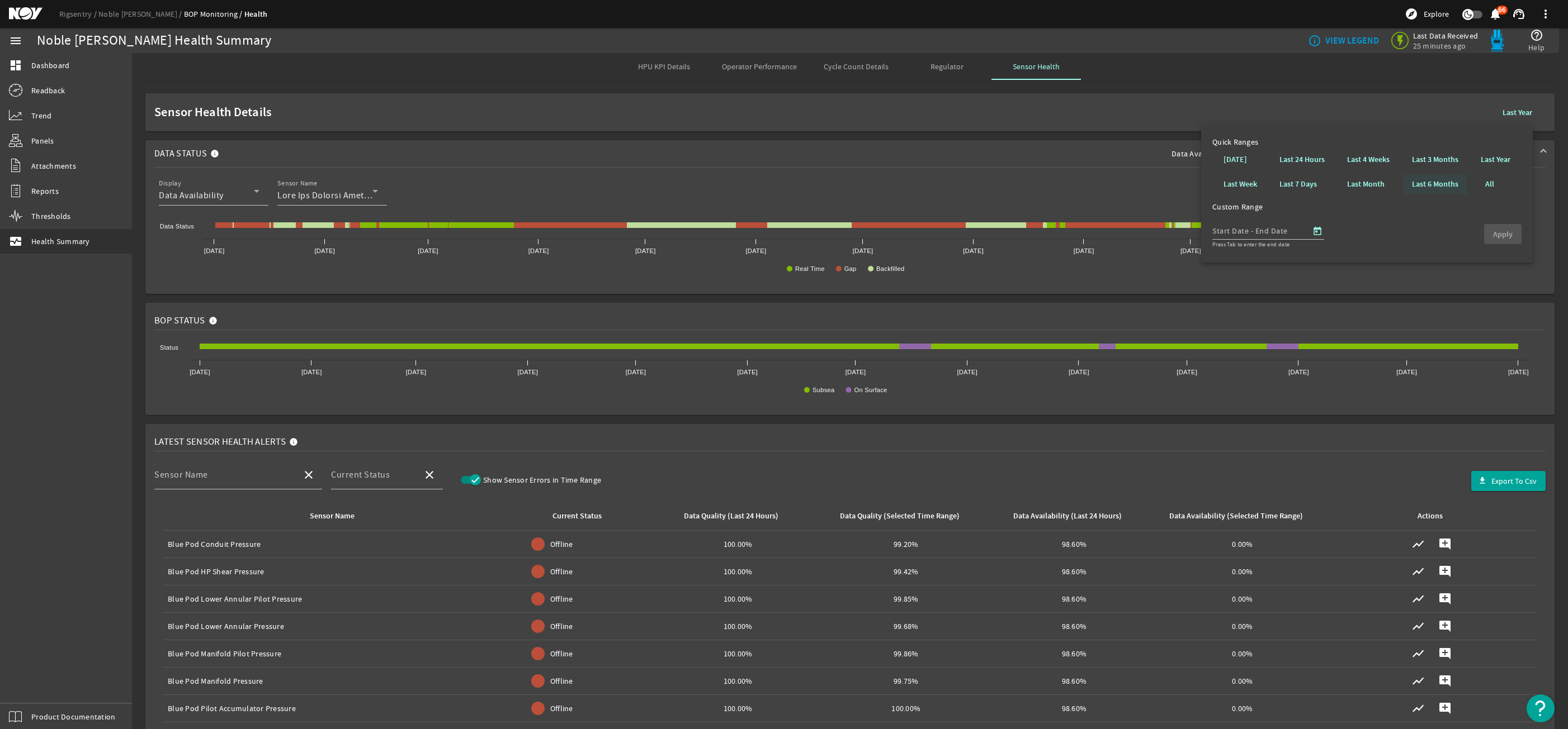
click at [1430, 179] on b "Last 6 Months" at bounding box center [1435, 184] width 46 height 11
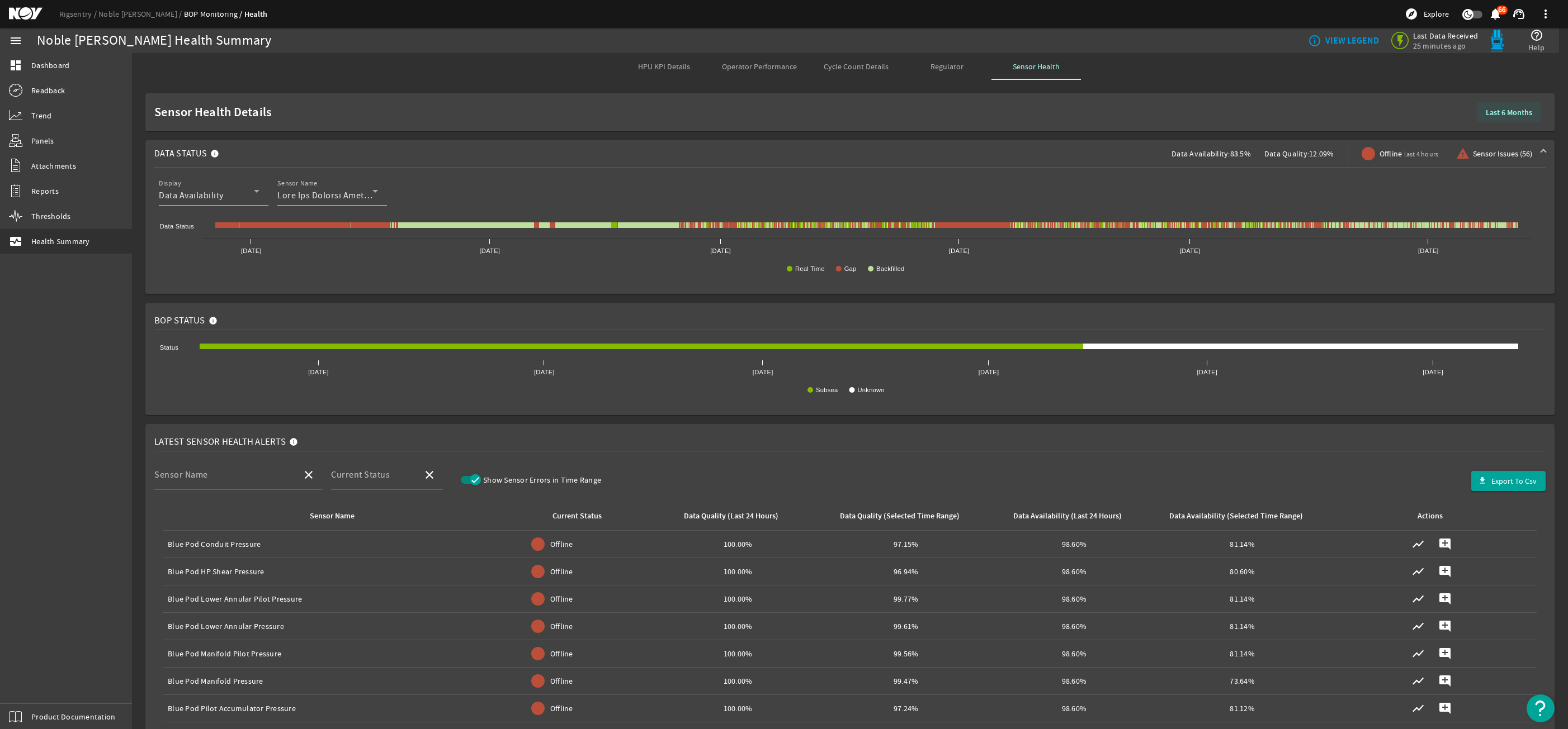
click at [1487, 104] on span at bounding box center [1509, 113] width 64 height 27
click at [1317, 223] on span "Open calendar" at bounding box center [1317, 231] width 27 height 27
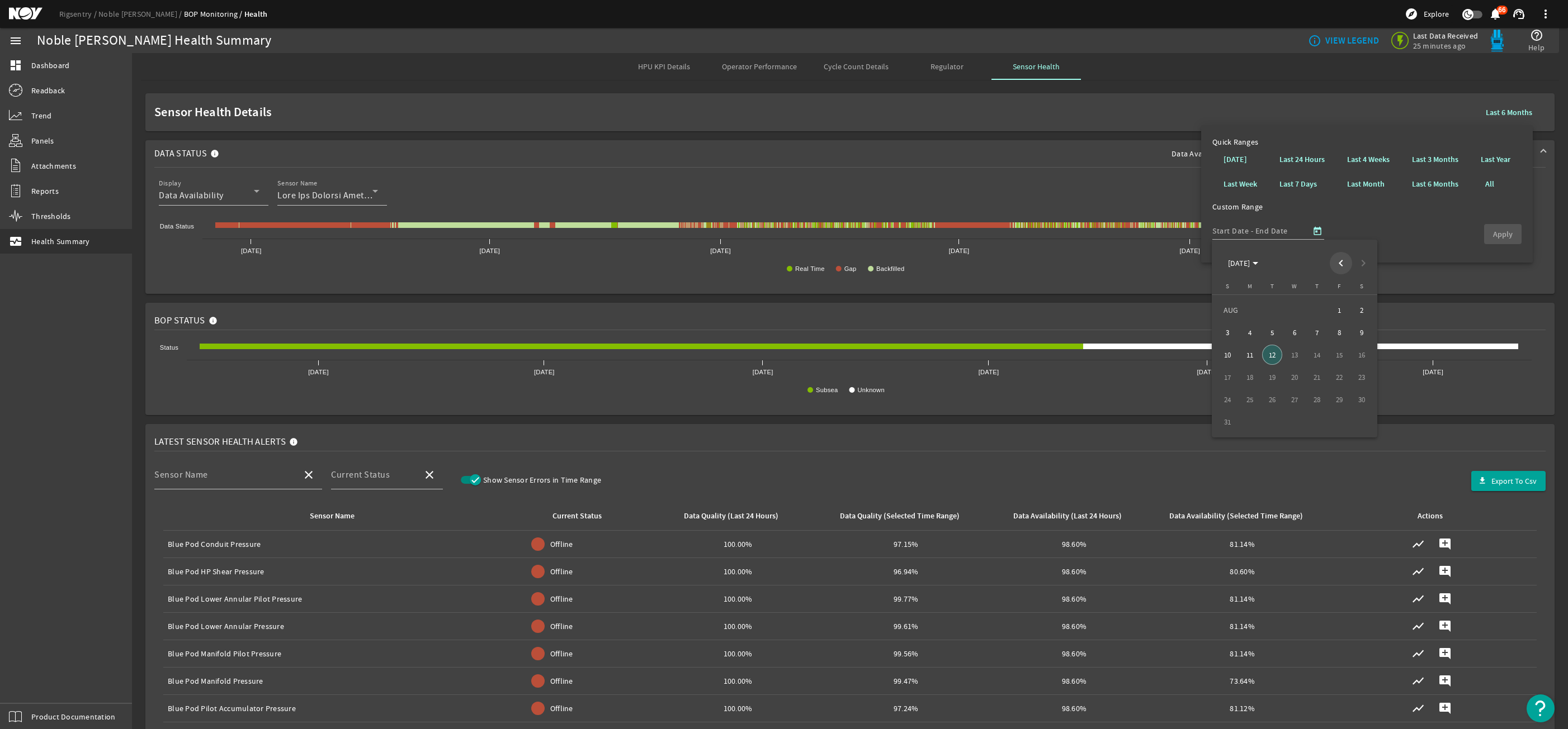
click at [1337, 263] on span "Previous month" at bounding box center [1341, 263] width 22 height 22
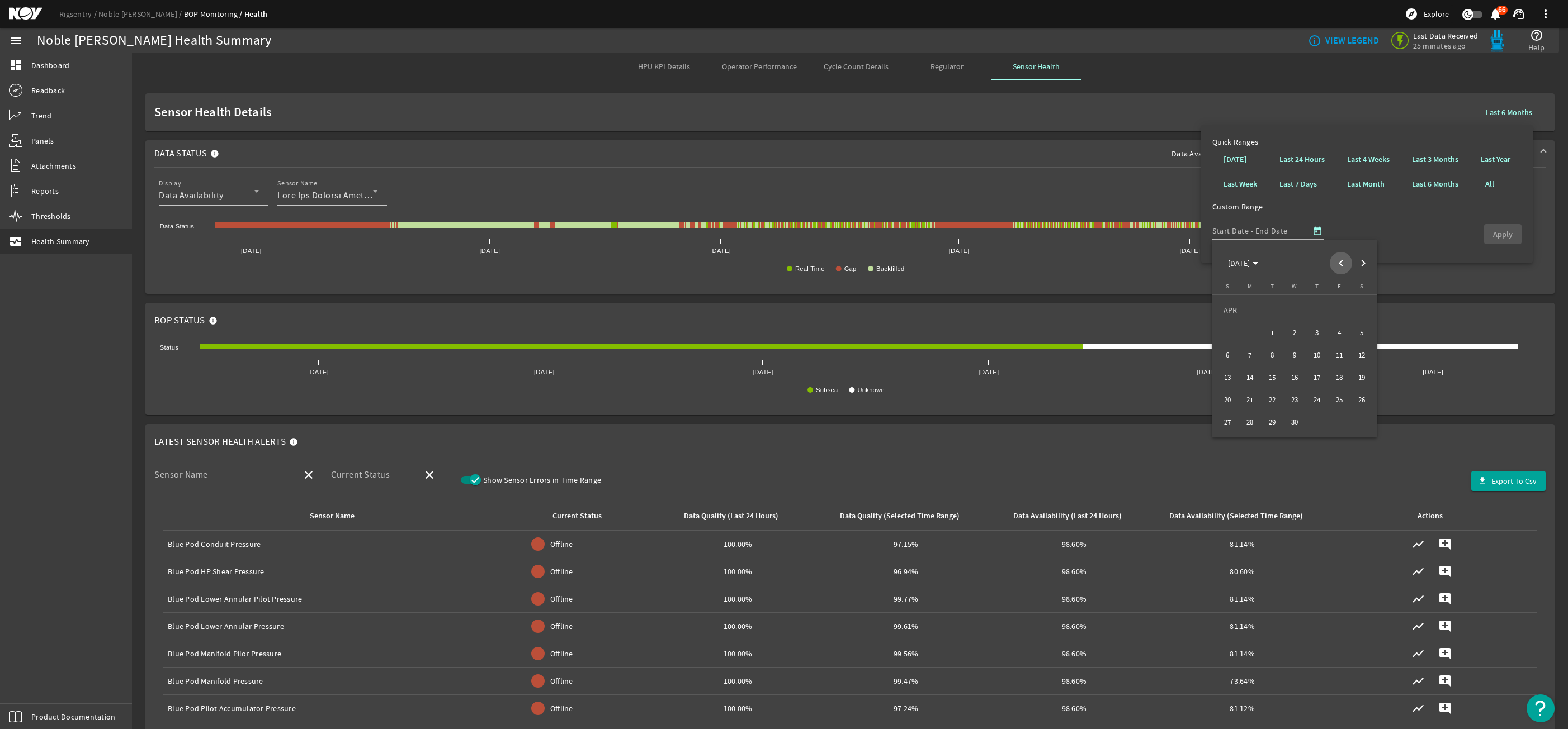
click at [1337, 263] on span "Previous month" at bounding box center [1341, 263] width 22 height 22
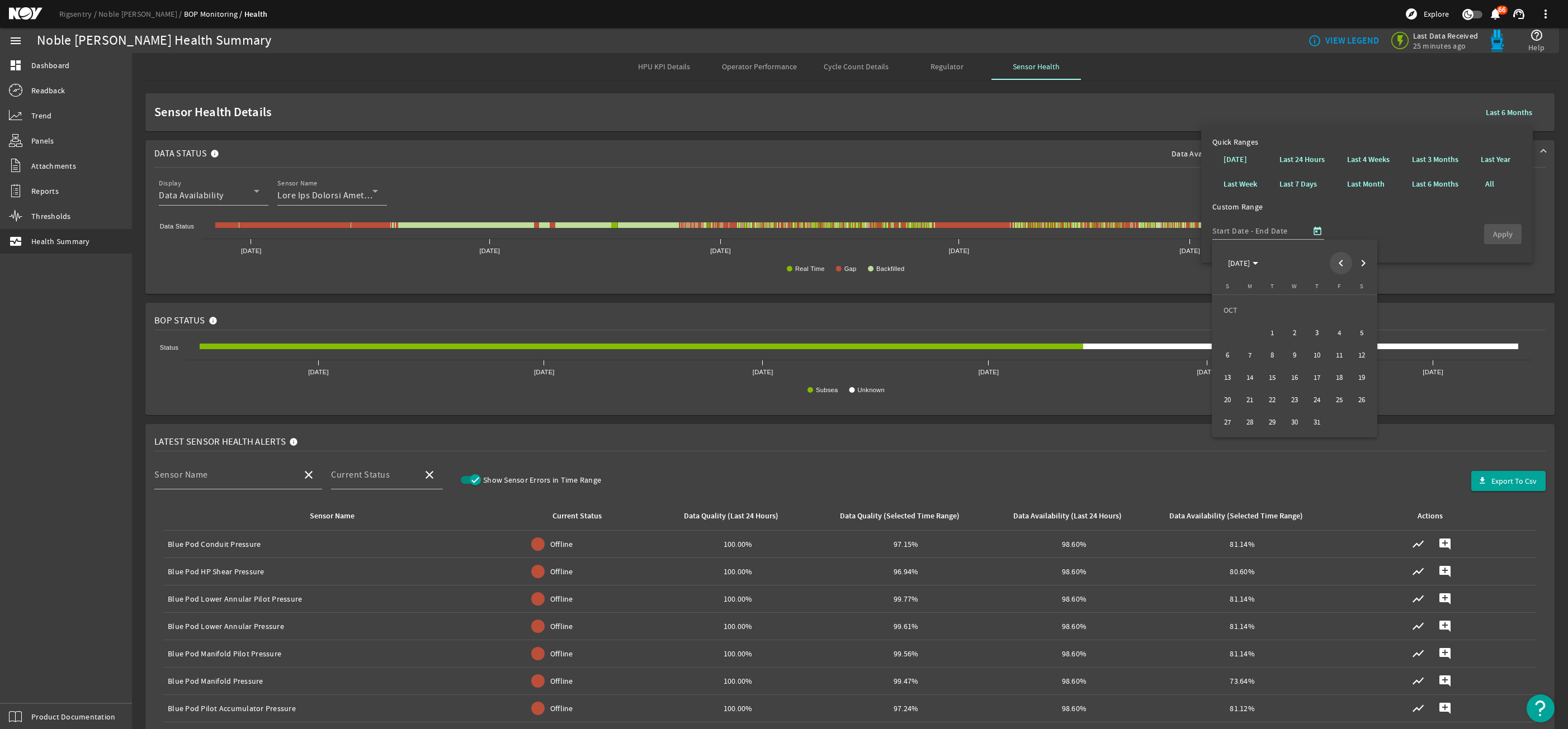
click at [1337, 263] on span "Previous month" at bounding box center [1341, 263] width 22 height 22
click at [1352, 266] on span "Next month" at bounding box center [1363, 263] width 22 height 22
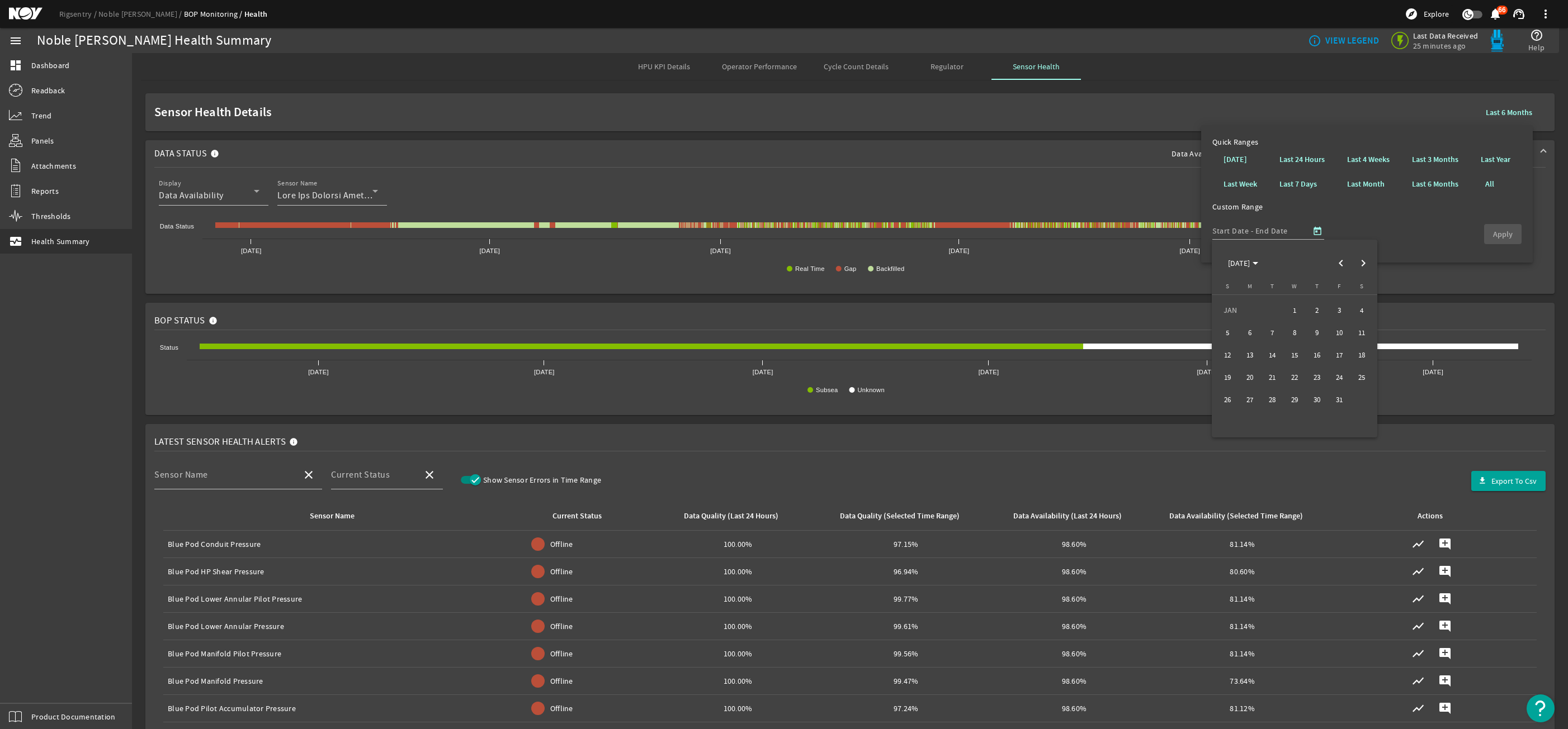
click at [1302, 304] on span "1" at bounding box center [1294, 310] width 20 height 20
type input "1/1/2025"
click at [1359, 259] on span "Next month" at bounding box center [1363, 263] width 22 height 22
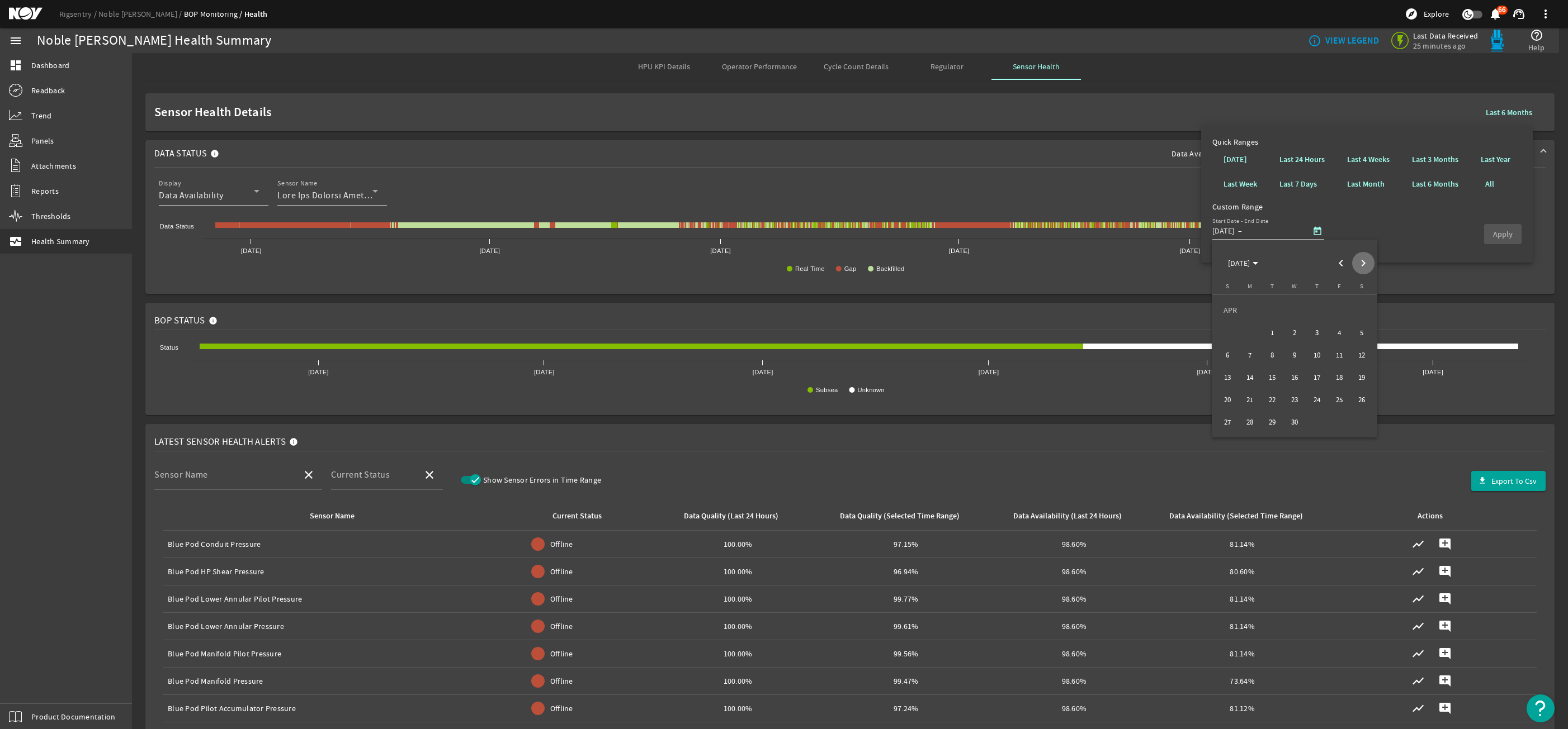
click at [1359, 259] on span "Next month" at bounding box center [1363, 263] width 22 height 22
click at [1359, 259] on div "JUL 2025 JUL 2025" at bounding box center [1294, 263] width 160 height 22
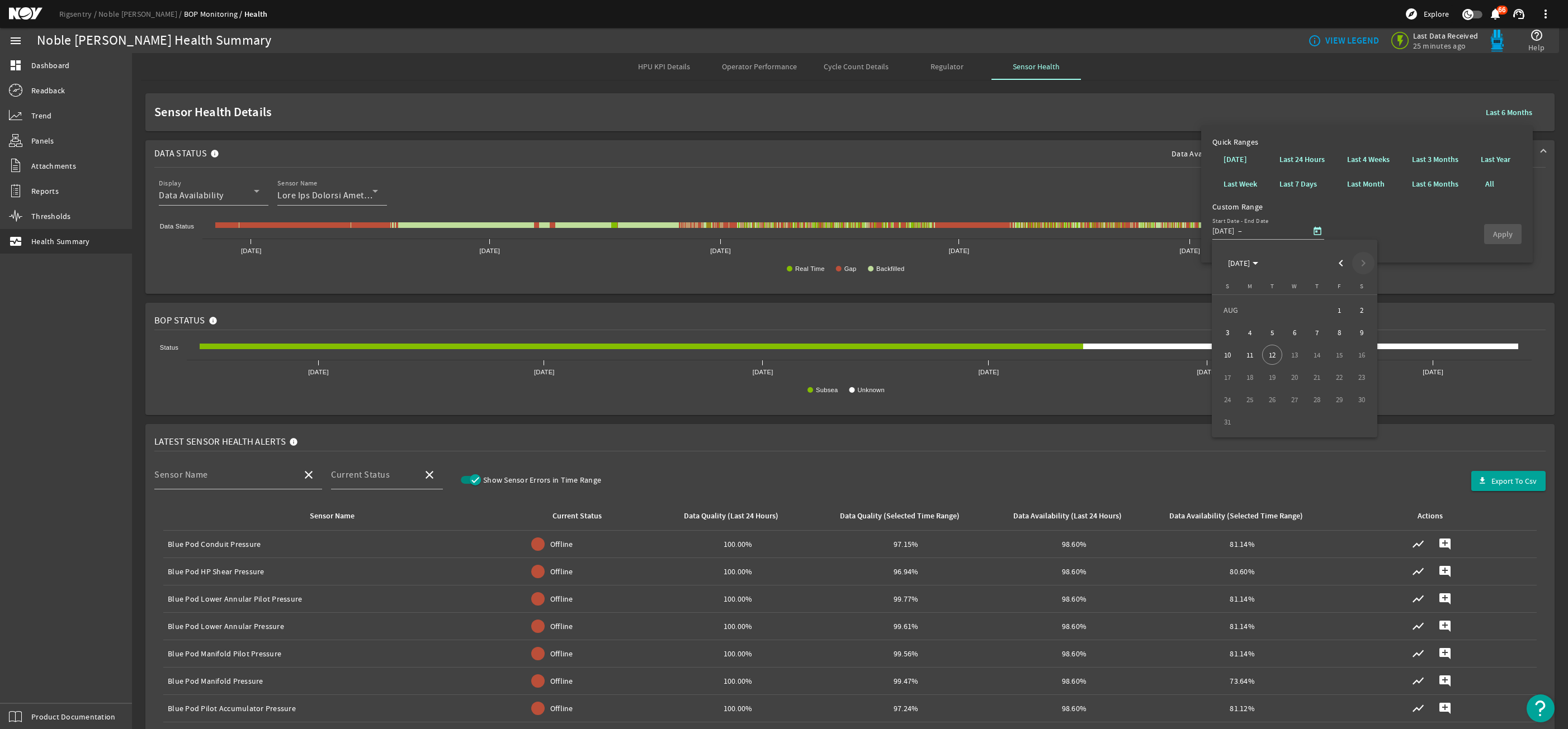
click at [1359, 259] on div "AUG 2025 AUG 2025" at bounding box center [1294, 263] width 160 height 22
click at [1272, 353] on span "12" at bounding box center [1272, 354] width 20 height 20
type input "8/12/2025"
click at [1507, 231] on b "Apply" at bounding box center [1502, 234] width 19 height 10
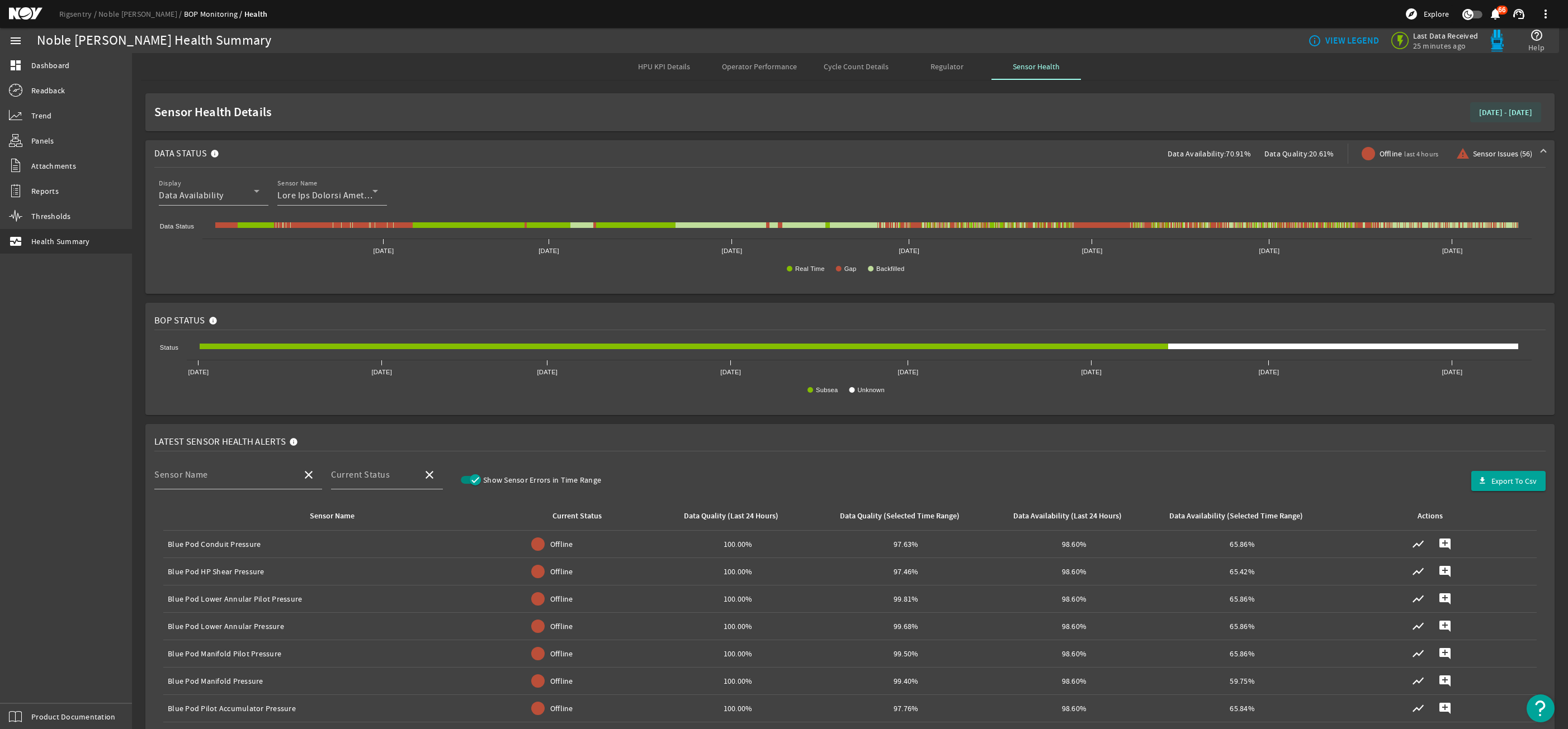
click at [1479, 114] on b "January 01, 2025 - August 12, 2025" at bounding box center [1505, 113] width 53 height 10
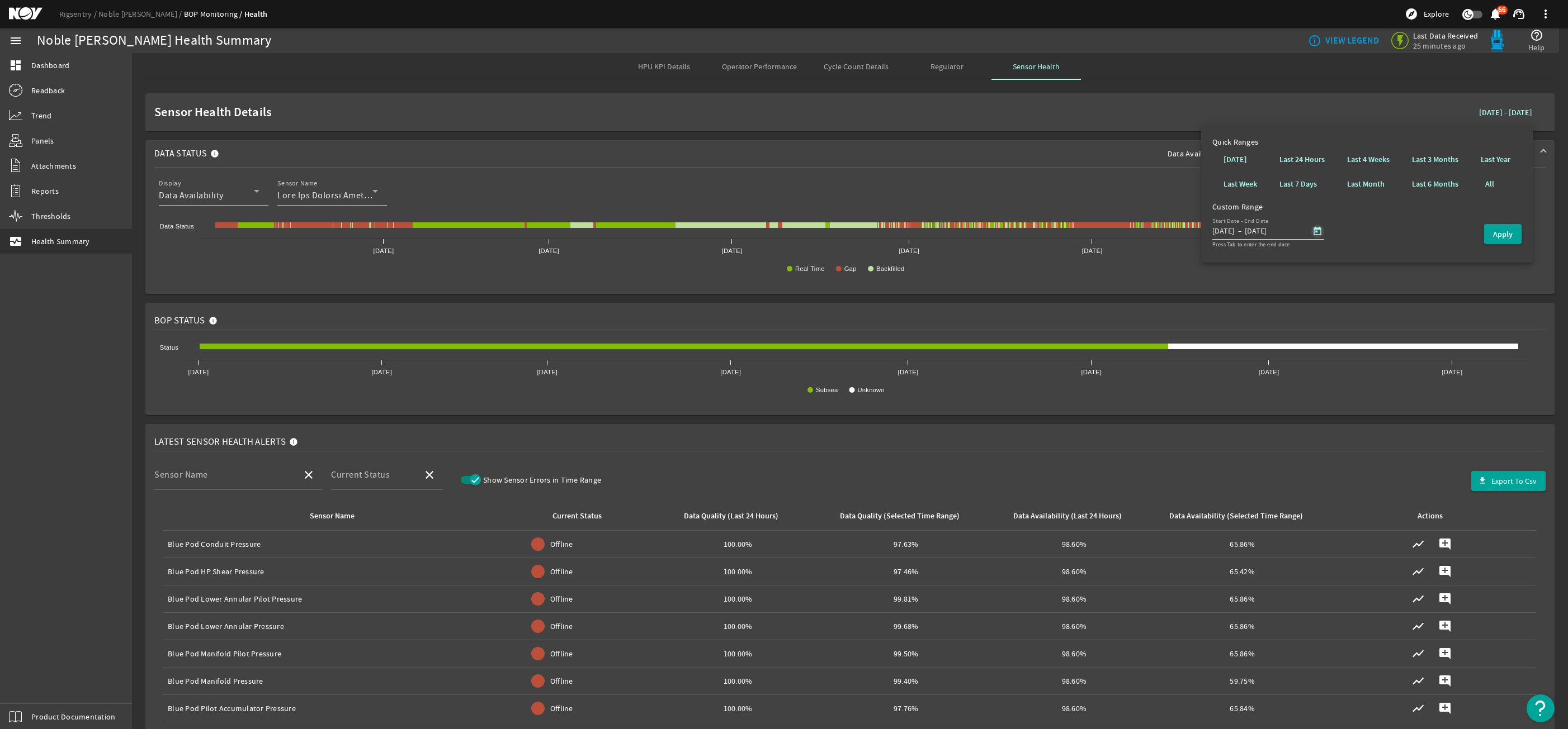
click at [1307, 236] on span "Open calendar" at bounding box center [1317, 231] width 27 height 27
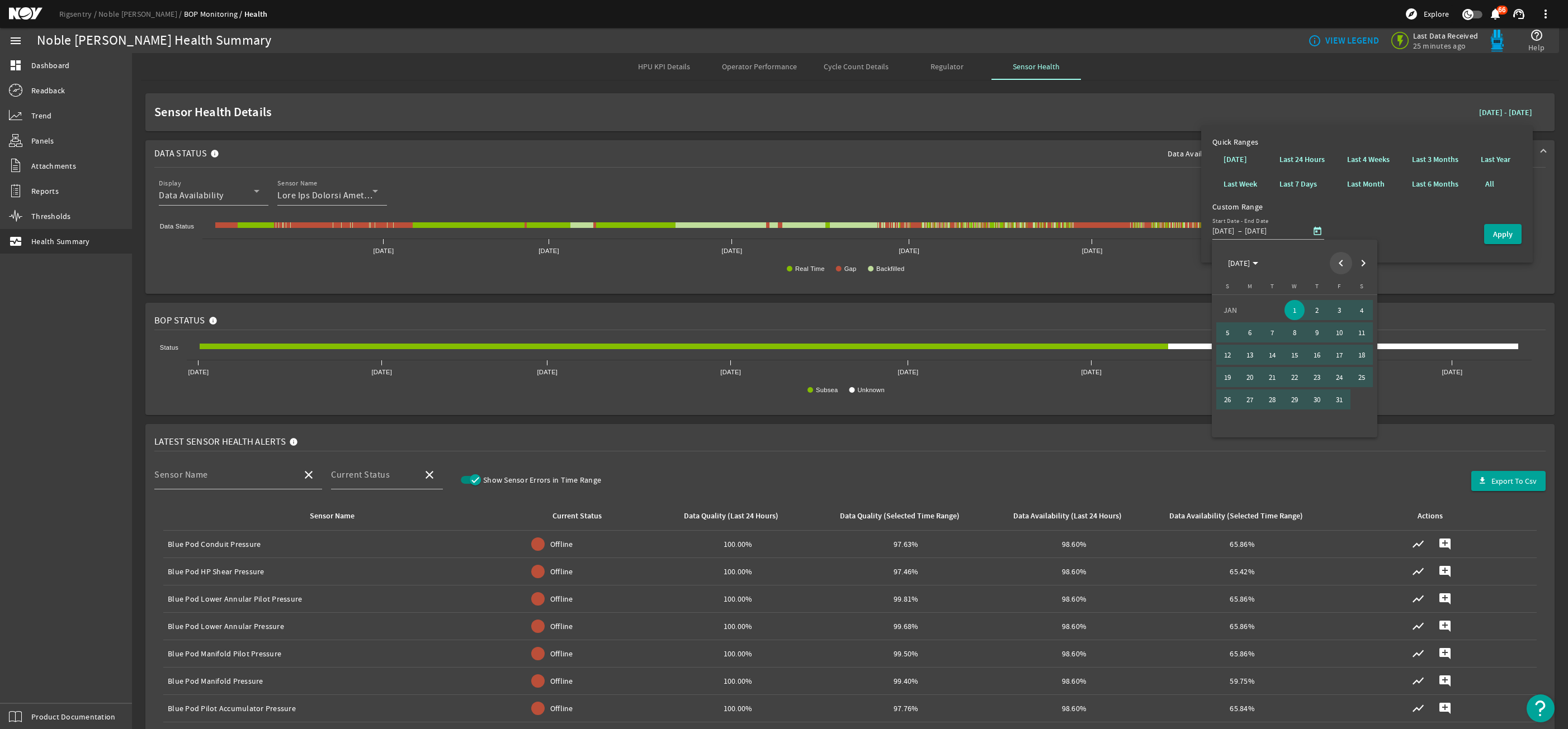
click at [1338, 269] on span "Previous month" at bounding box center [1341, 263] width 22 height 22
click at [1234, 331] on span "1" at bounding box center [1227, 332] width 20 height 20
type input "12/1/2024"
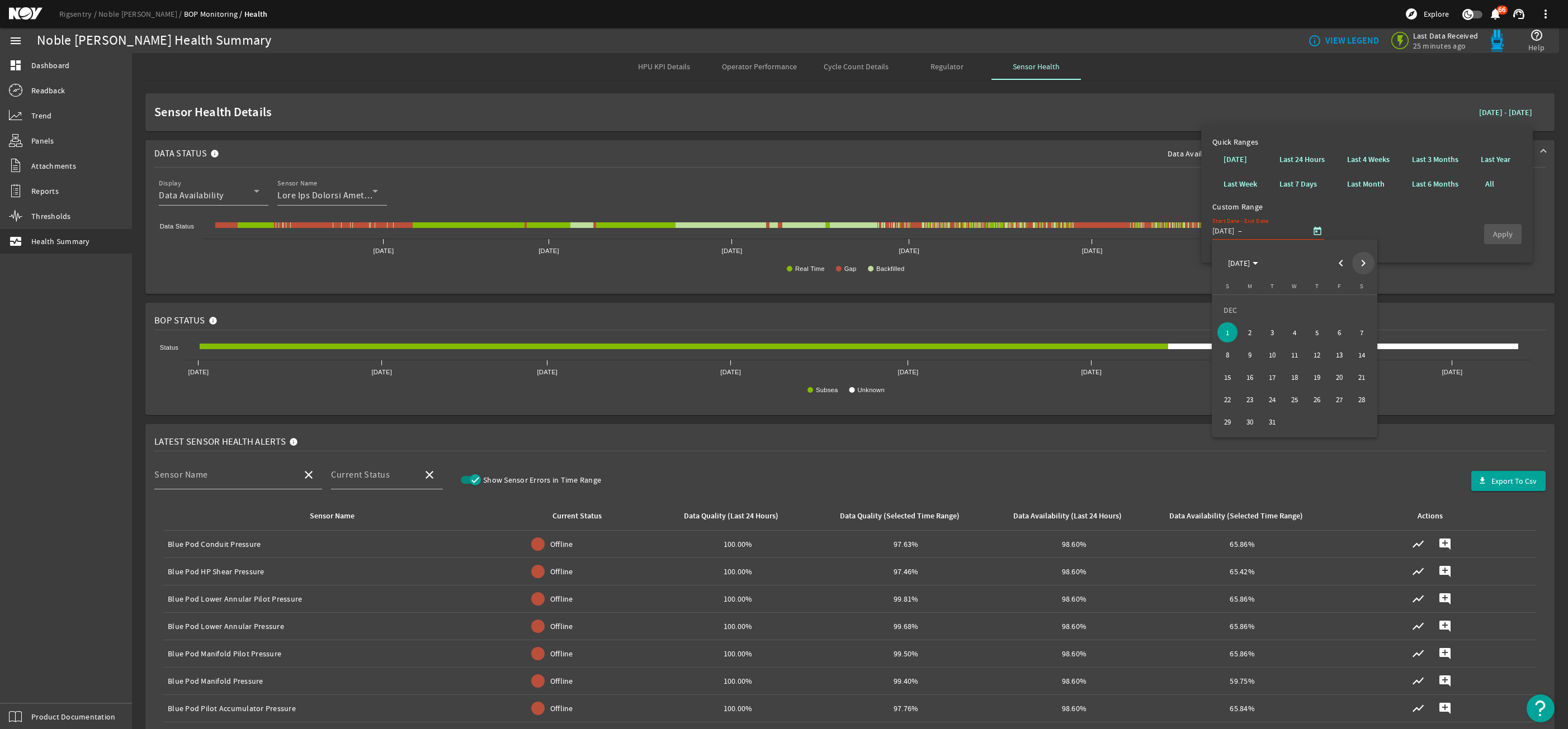
click at [1358, 265] on span "Next month" at bounding box center [1363, 263] width 22 height 22
click at [1362, 263] on span "Next month" at bounding box center [1363, 263] width 22 height 22
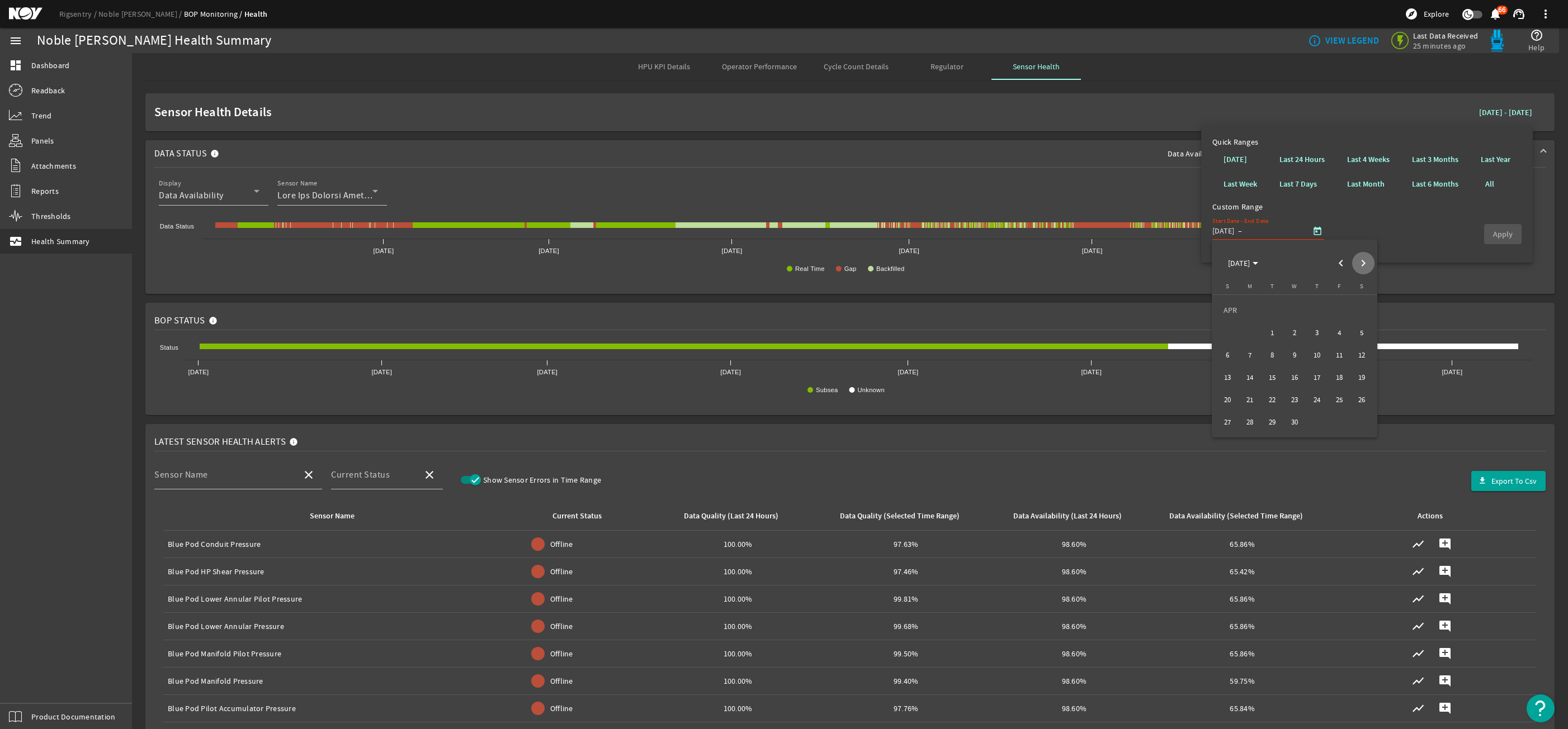
click at [1362, 263] on span "Next month" at bounding box center [1363, 263] width 22 height 22
click at [1362, 263] on div "JUL 2025 JUL 2025" at bounding box center [1294, 263] width 160 height 22
click at [1362, 263] on div "AUG 2025 AUG 2025" at bounding box center [1294, 263] width 160 height 22
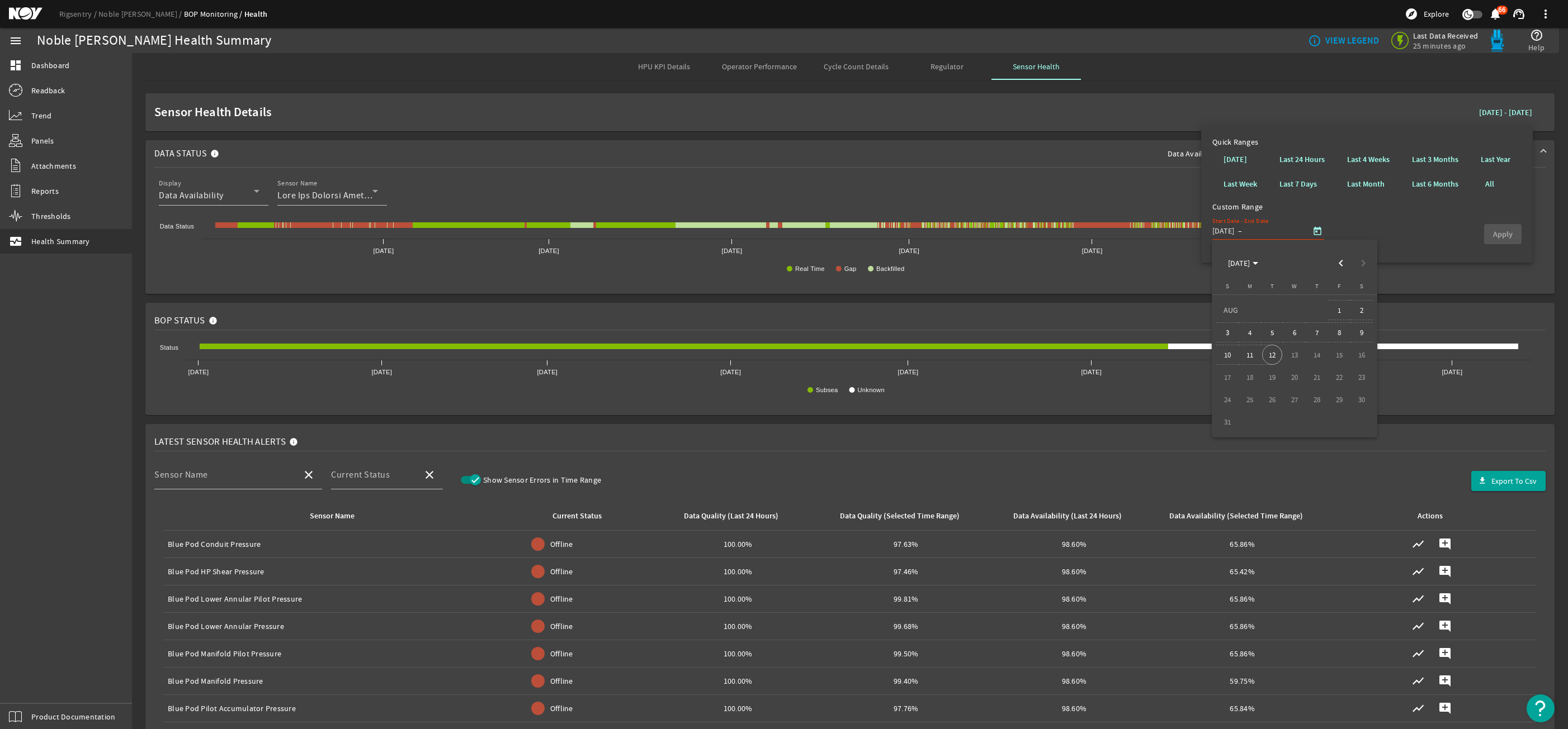
click at [1275, 360] on span "12" at bounding box center [1272, 354] width 20 height 20
type input "8/12/2025"
click at [1491, 240] on span "button" at bounding box center [1502, 234] width 37 height 27
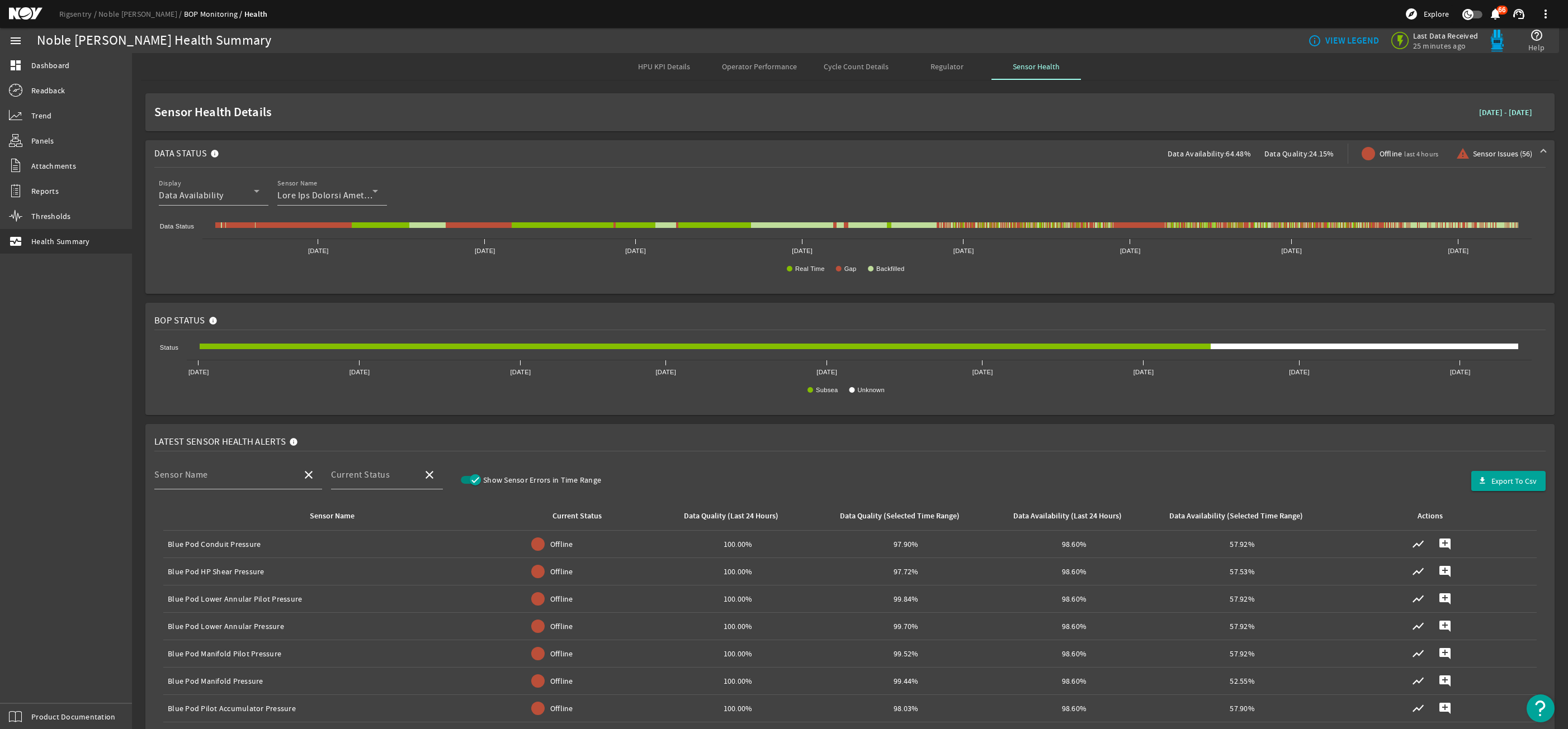
click at [1517, 113] on b "December 01, 2024 - August 12, 2025" at bounding box center [1505, 113] width 53 height 10
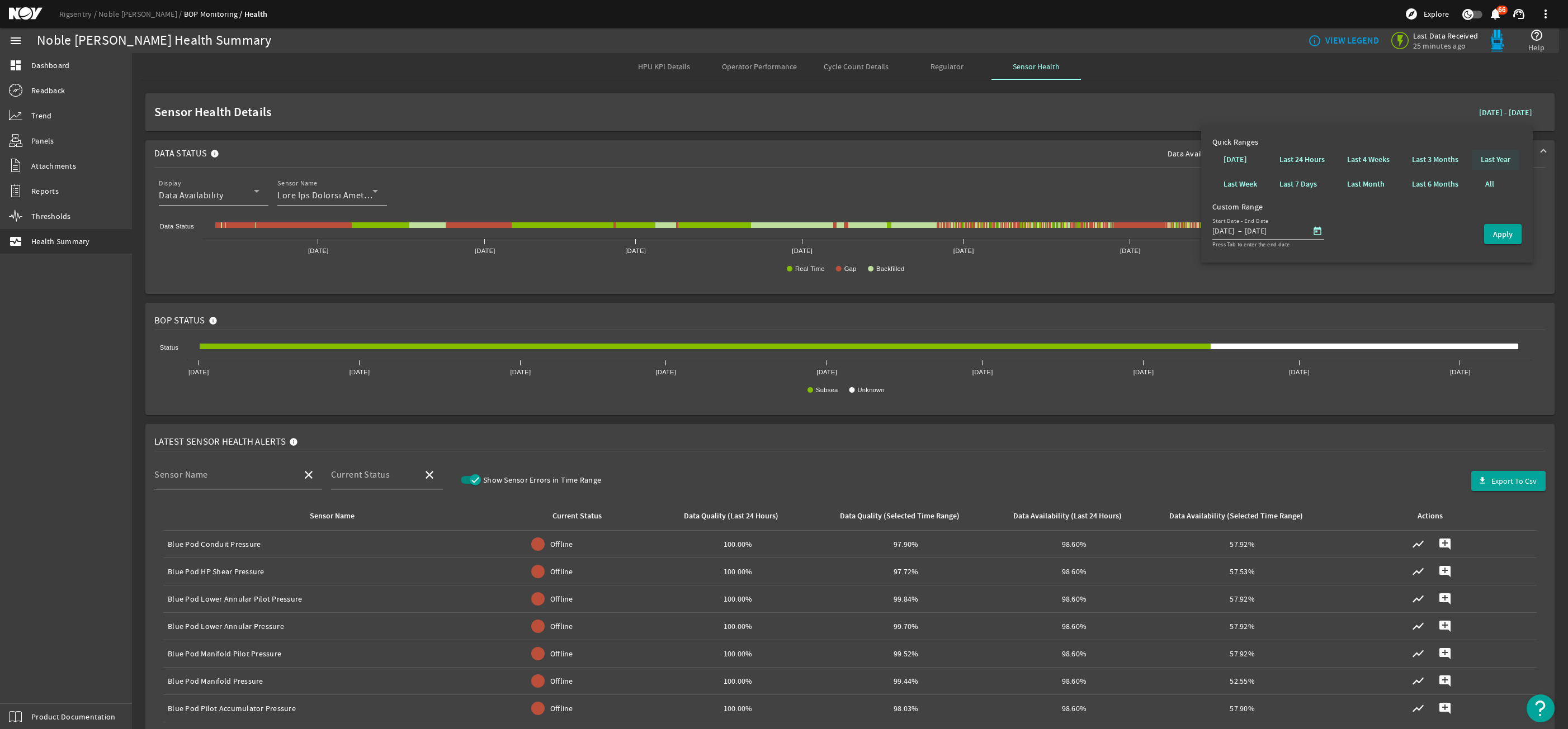
click at [1488, 161] on b "Last Year" at bounding box center [1496, 160] width 30 height 11
